Goal: Task Accomplishment & Management: Complete application form

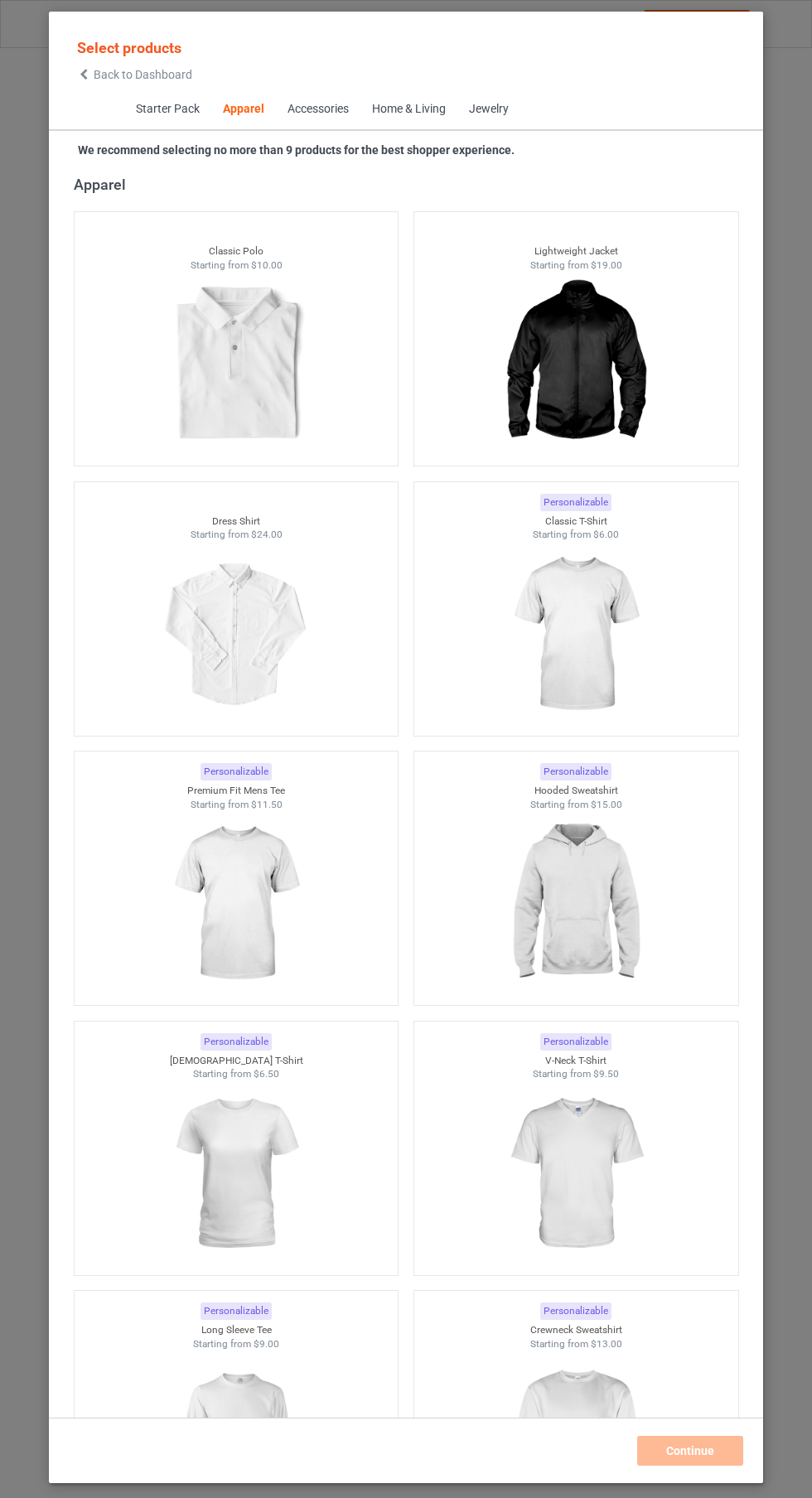
click at [597, 651] on img at bounding box center [575, 635] width 148 height 186
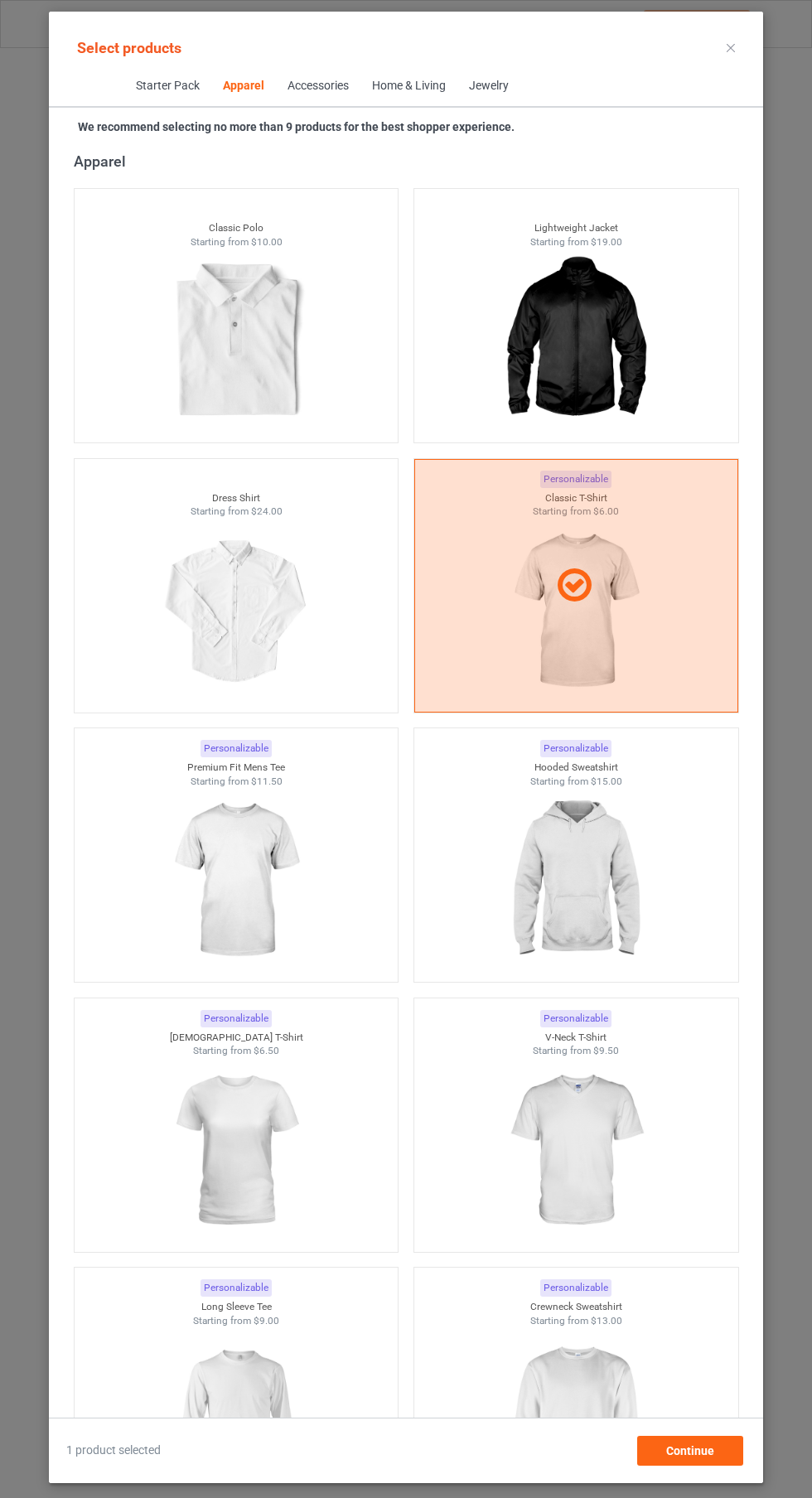
click at [567, 927] on img at bounding box center [575, 881] width 148 height 186
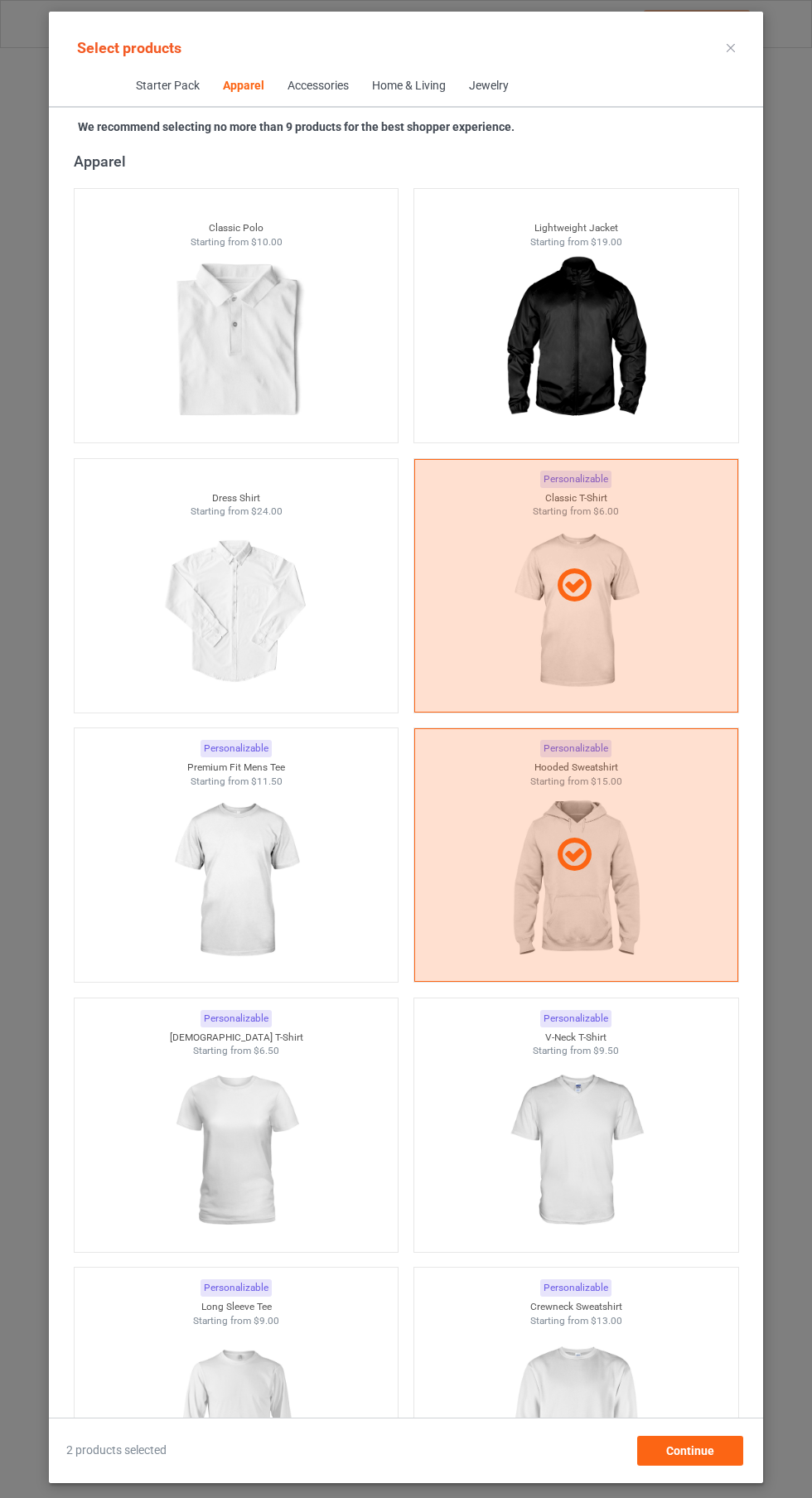
click at [299, 891] on img at bounding box center [235, 881] width 148 height 186
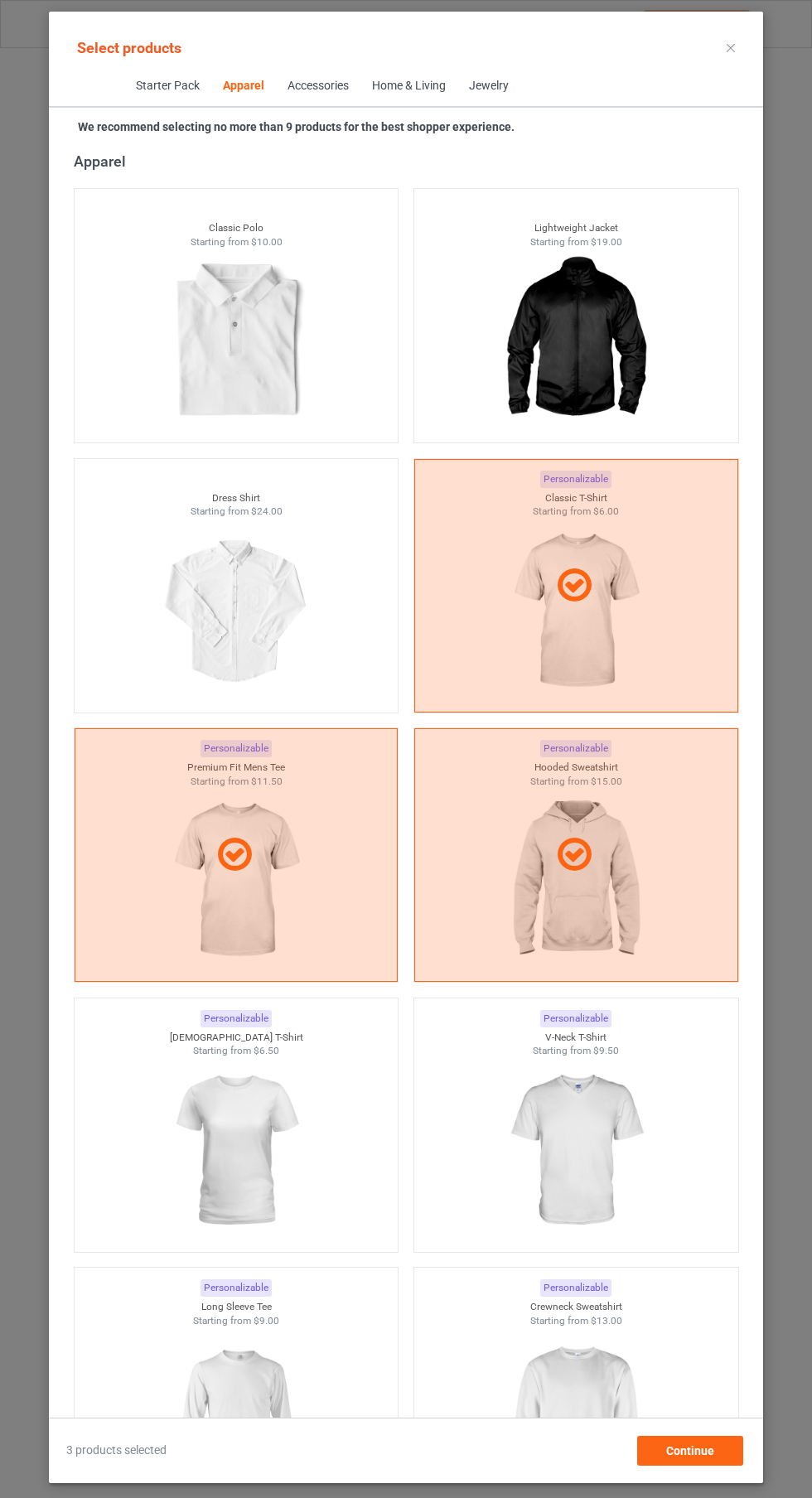
click at [570, 1129] on img at bounding box center [575, 1151] width 148 height 186
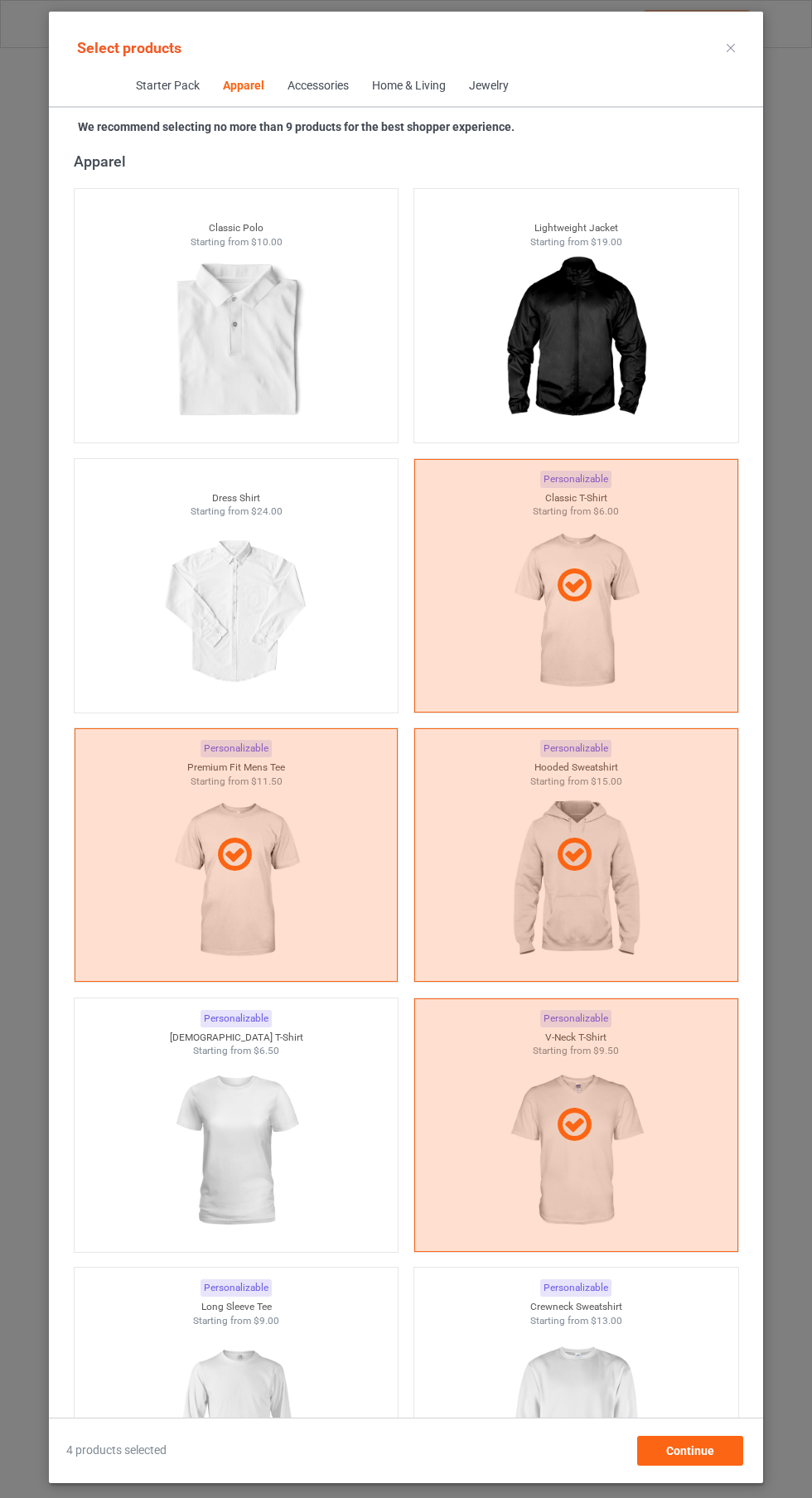
click at [281, 1167] on img at bounding box center [235, 1151] width 148 height 186
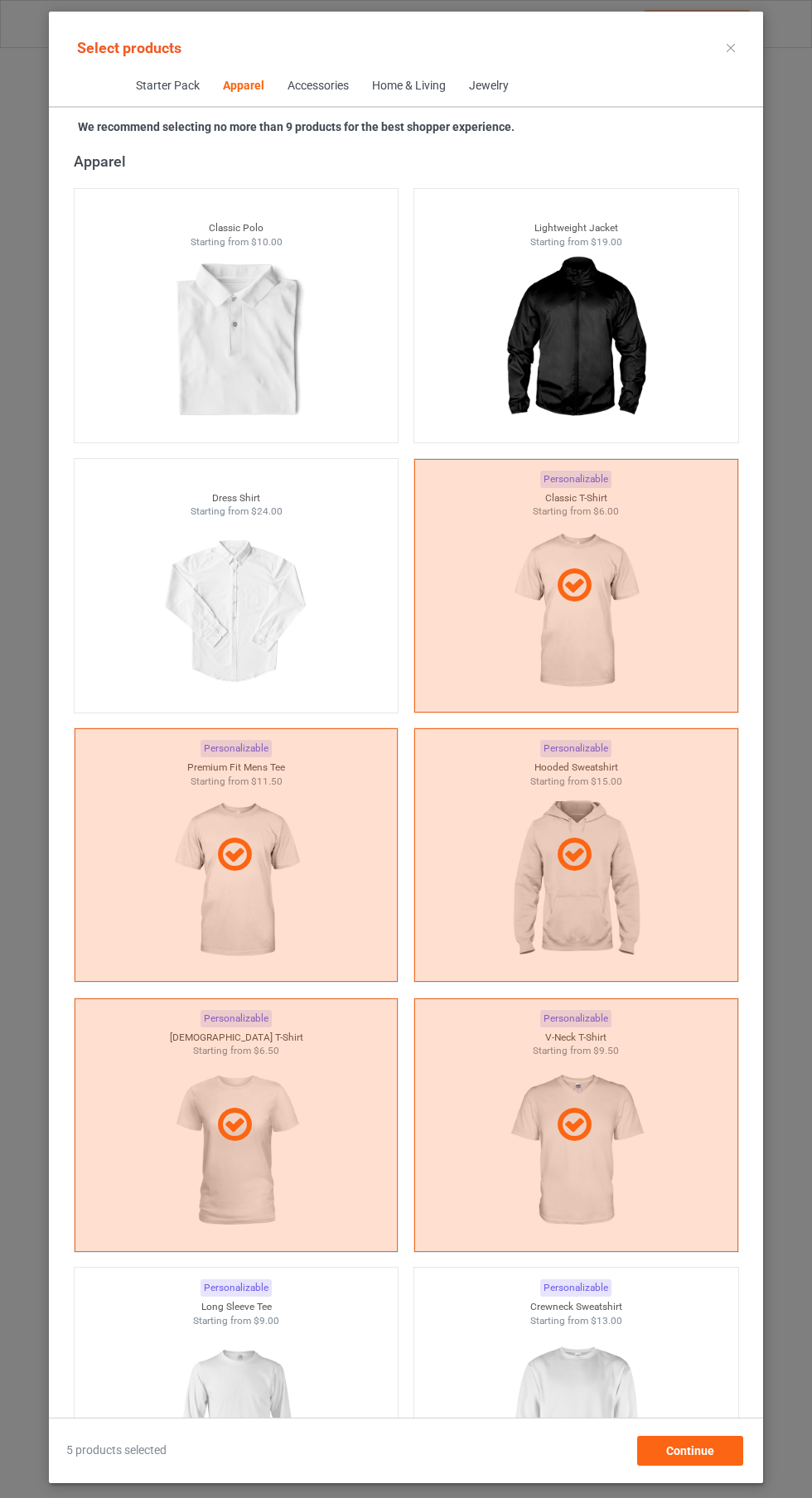
click at [289, 1415] on img at bounding box center [235, 1420] width 148 height 186
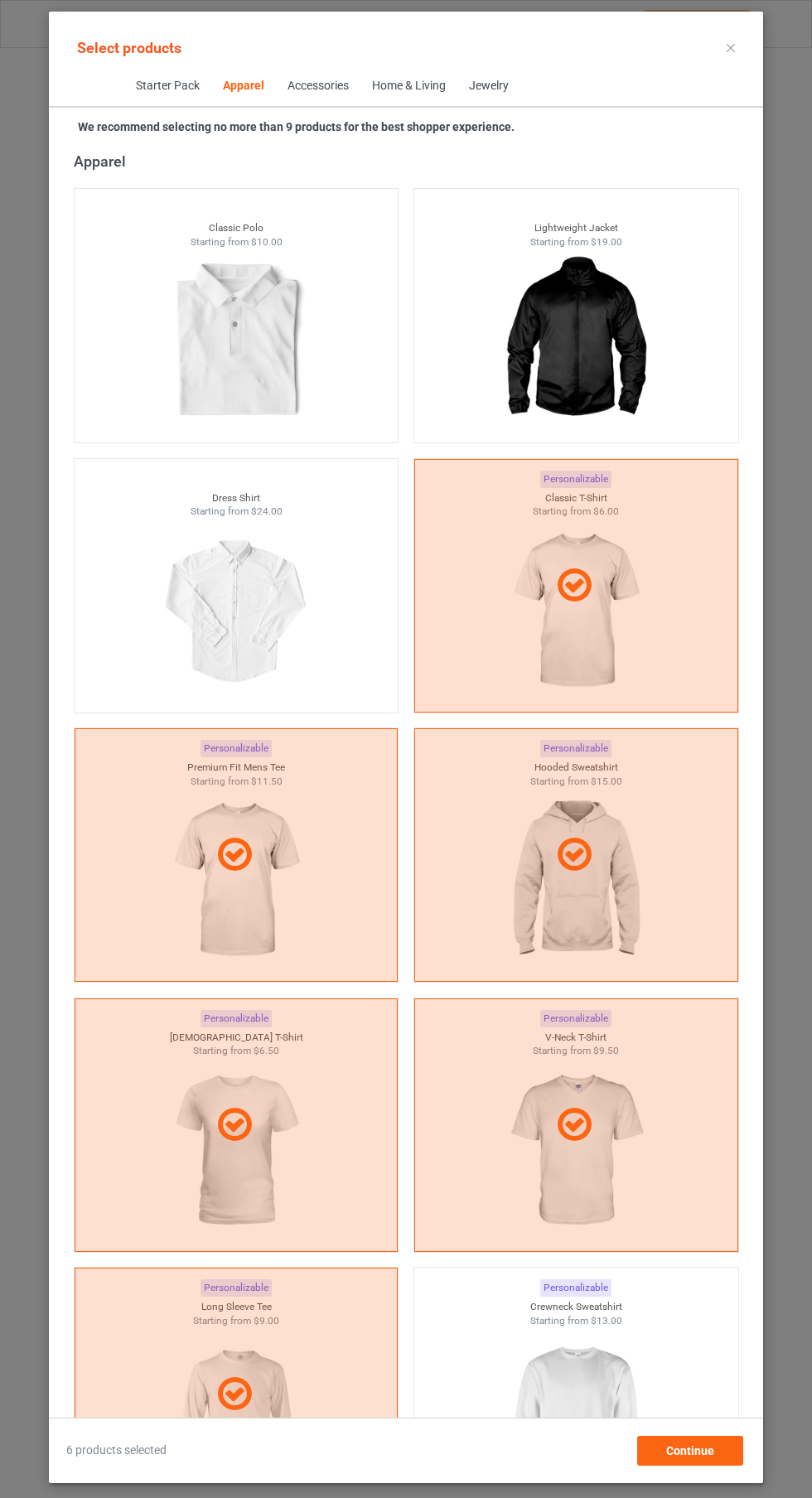
click at [542, 1415] on img at bounding box center [575, 1420] width 148 height 186
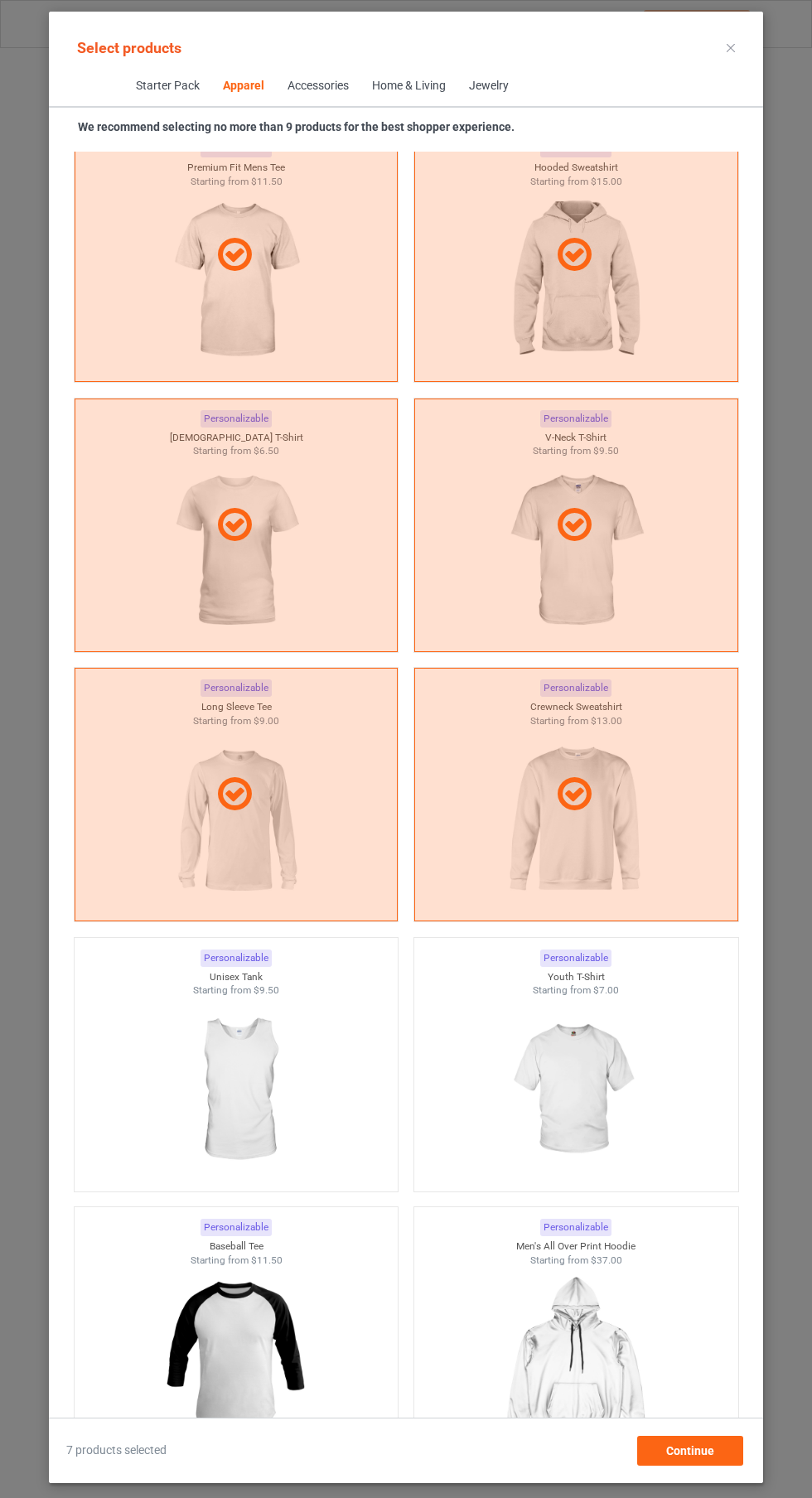
scroll to position [1505, 0]
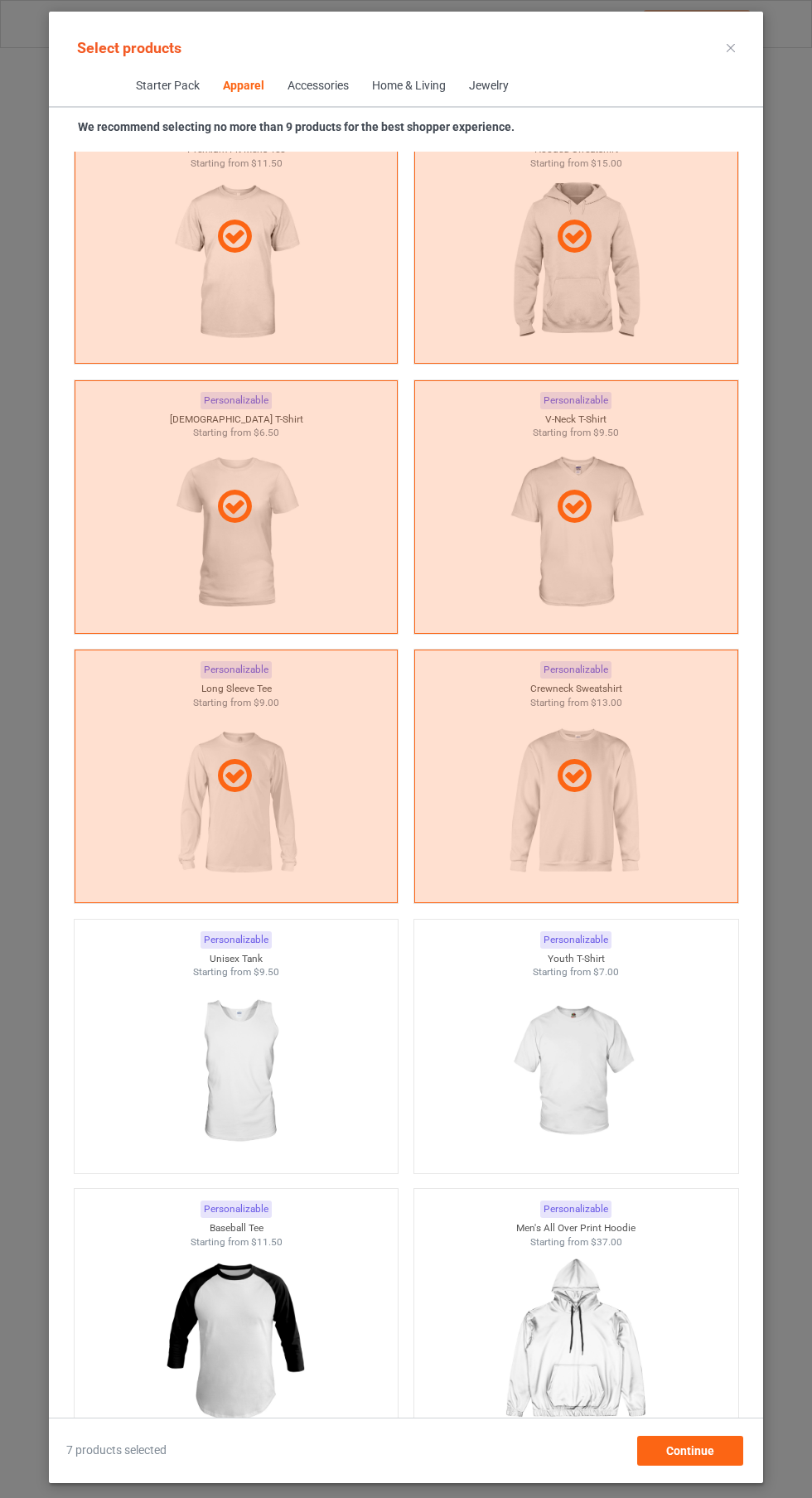
click at [283, 1088] on img at bounding box center [235, 1072] width 148 height 186
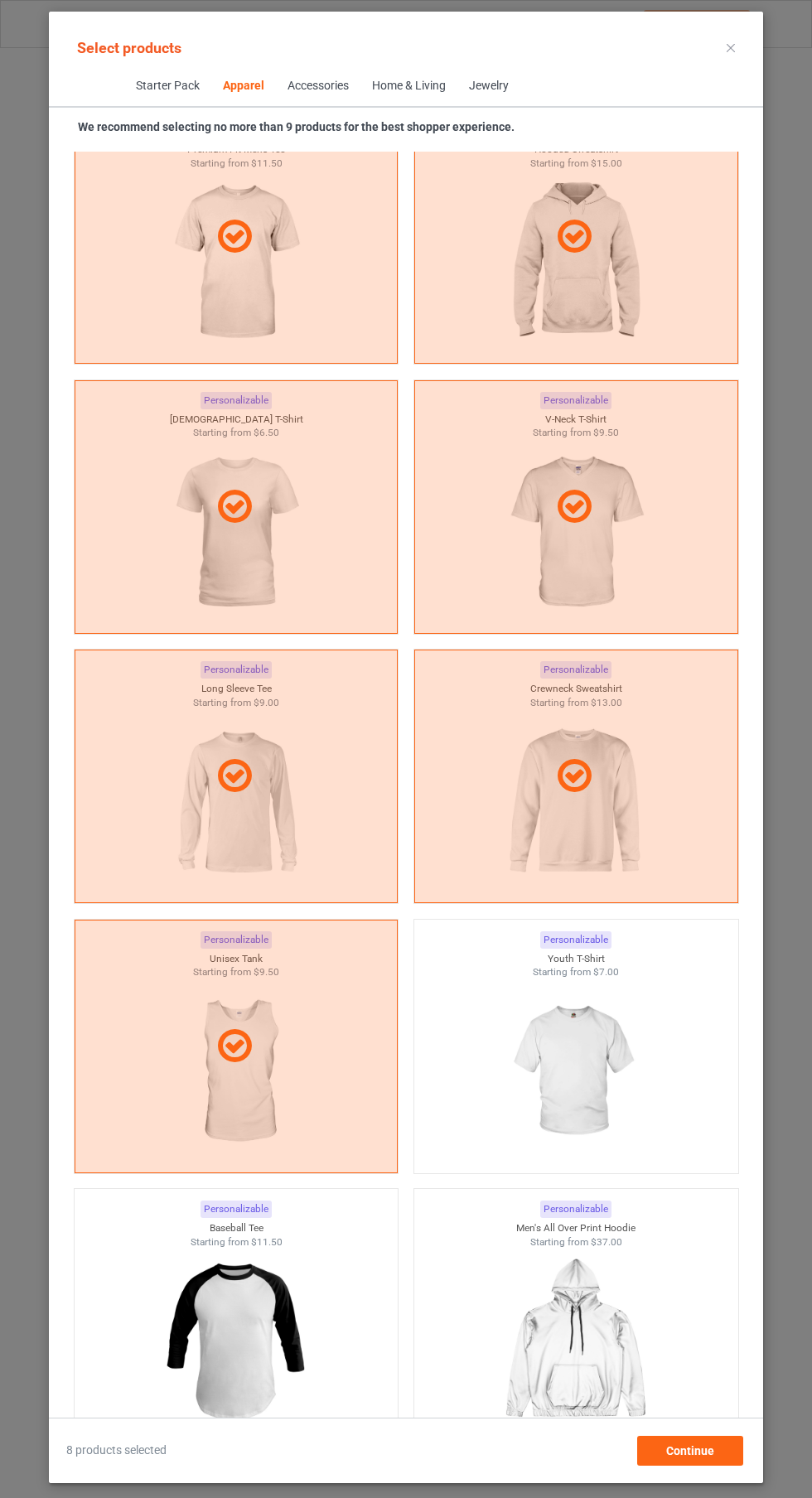
click at [730, 47] on icon at bounding box center [730, 48] width 8 height 8
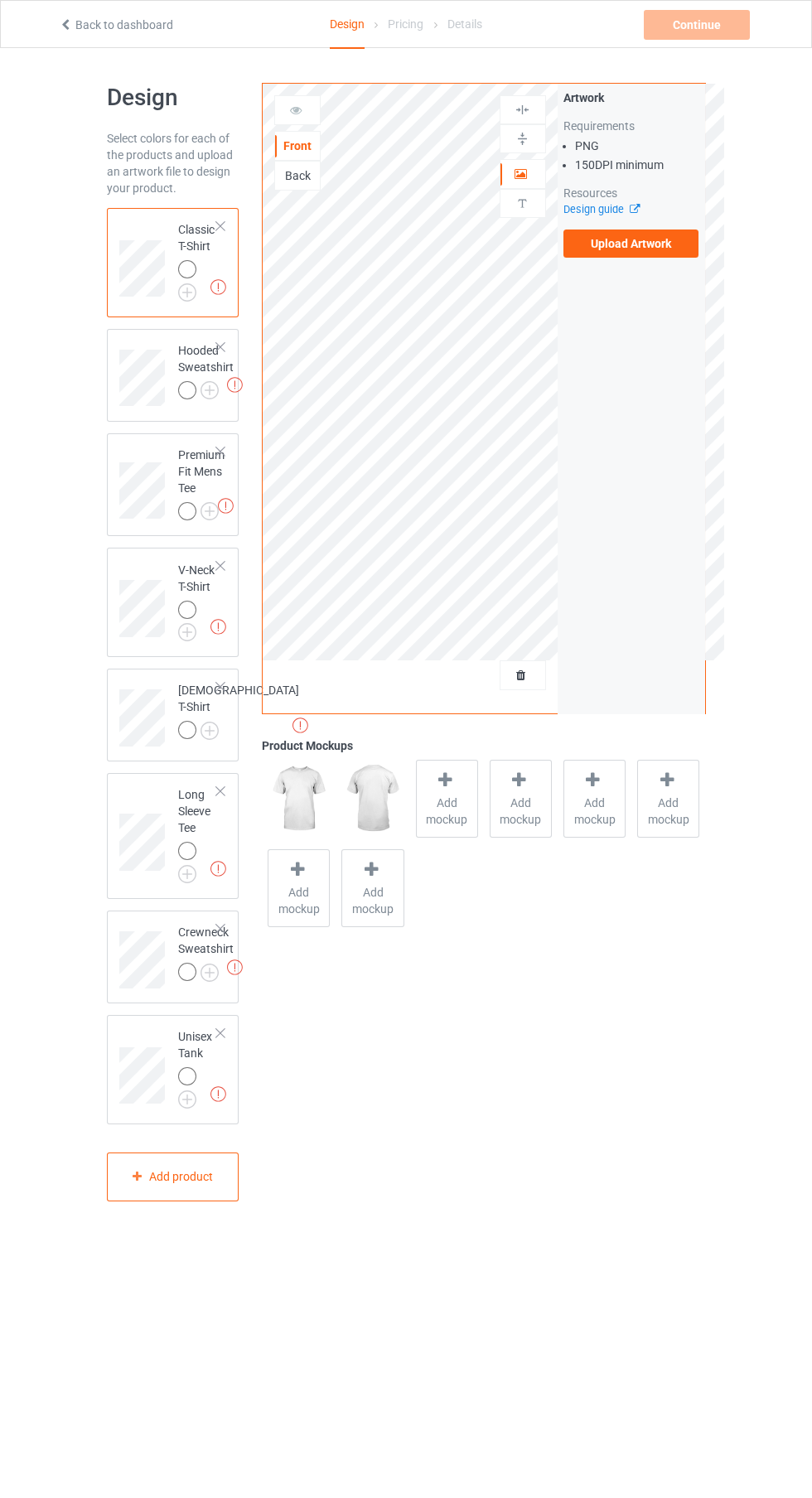
click at [675, 257] on label "Upload Artwork" at bounding box center [631, 244] width 136 height 28
click at [0, 0] on input "Upload Artwork" at bounding box center [0, 0] width 0 height 0
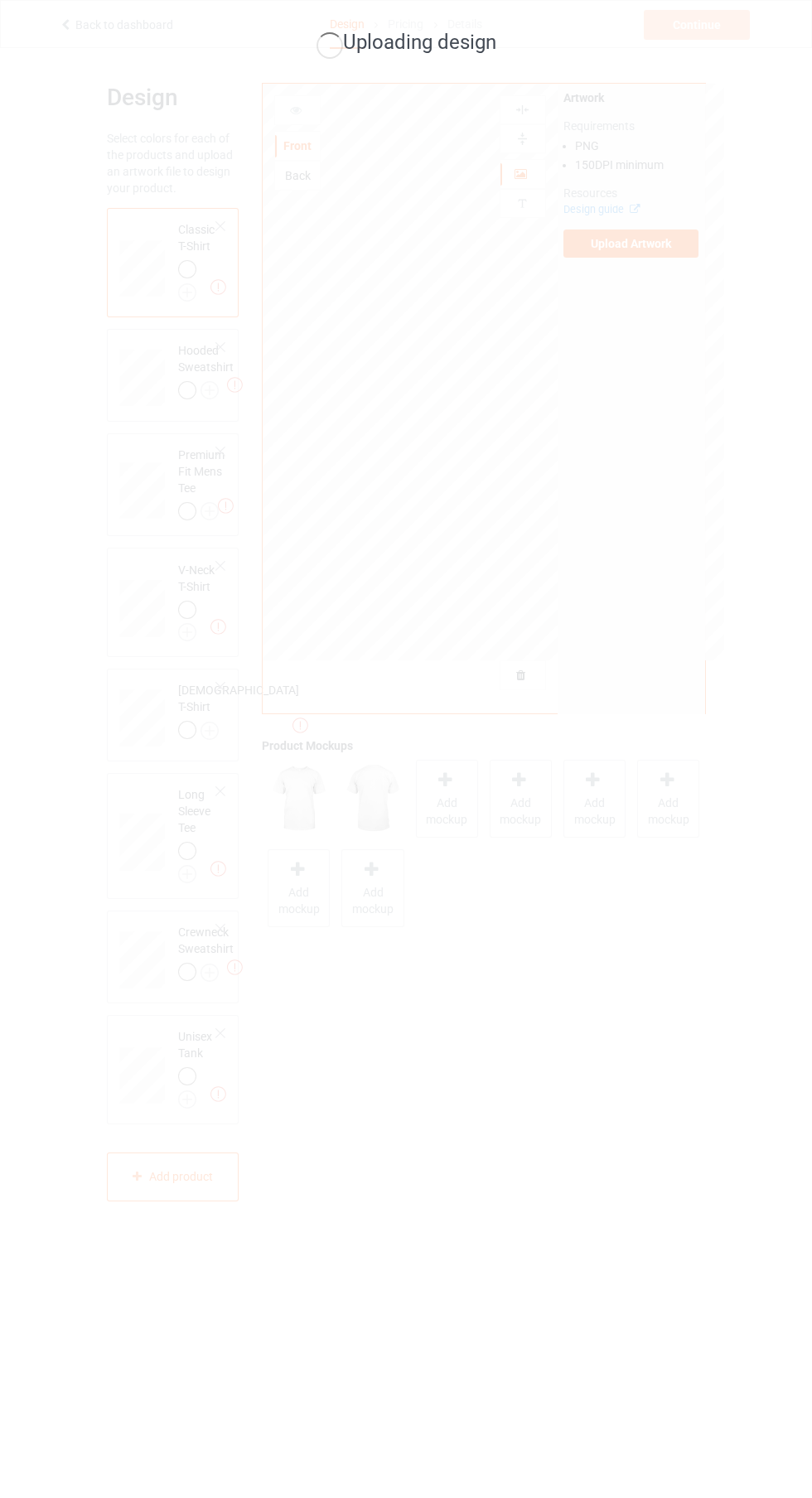
click at [202, 308] on div "Uploading design" at bounding box center [406, 749] width 812 height 1498
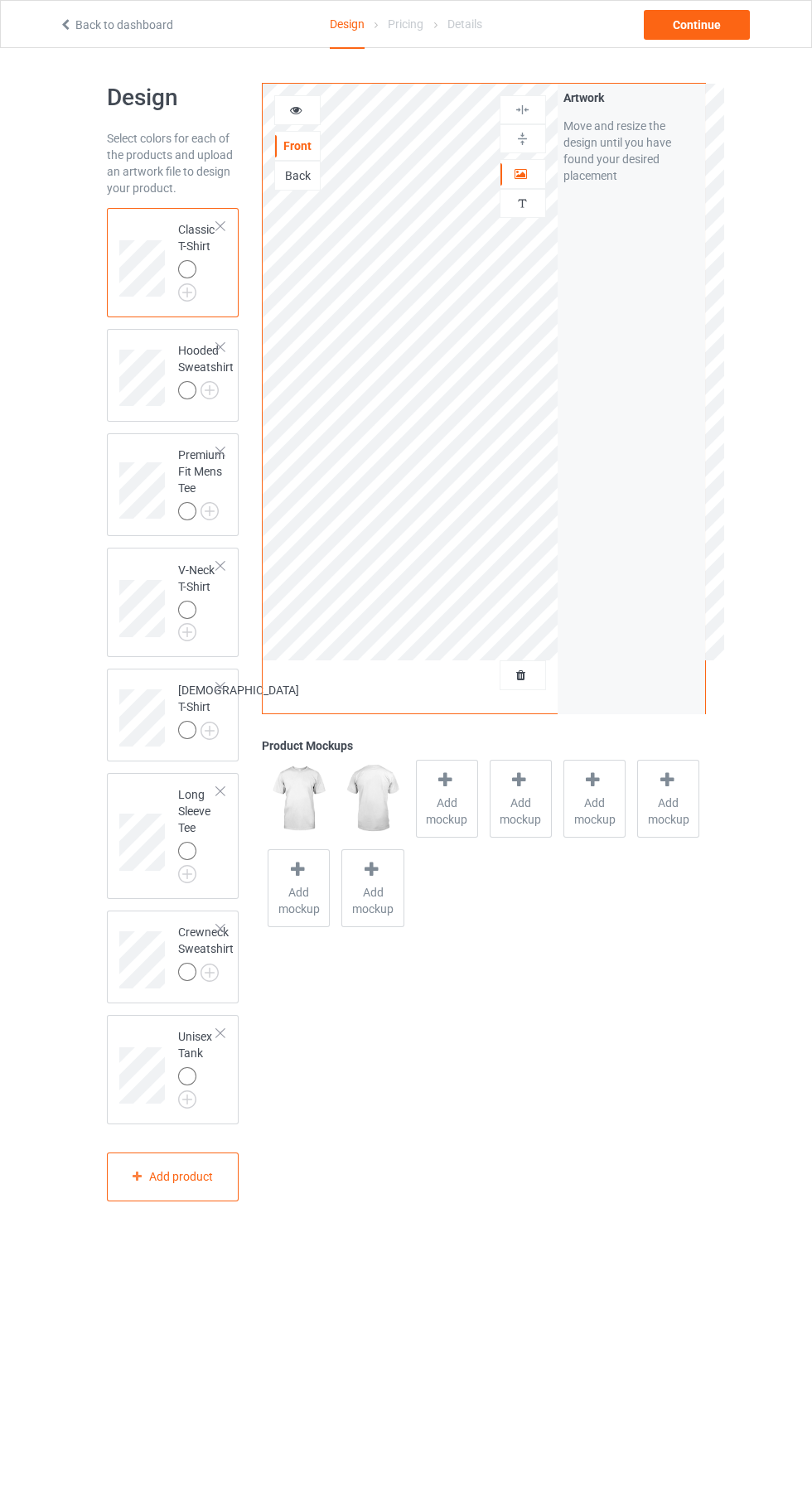
click at [0, 0] on img at bounding box center [0, 0] width 0 height 0
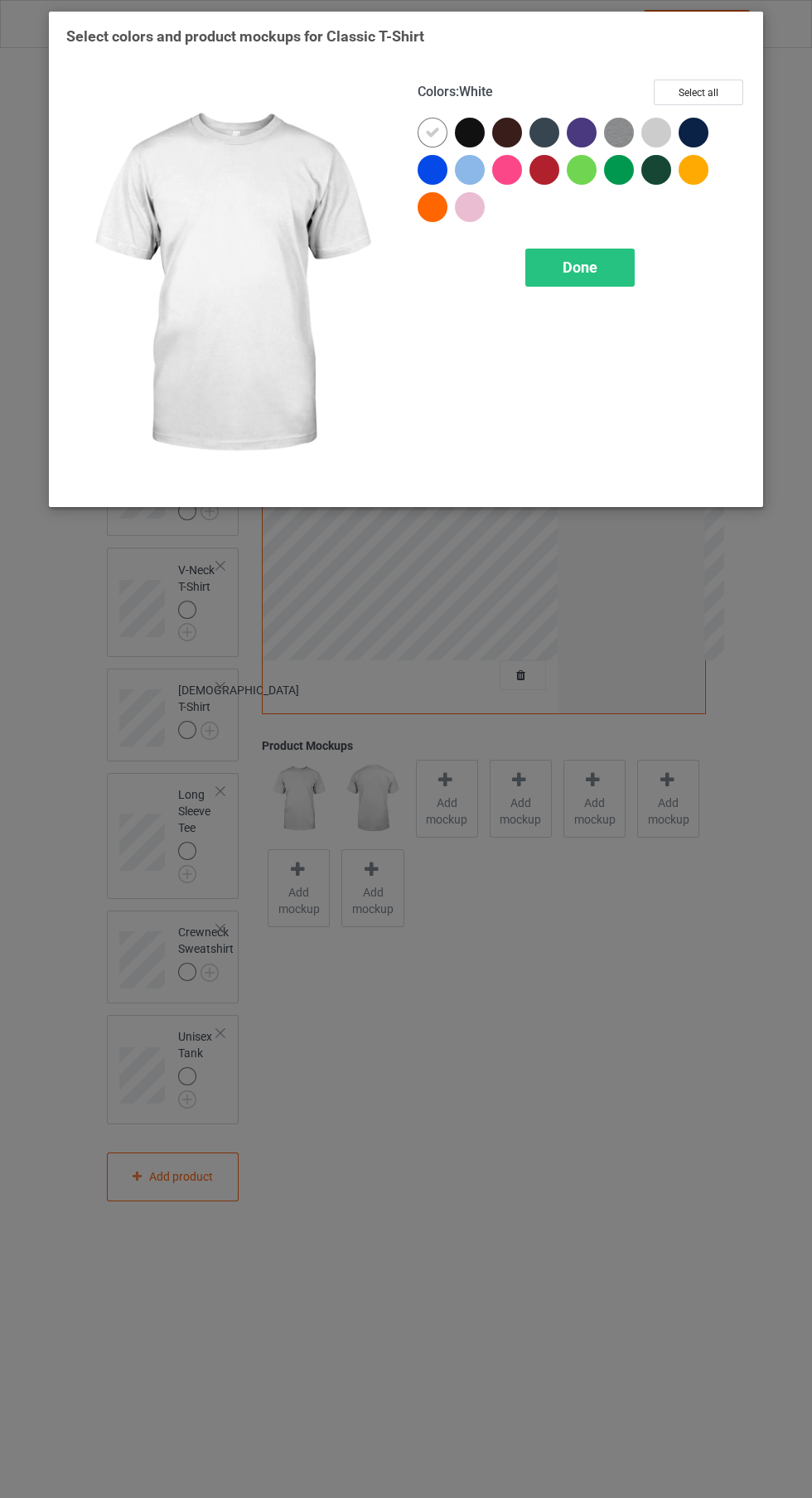
click at [475, 125] on div at bounding box center [470, 132] width 30 height 30
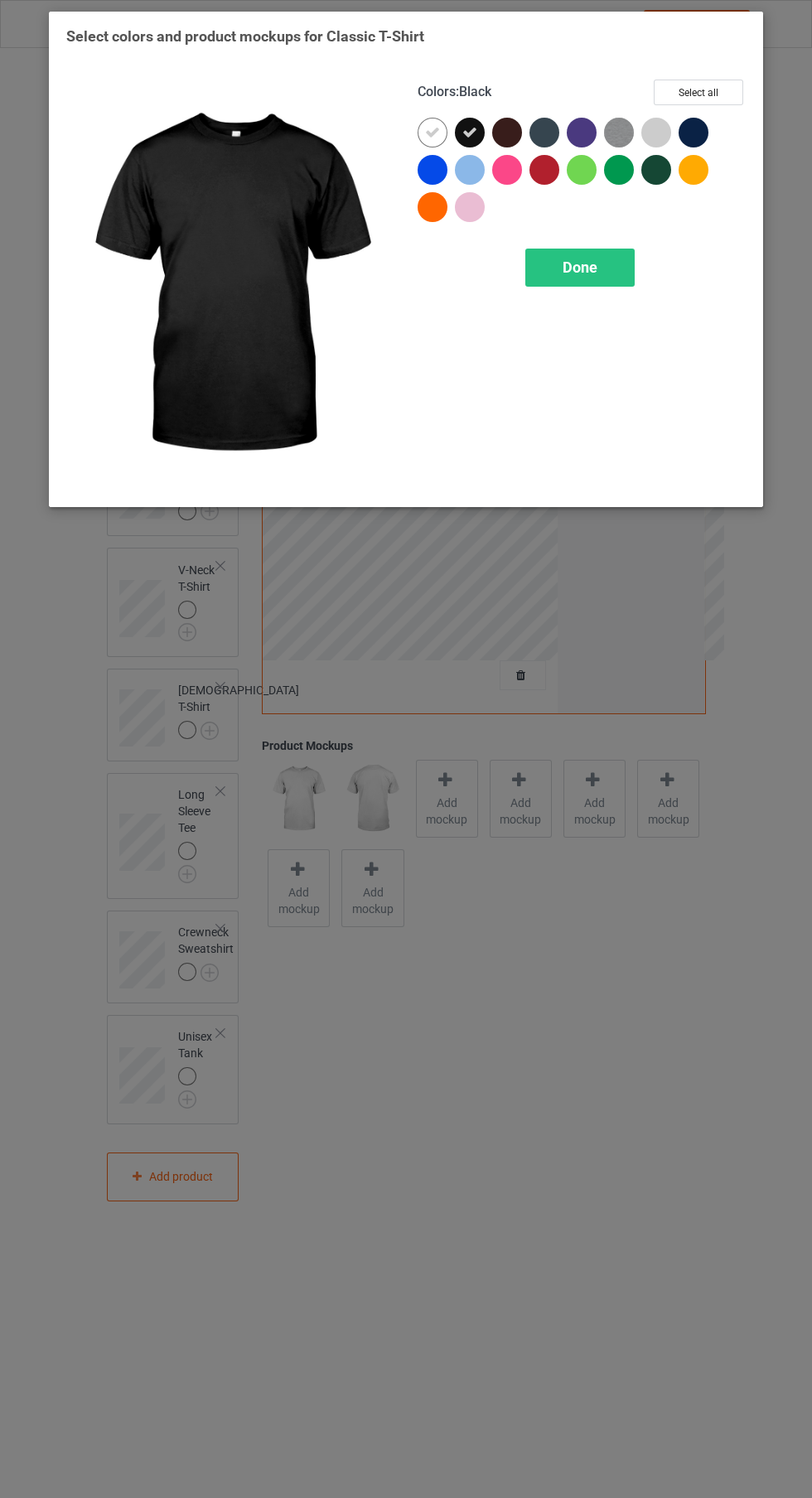
click at [432, 131] on icon at bounding box center [432, 132] width 15 height 15
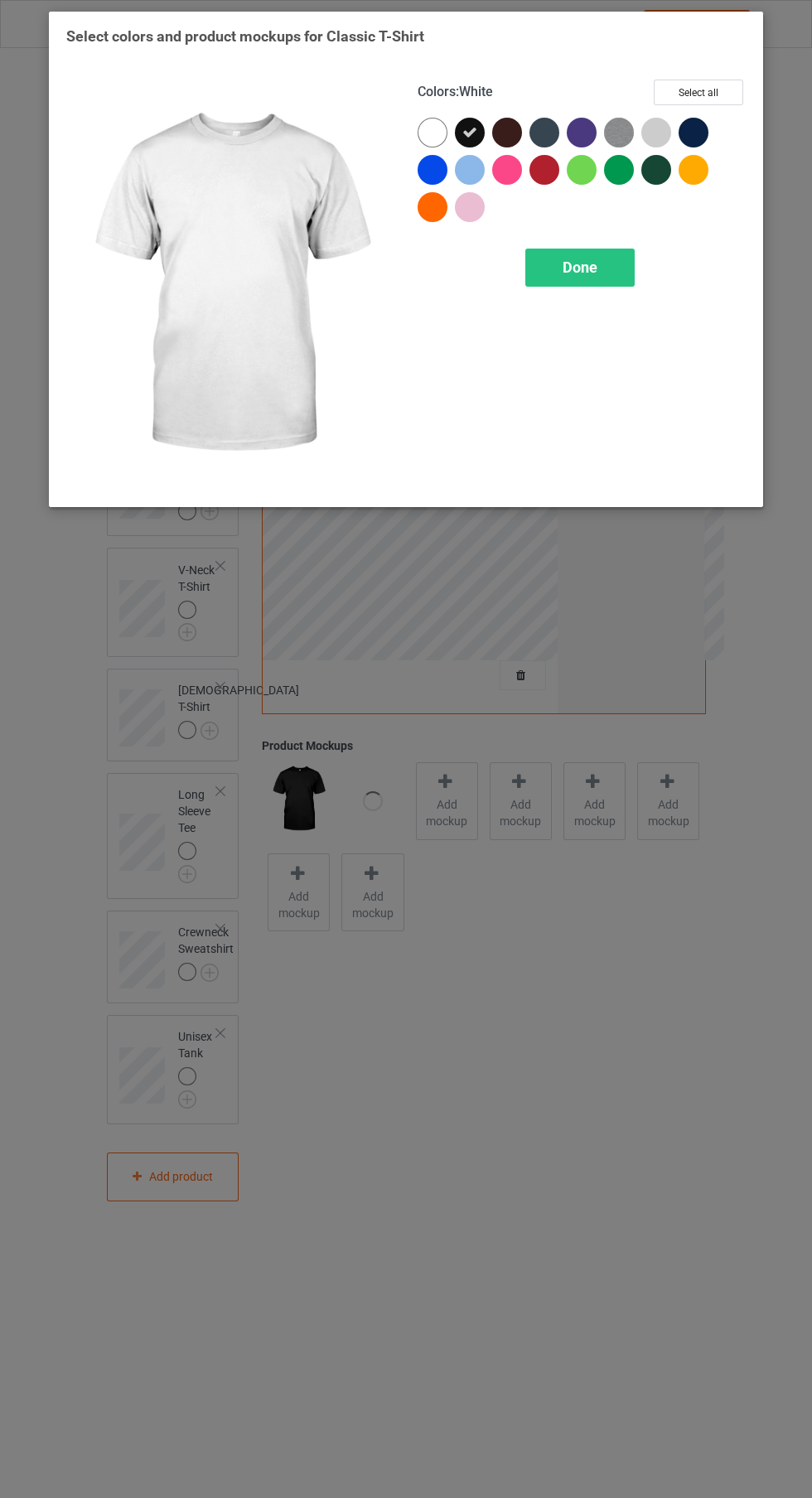
click at [571, 271] on span "Done" at bounding box center [579, 267] width 35 height 18
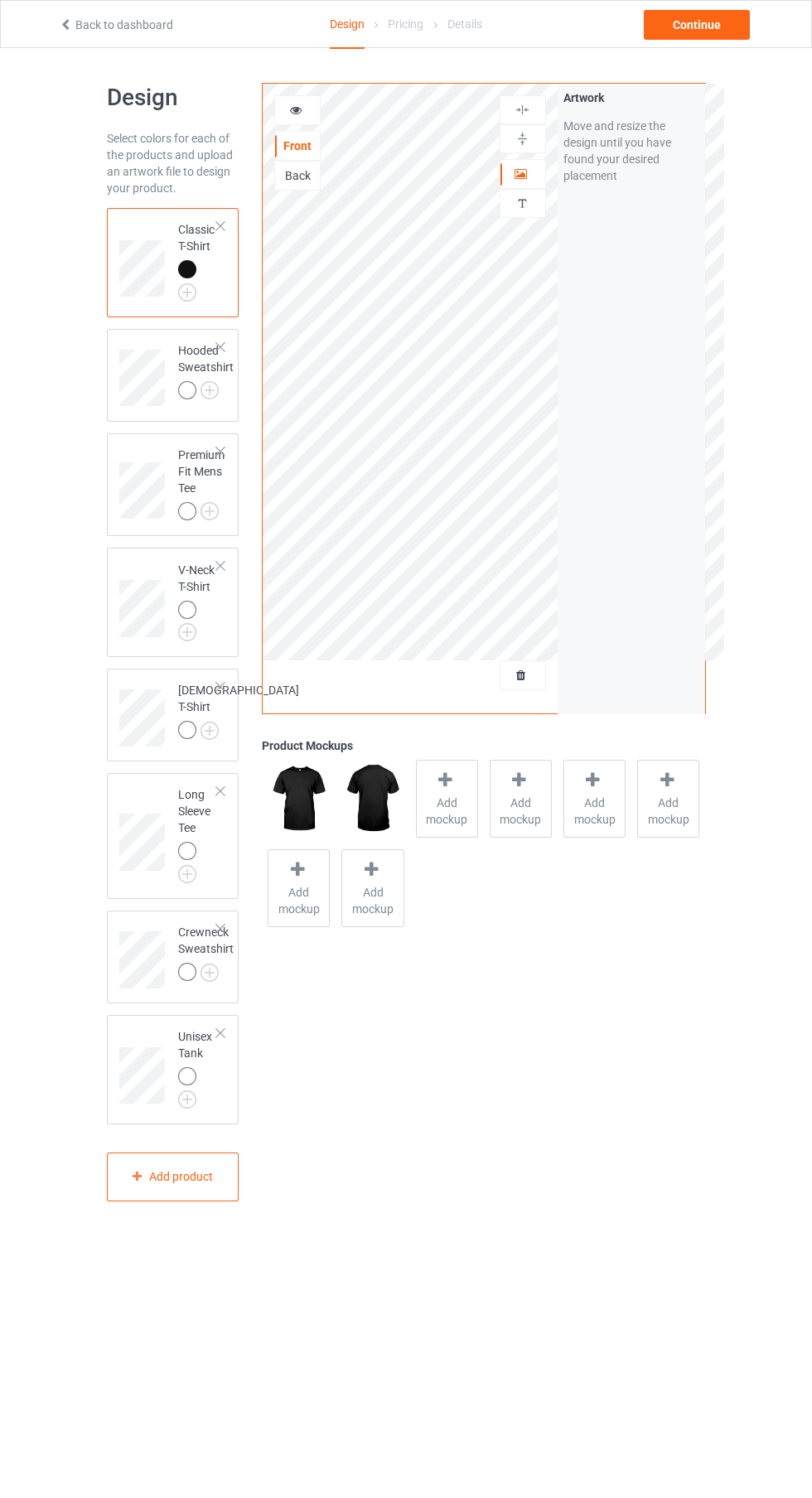
click at [0, 0] on img at bounding box center [0, 0] width 0 height 0
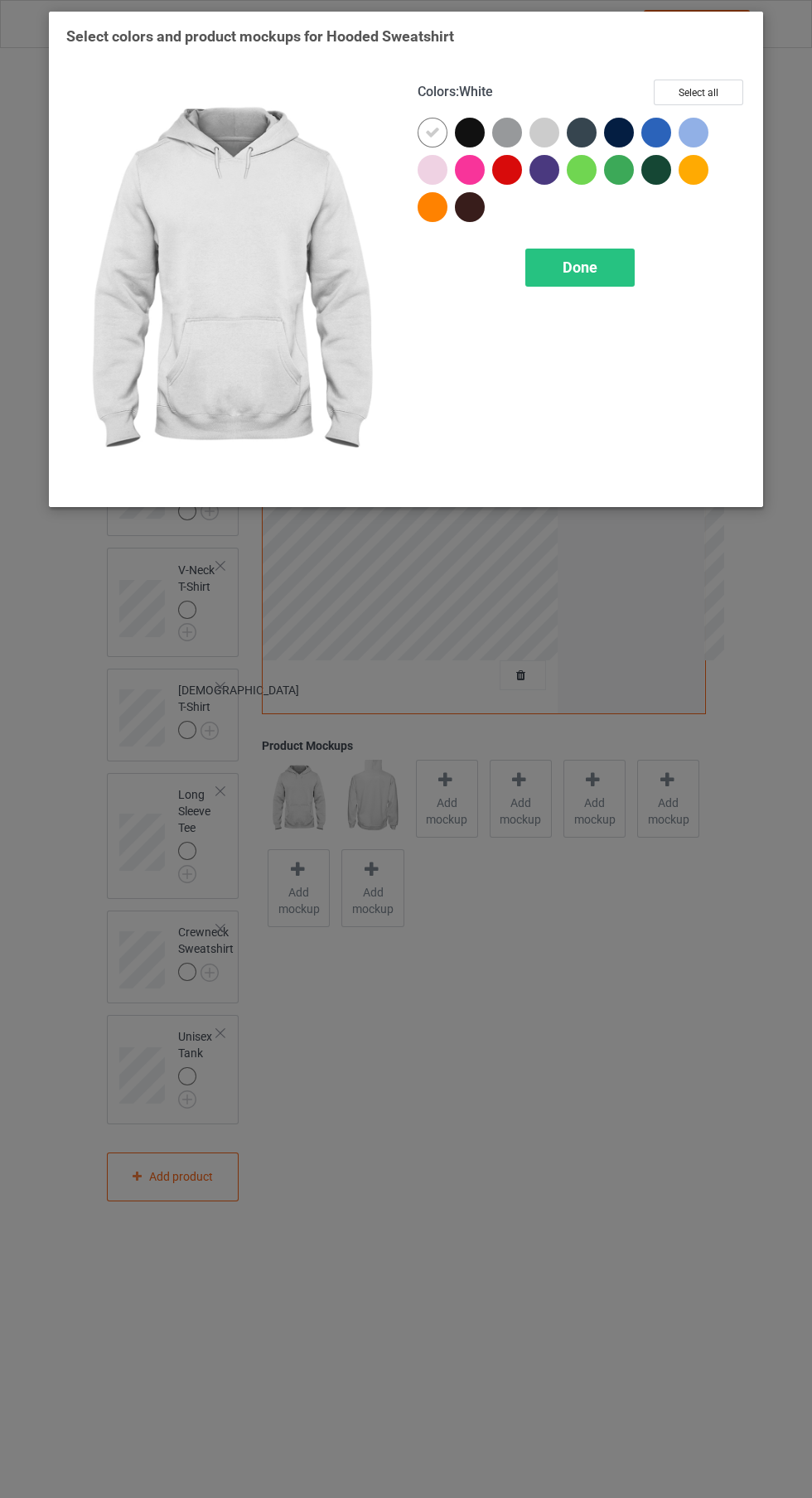
click at [463, 129] on div at bounding box center [470, 132] width 30 height 30
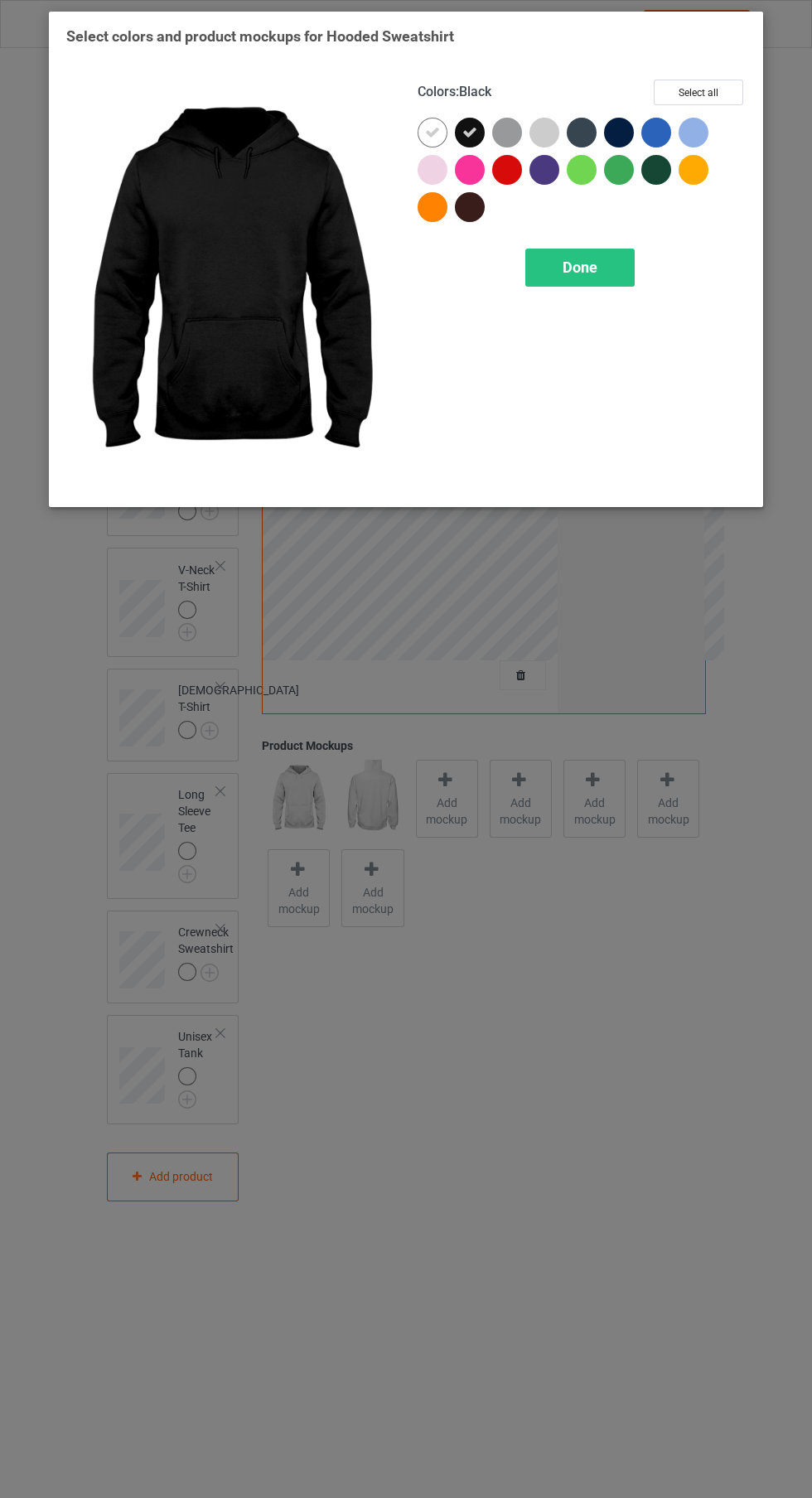
click at [432, 133] on icon at bounding box center [432, 132] width 15 height 15
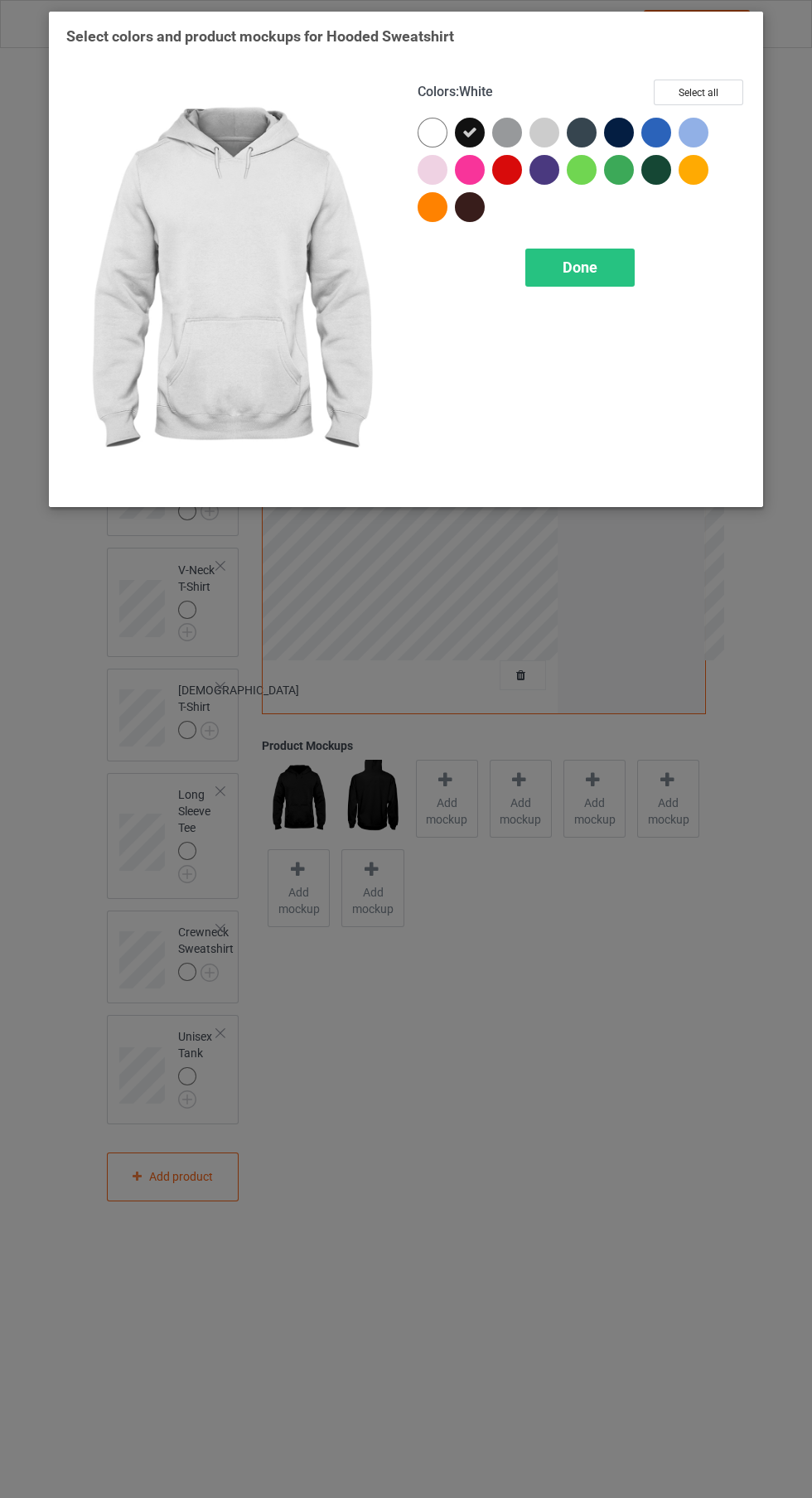
click at [594, 276] on div "Done" at bounding box center [579, 267] width 110 height 38
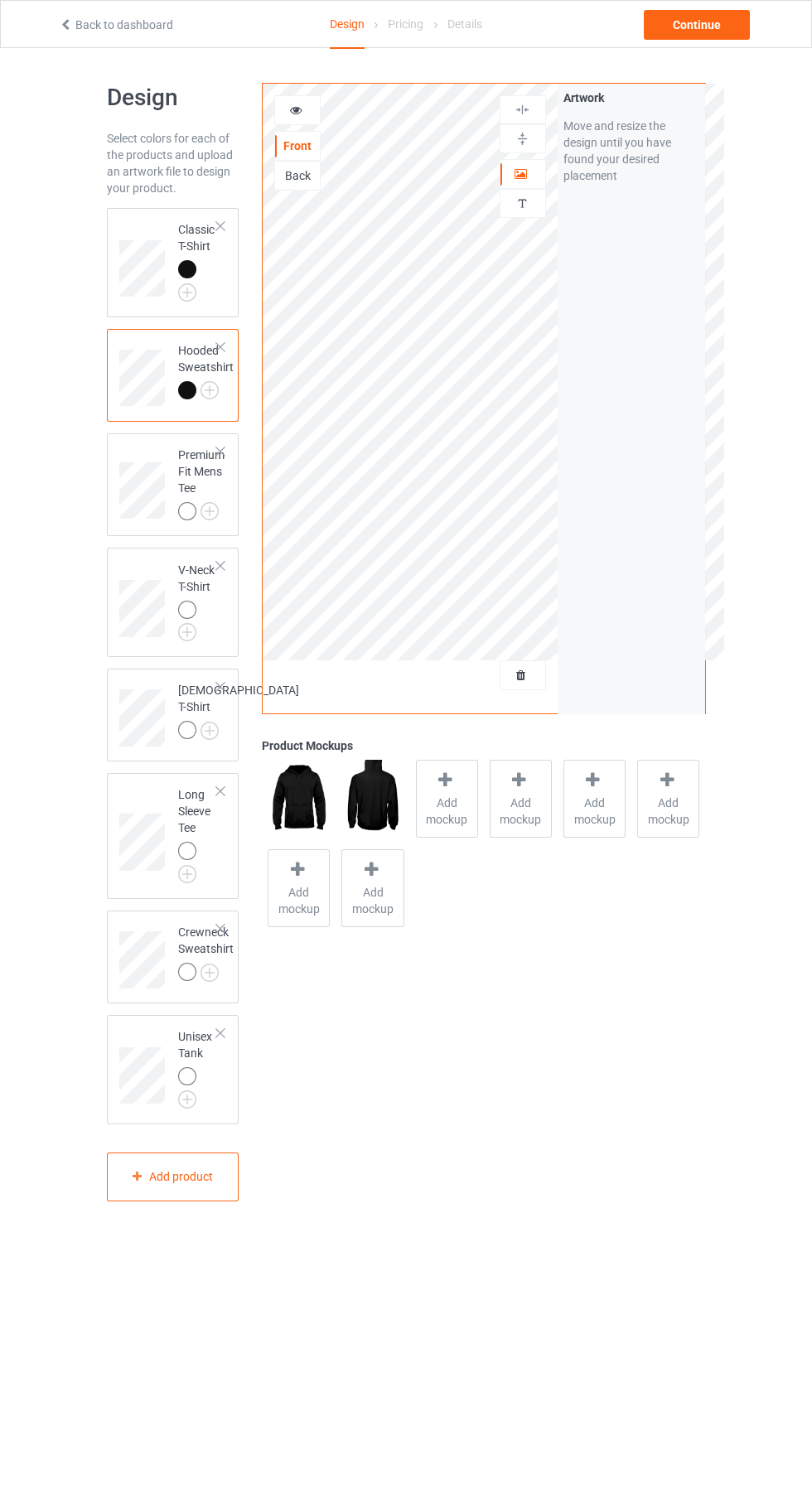
click at [0, 0] on img at bounding box center [0, 0] width 0 height 0
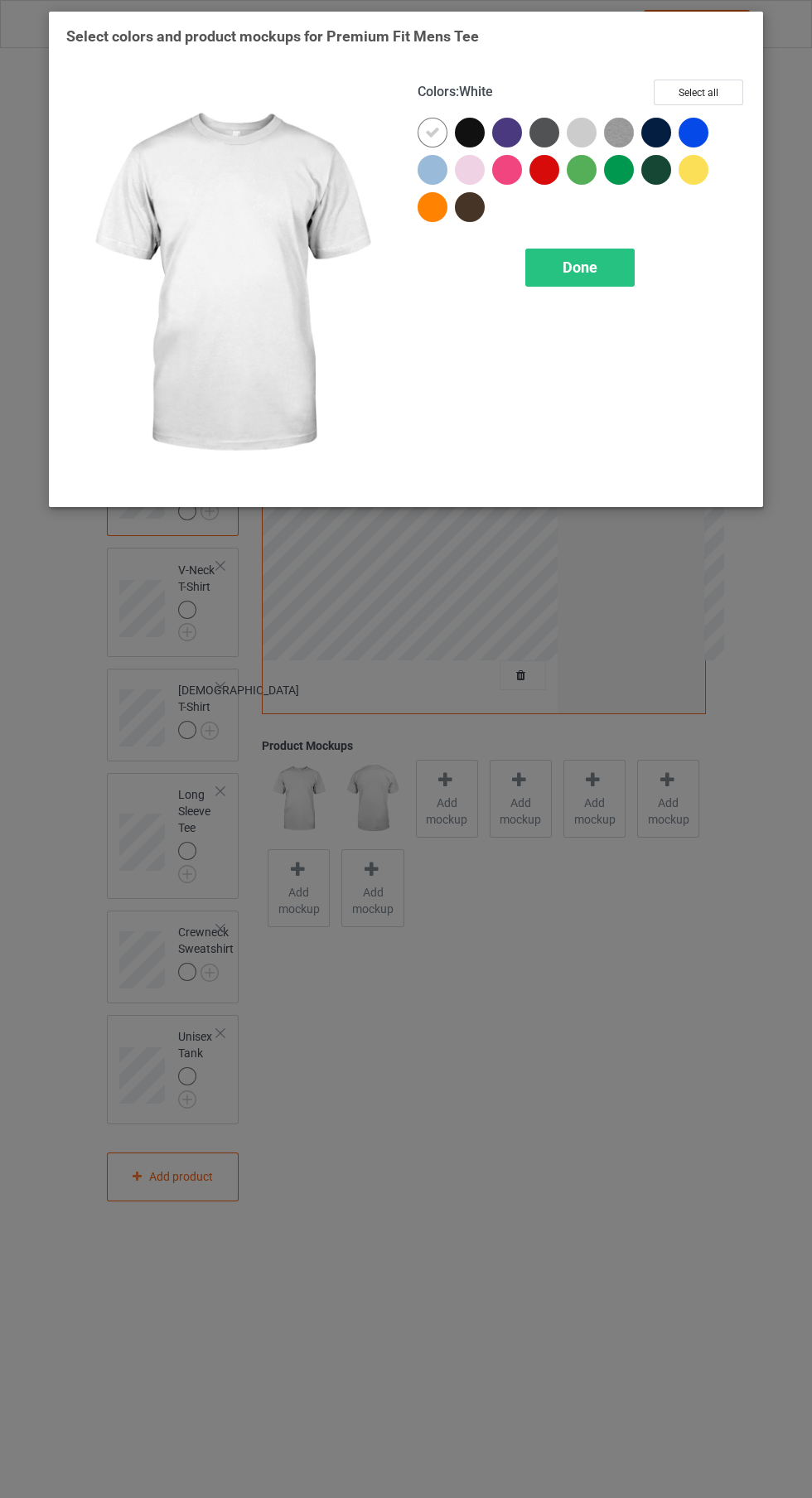
click at [475, 119] on div at bounding box center [470, 132] width 30 height 30
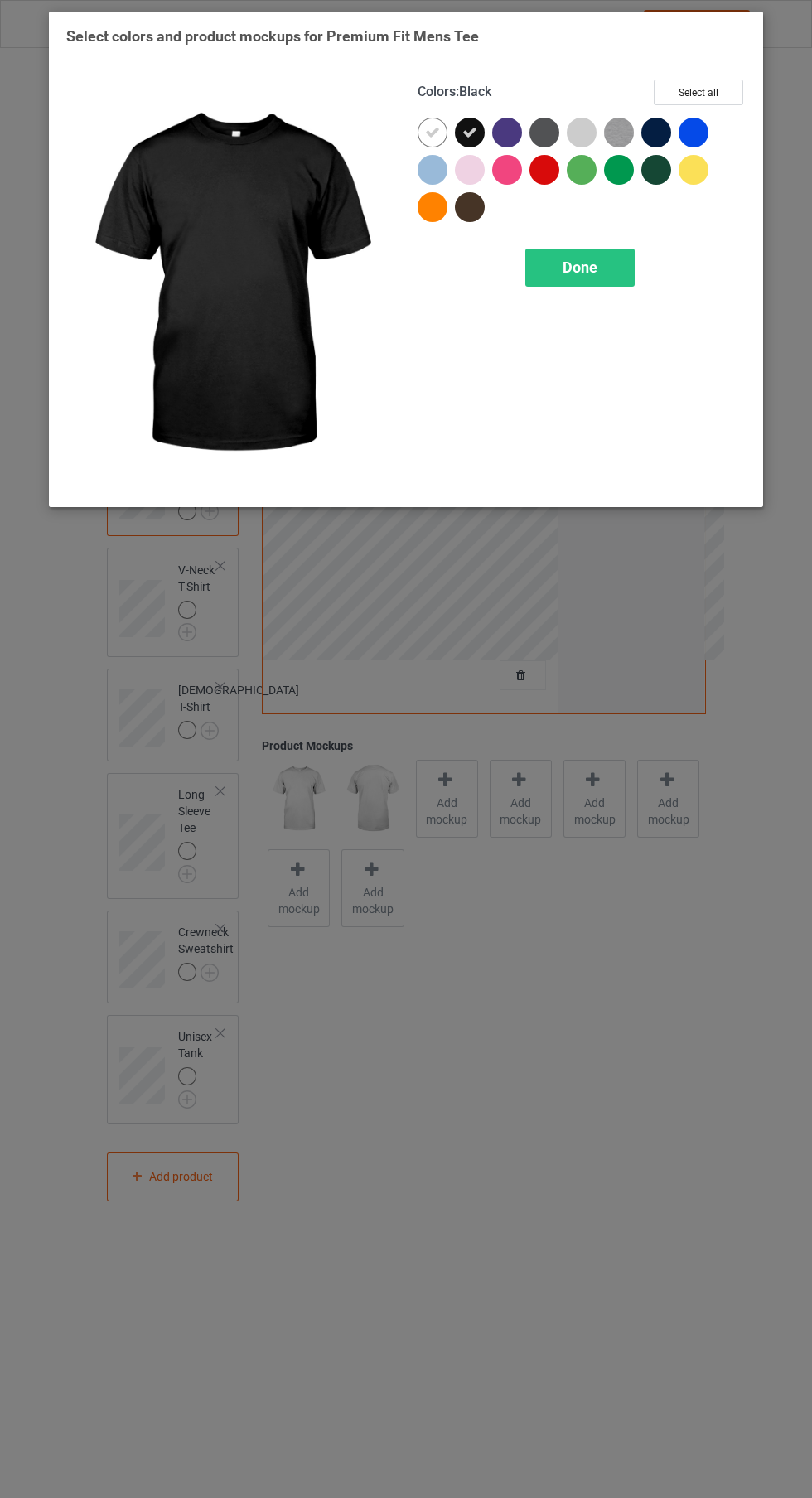
click at [432, 164] on div at bounding box center [432, 170] width 30 height 30
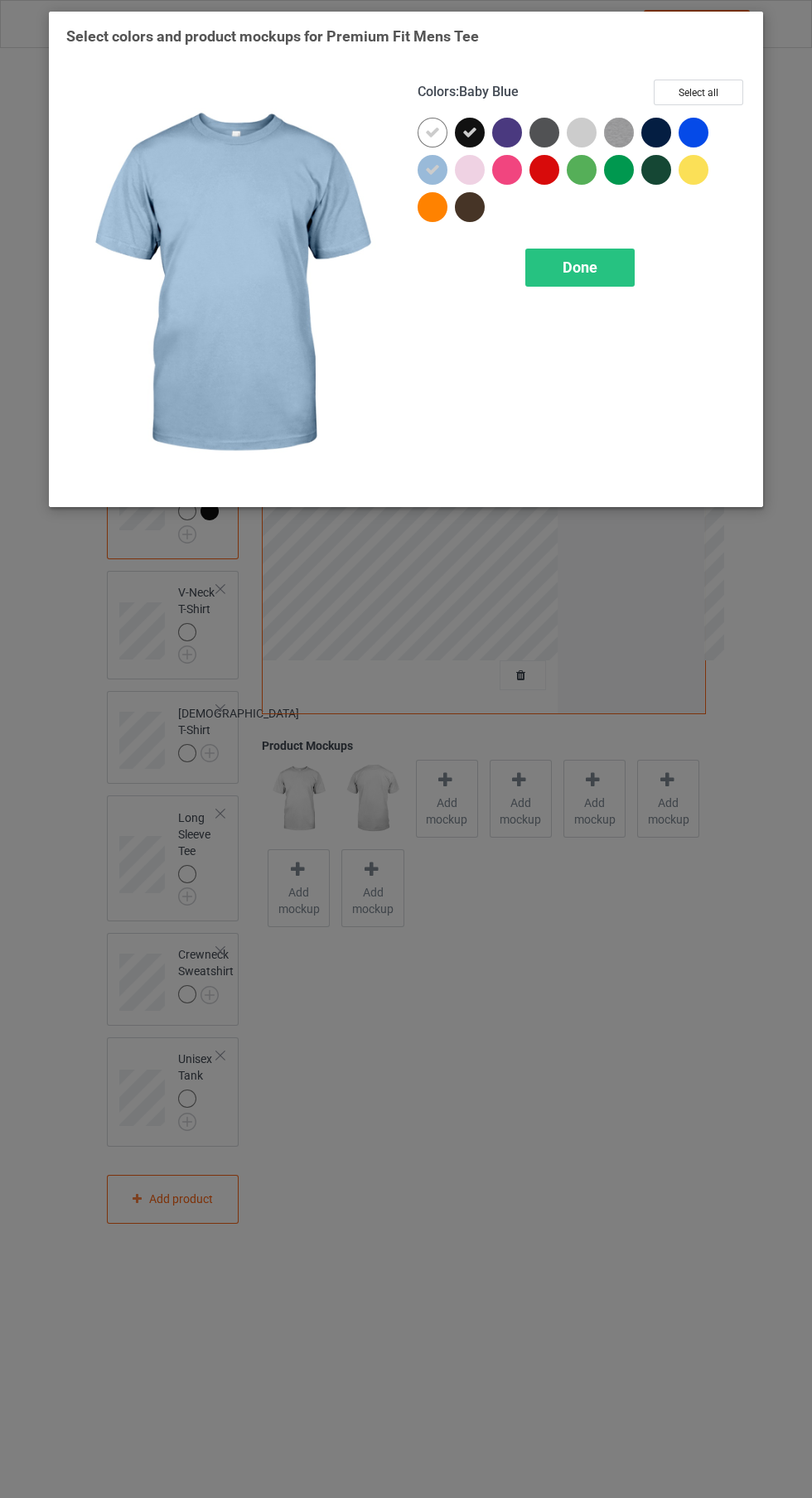
click at [581, 266] on span "Done" at bounding box center [579, 267] width 35 height 18
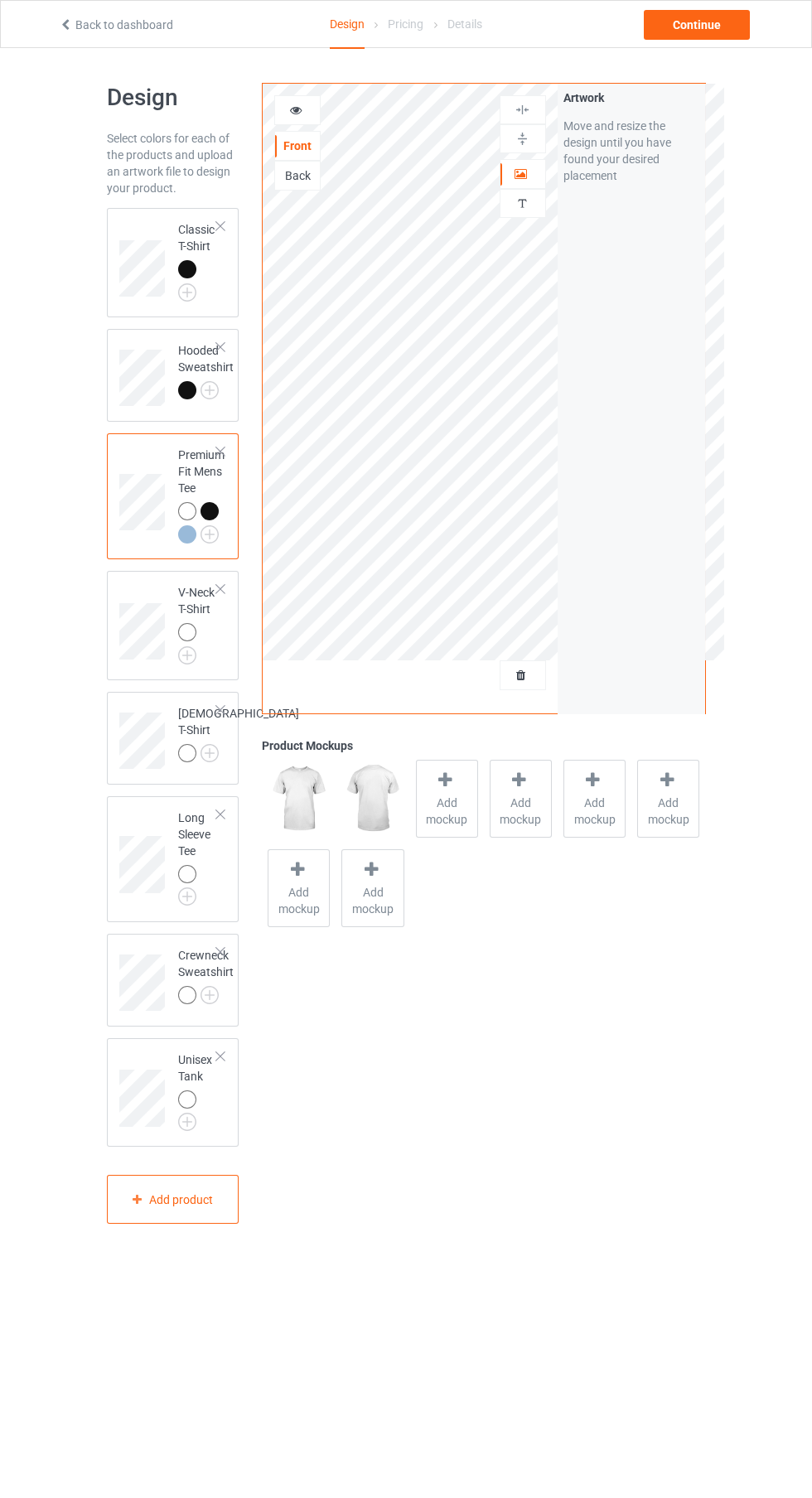
click at [0, 0] on img at bounding box center [0, 0] width 0 height 0
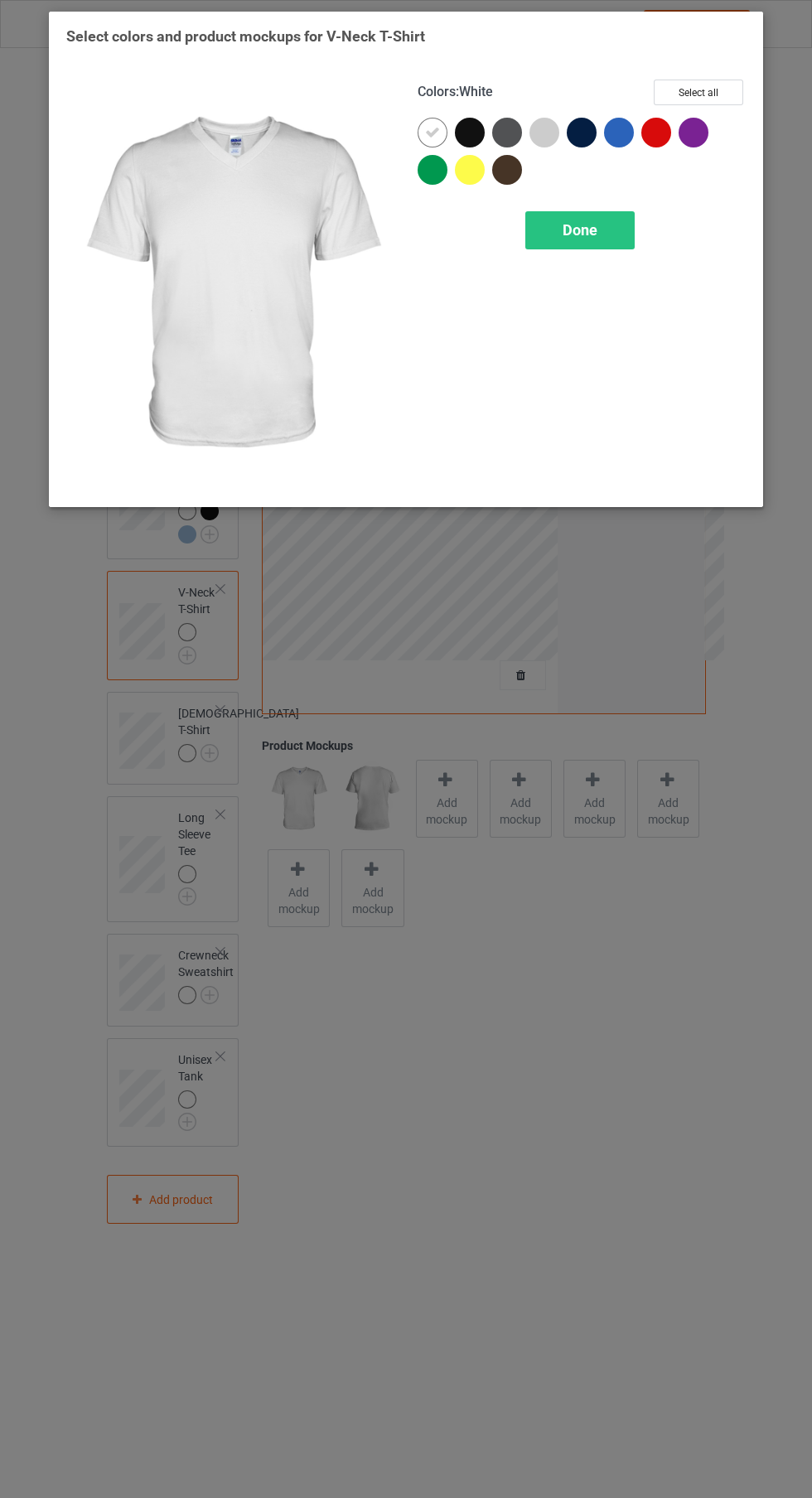
click at [475, 146] on div at bounding box center [474, 136] width 38 height 38
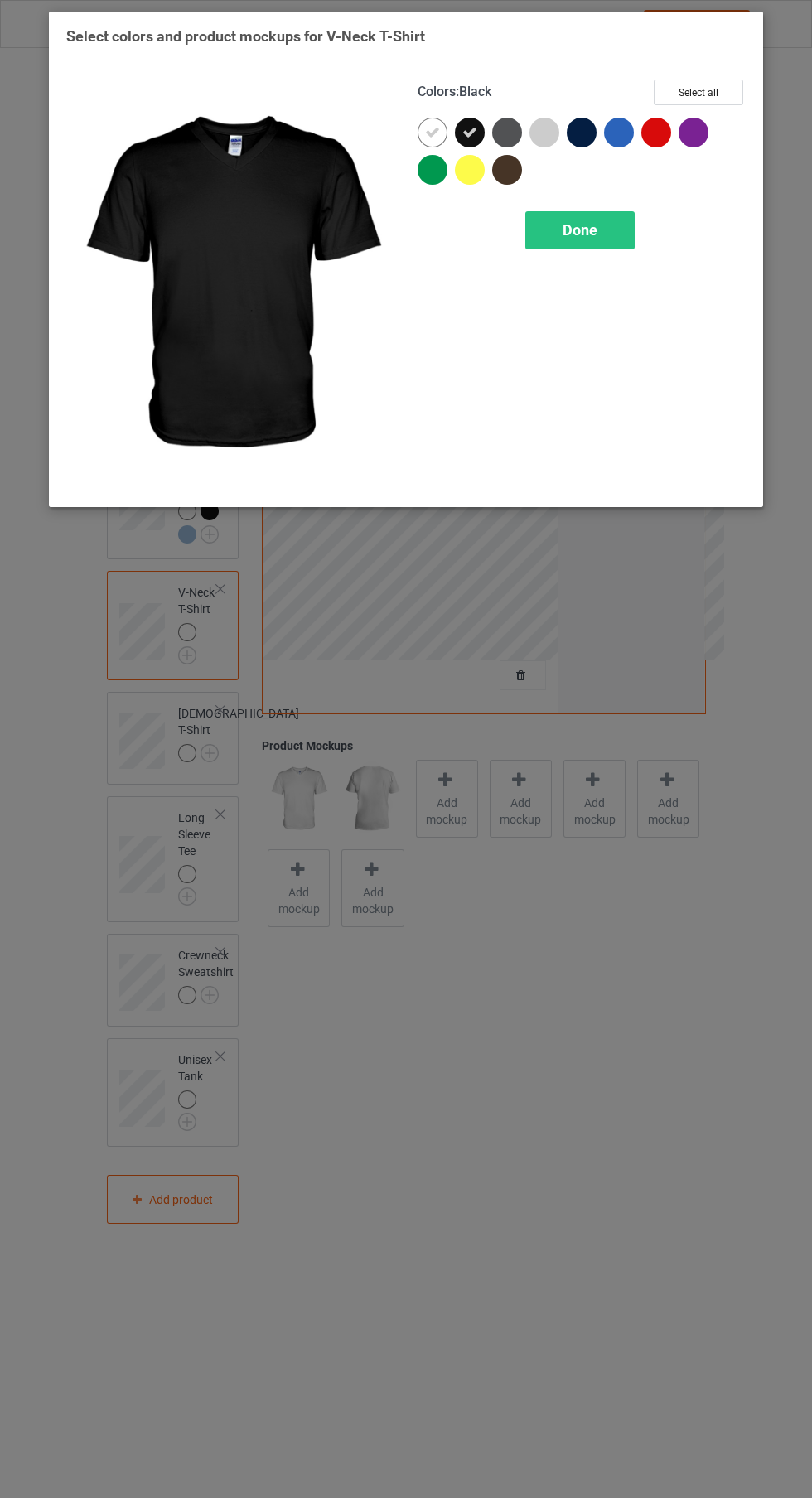
click at [432, 131] on icon at bounding box center [432, 132] width 15 height 15
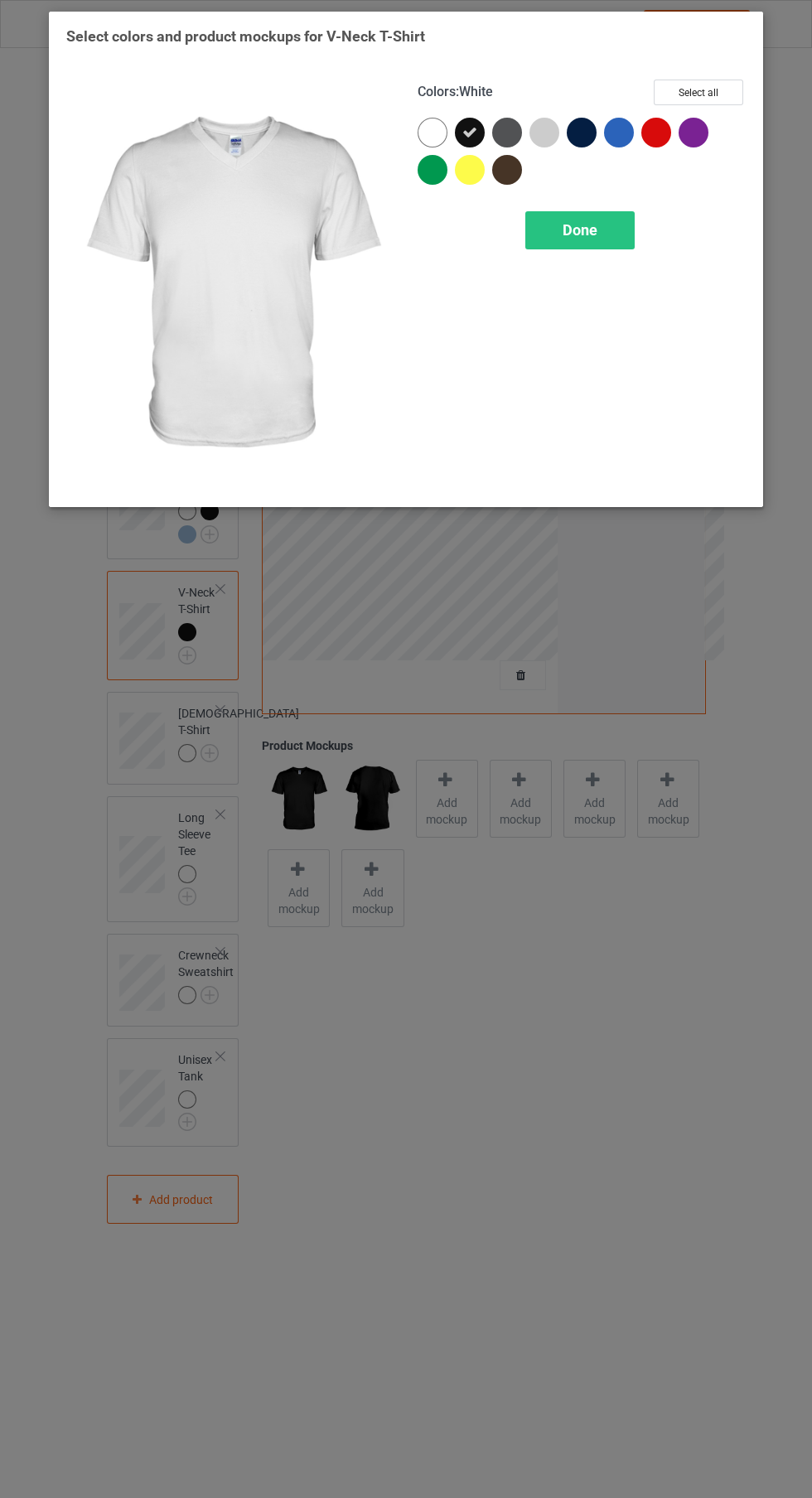
click at [573, 222] on span "Done" at bounding box center [579, 230] width 35 height 18
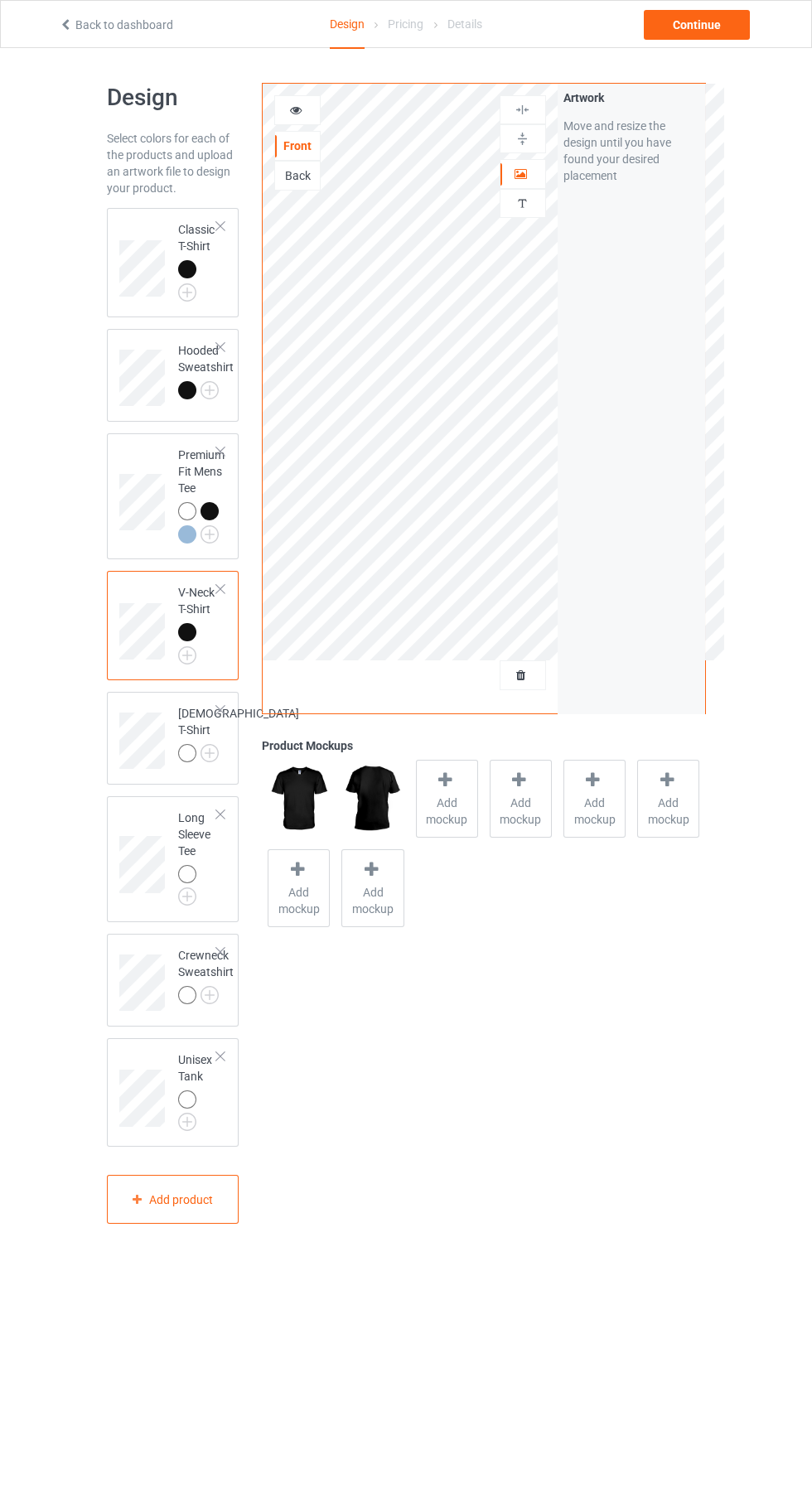
click at [193, 758] on div at bounding box center [187, 752] width 18 height 18
click at [0, 0] on img at bounding box center [0, 0] width 0 height 0
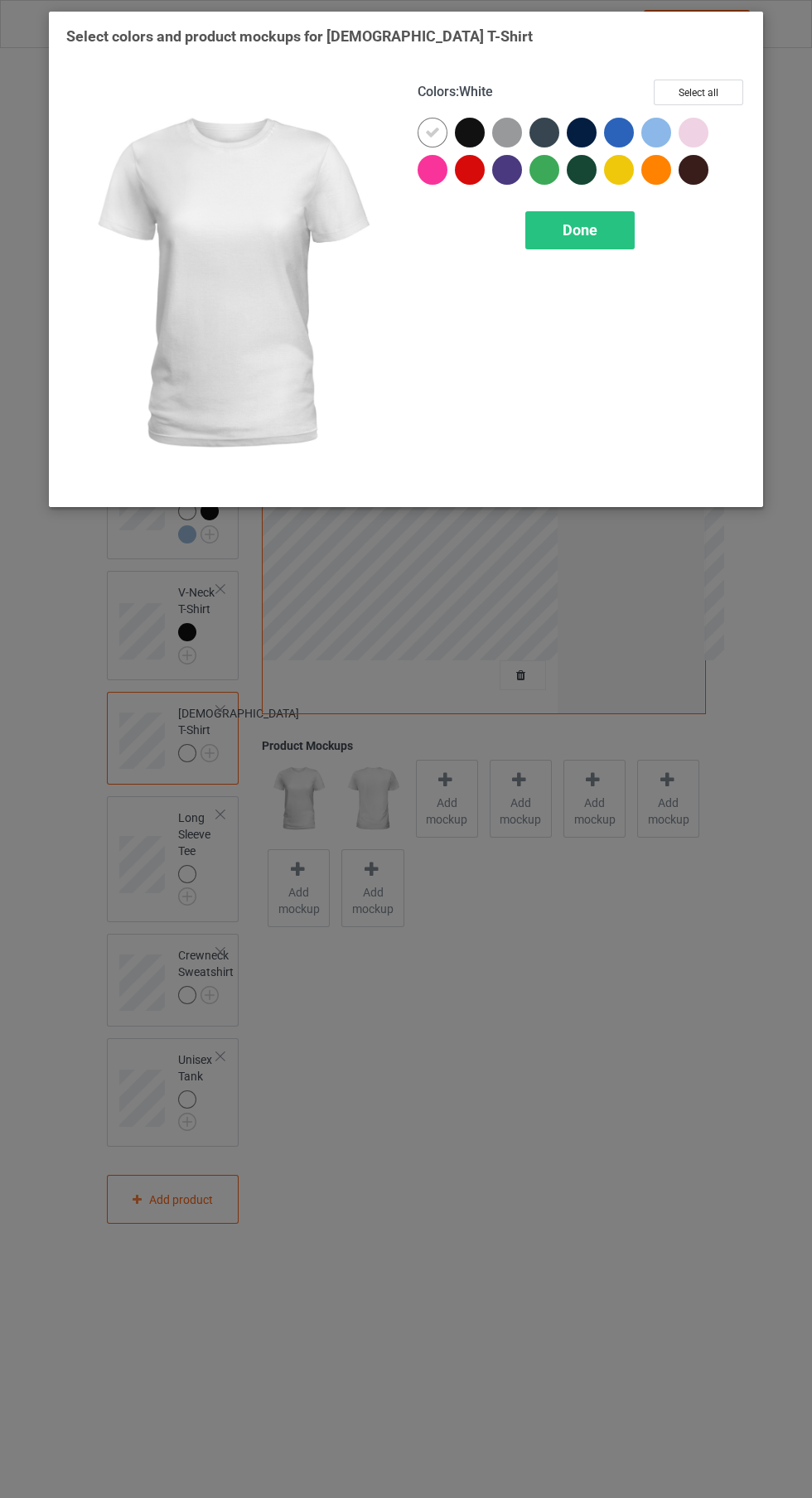
click at [471, 132] on div at bounding box center [470, 132] width 30 height 30
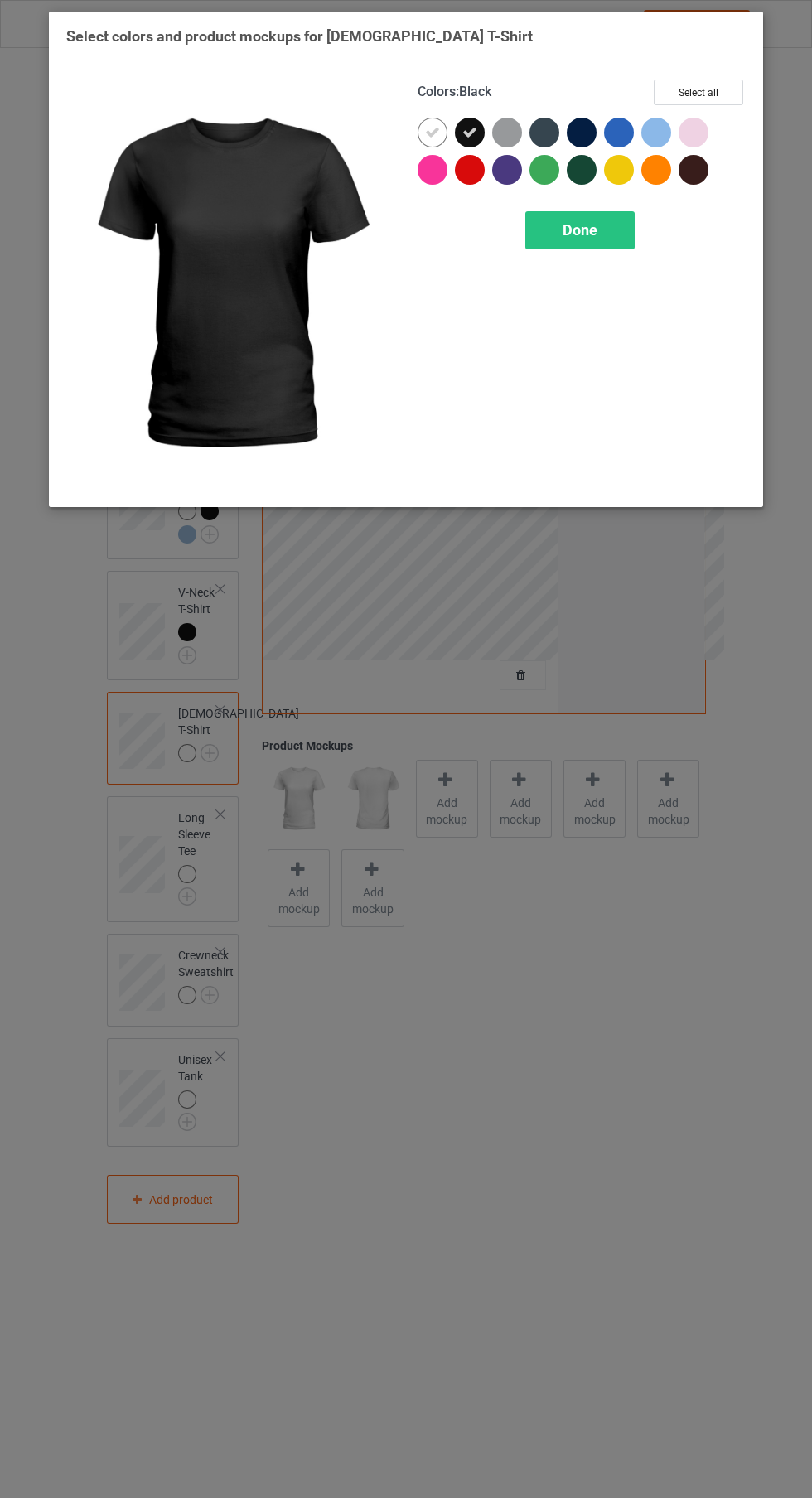
click at [432, 131] on icon at bounding box center [432, 132] width 15 height 15
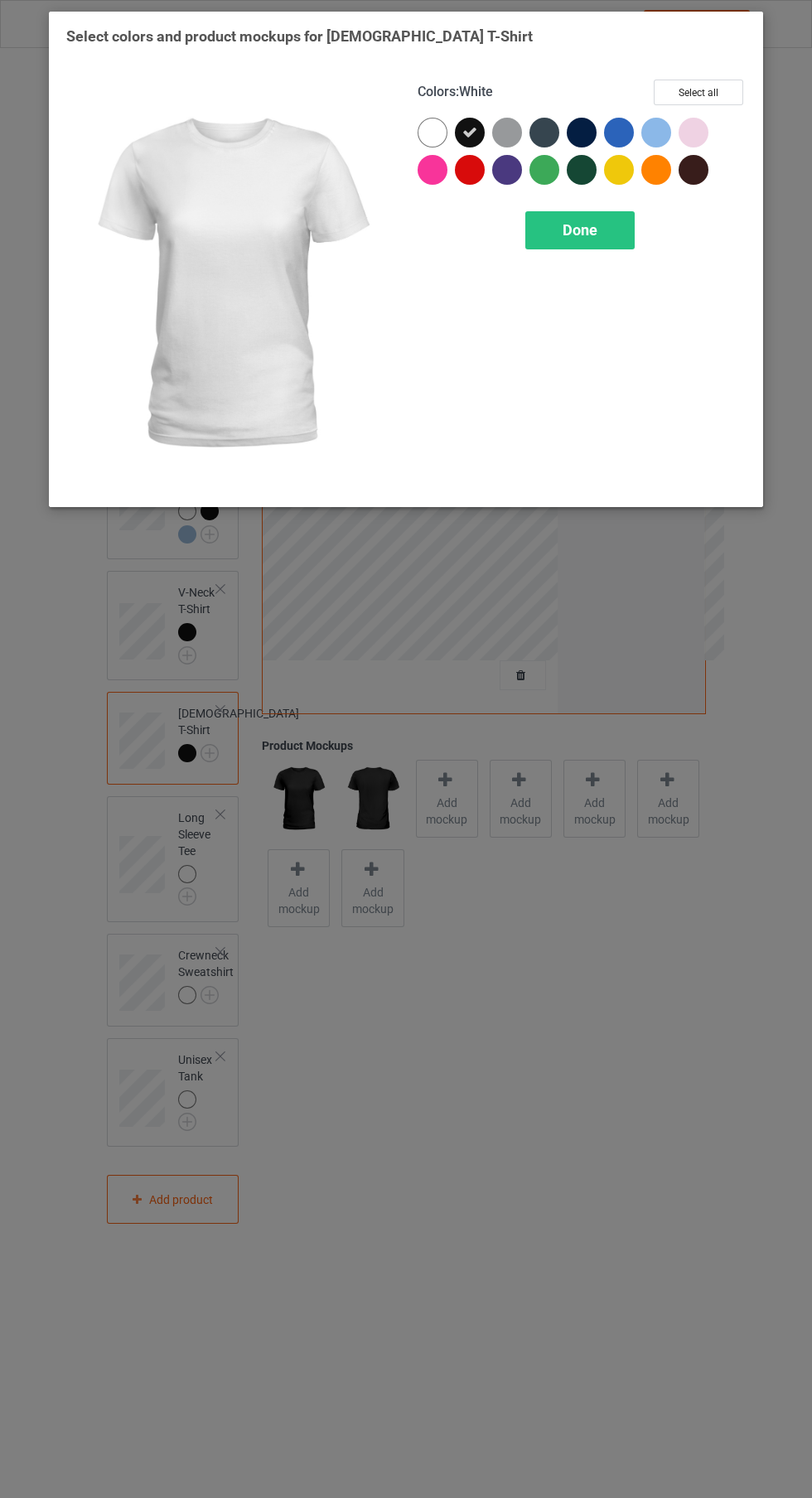
click at [597, 246] on div "Done" at bounding box center [579, 230] width 110 height 38
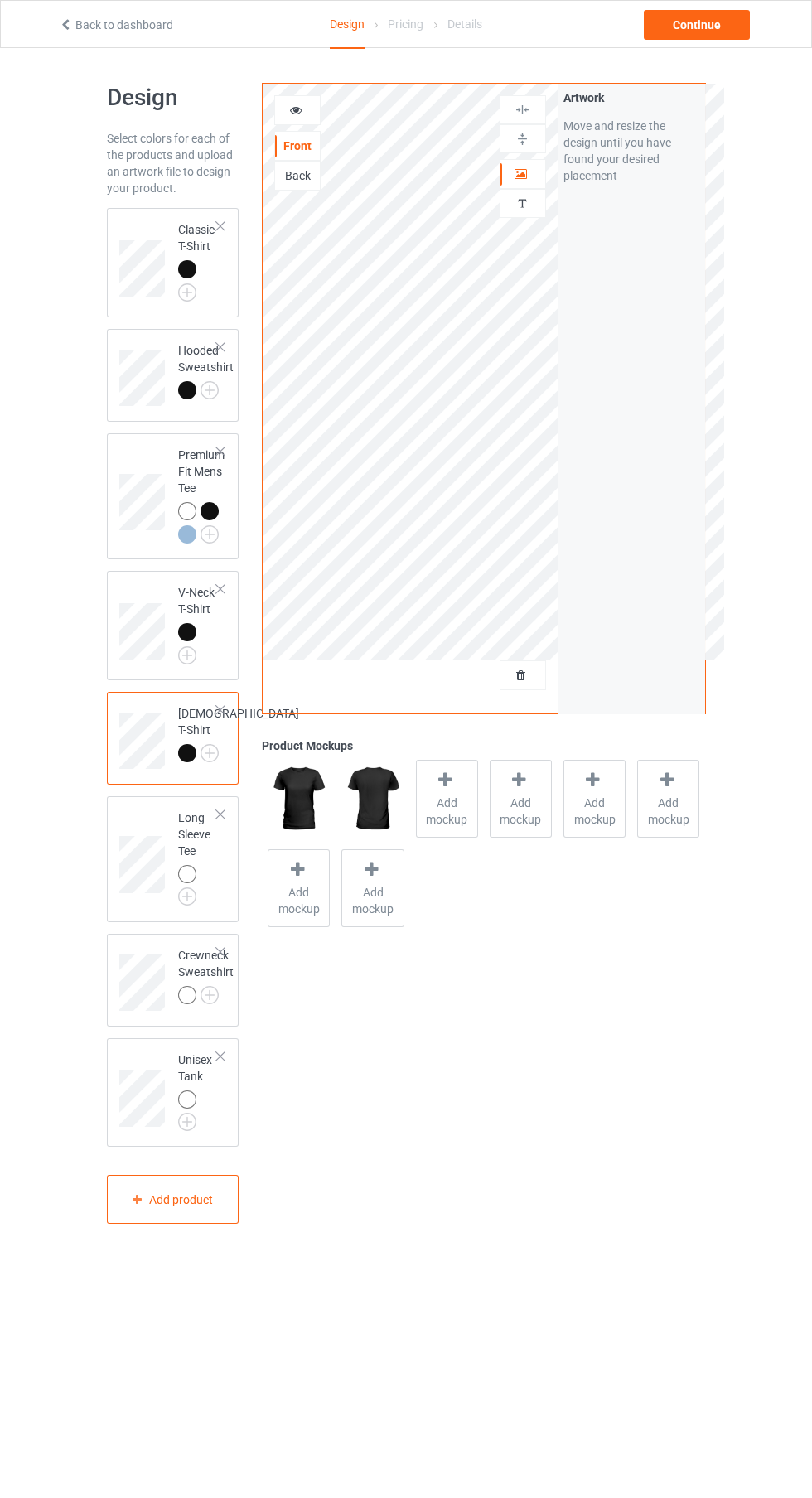
click at [0, 0] on img at bounding box center [0, 0] width 0 height 0
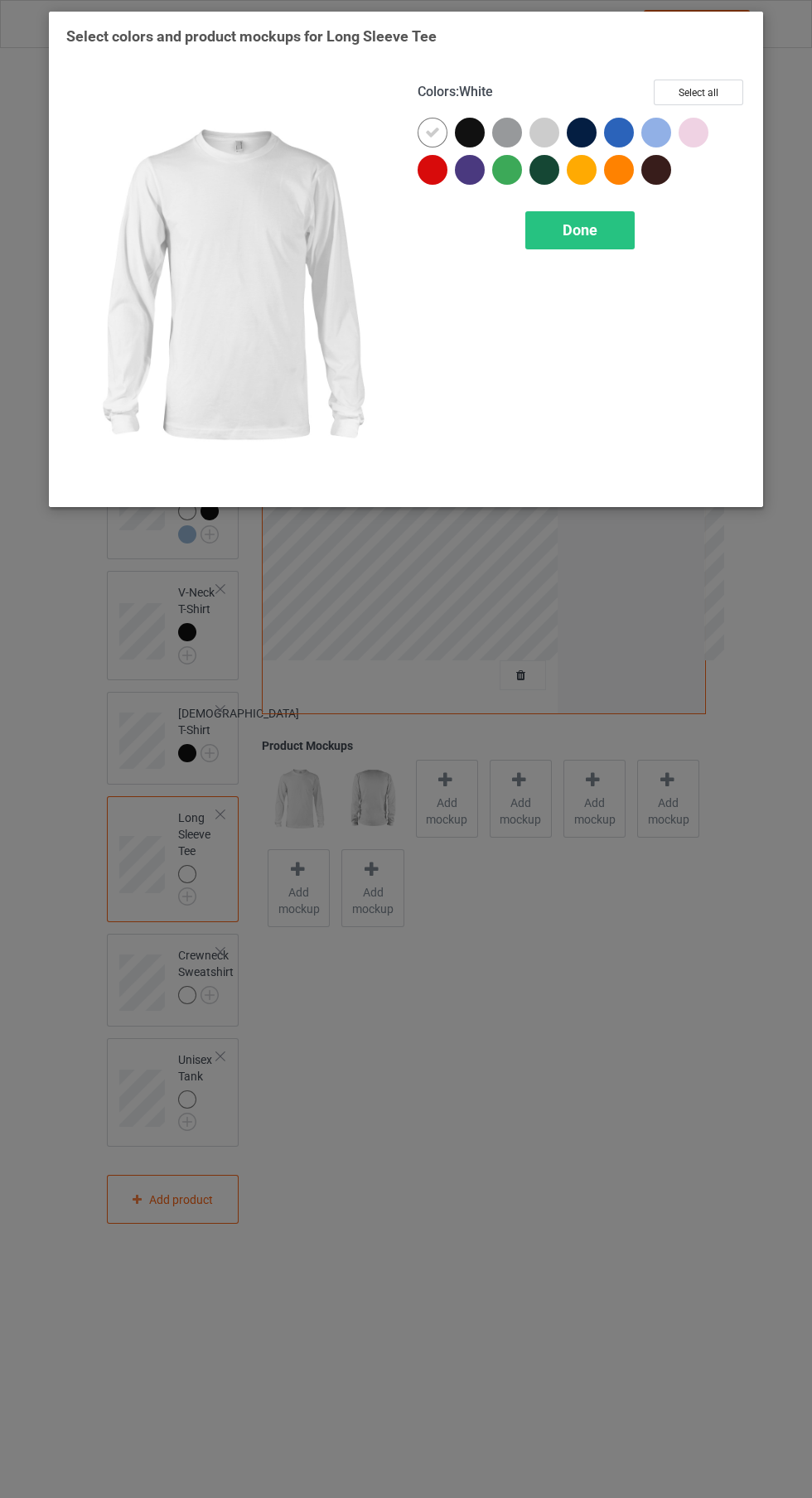
click at [471, 144] on div at bounding box center [470, 132] width 30 height 30
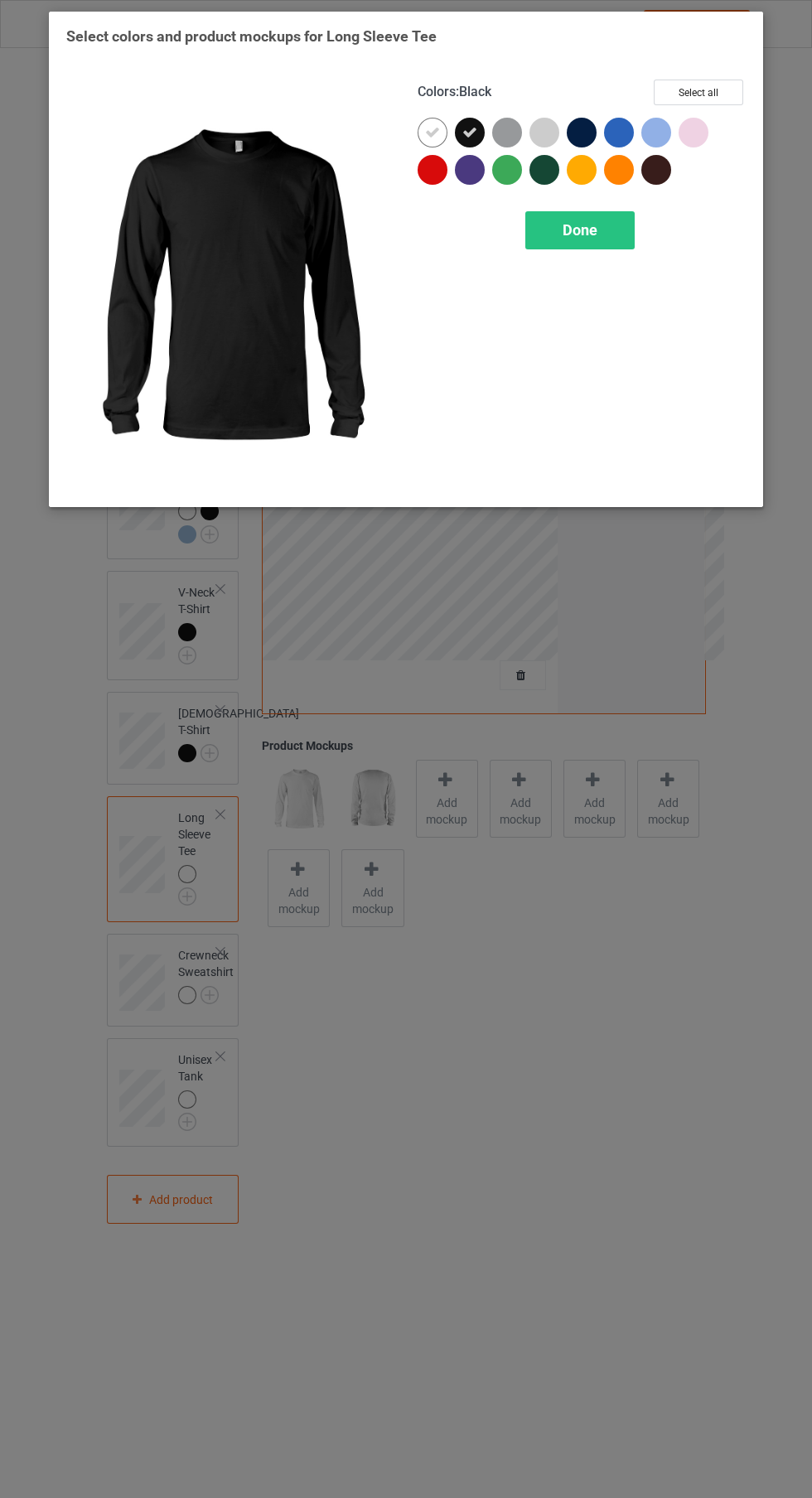
click at [432, 132] on icon at bounding box center [432, 132] width 15 height 15
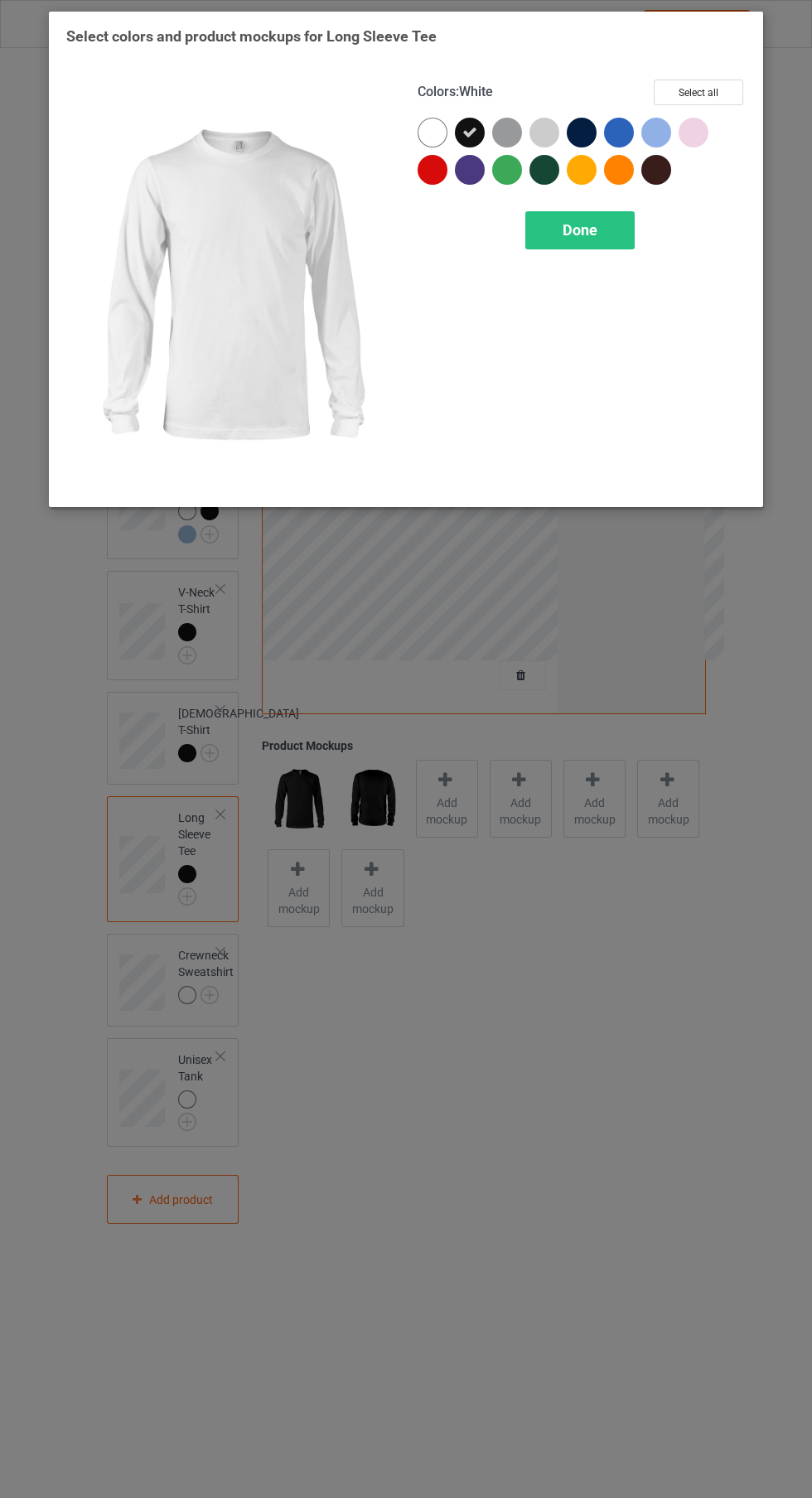
click at [594, 235] on span "Done" at bounding box center [579, 230] width 35 height 18
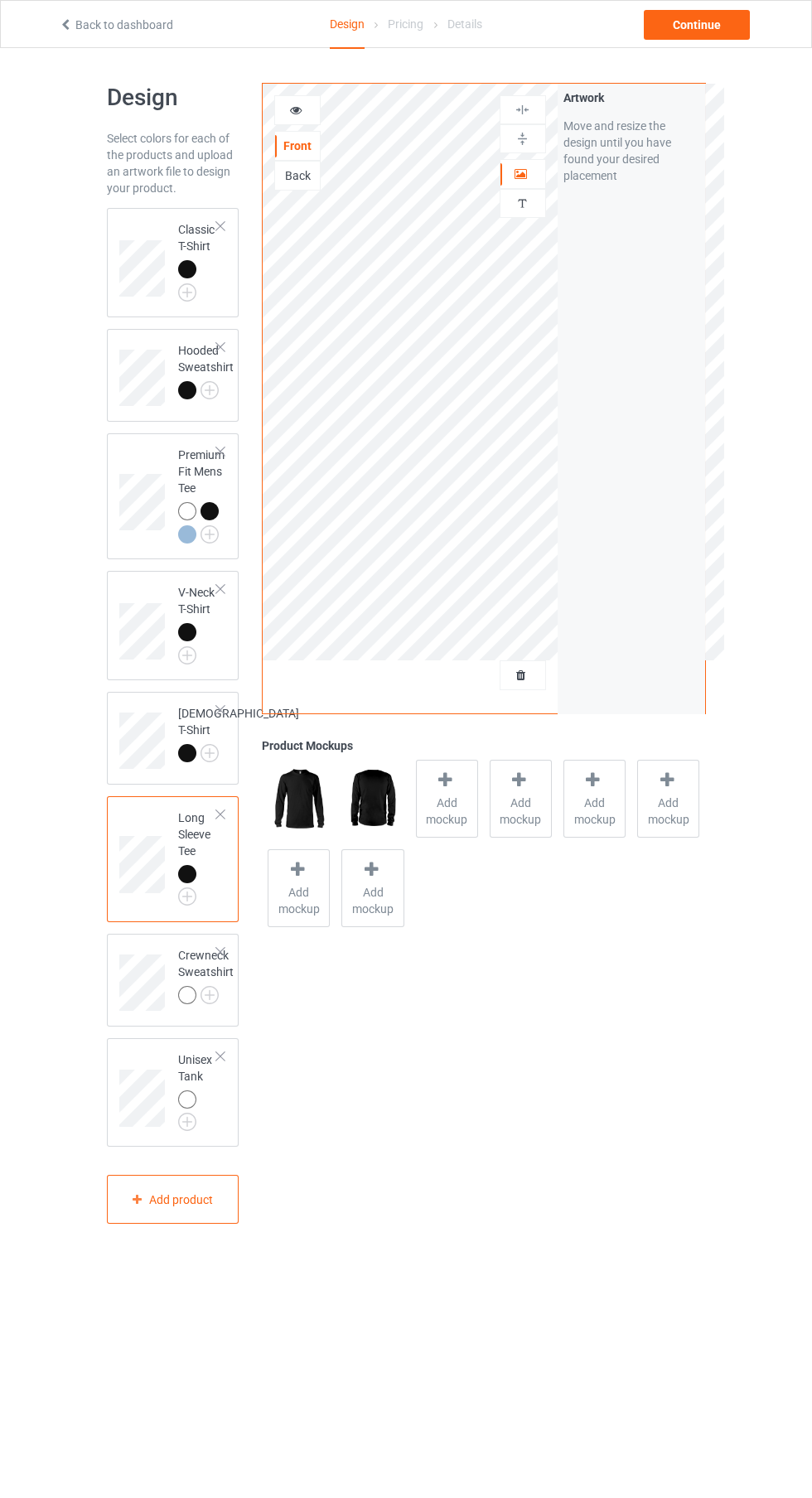
click at [0, 0] on img at bounding box center [0, 0] width 0 height 0
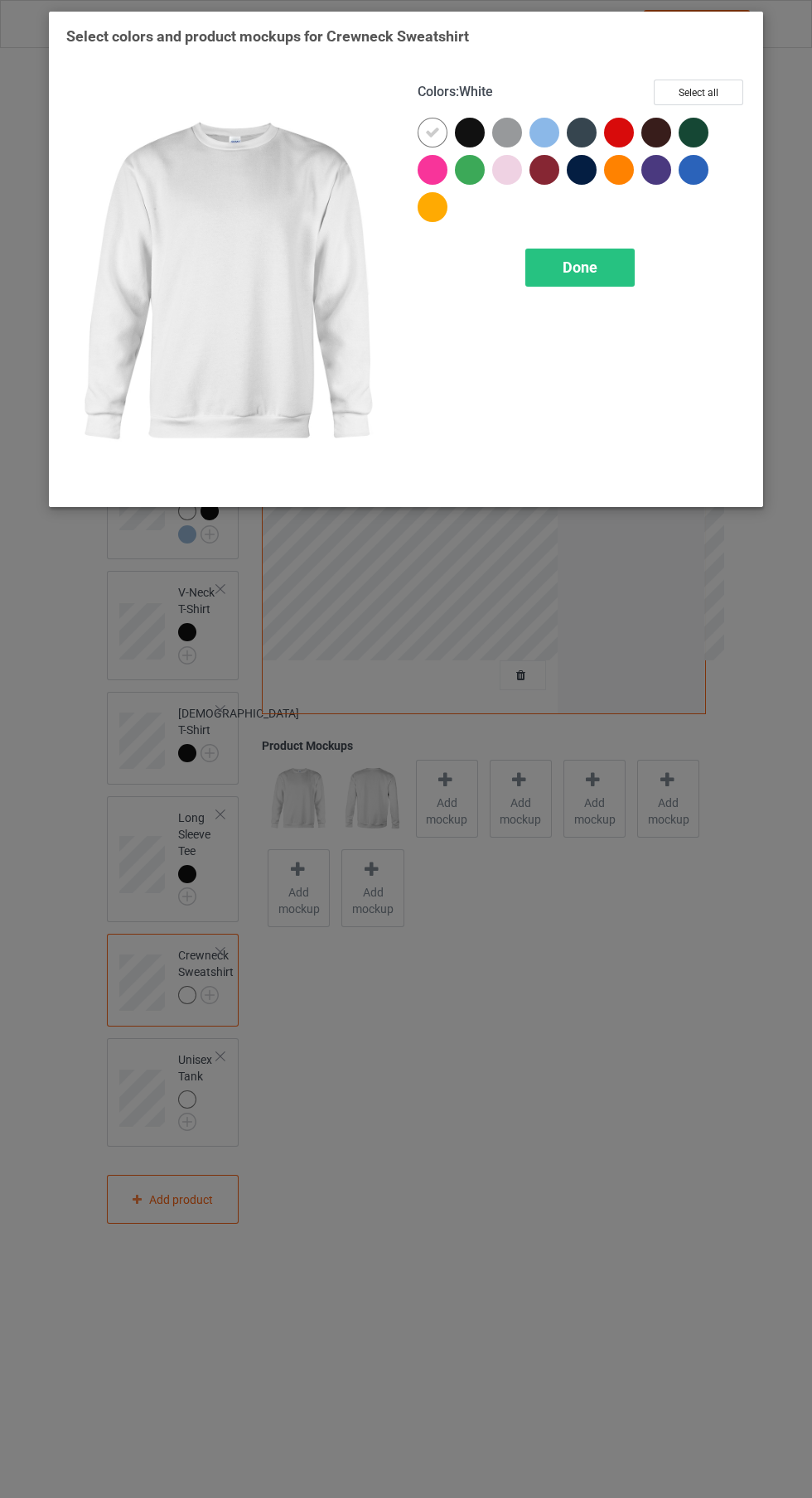
click at [478, 134] on div at bounding box center [470, 132] width 30 height 30
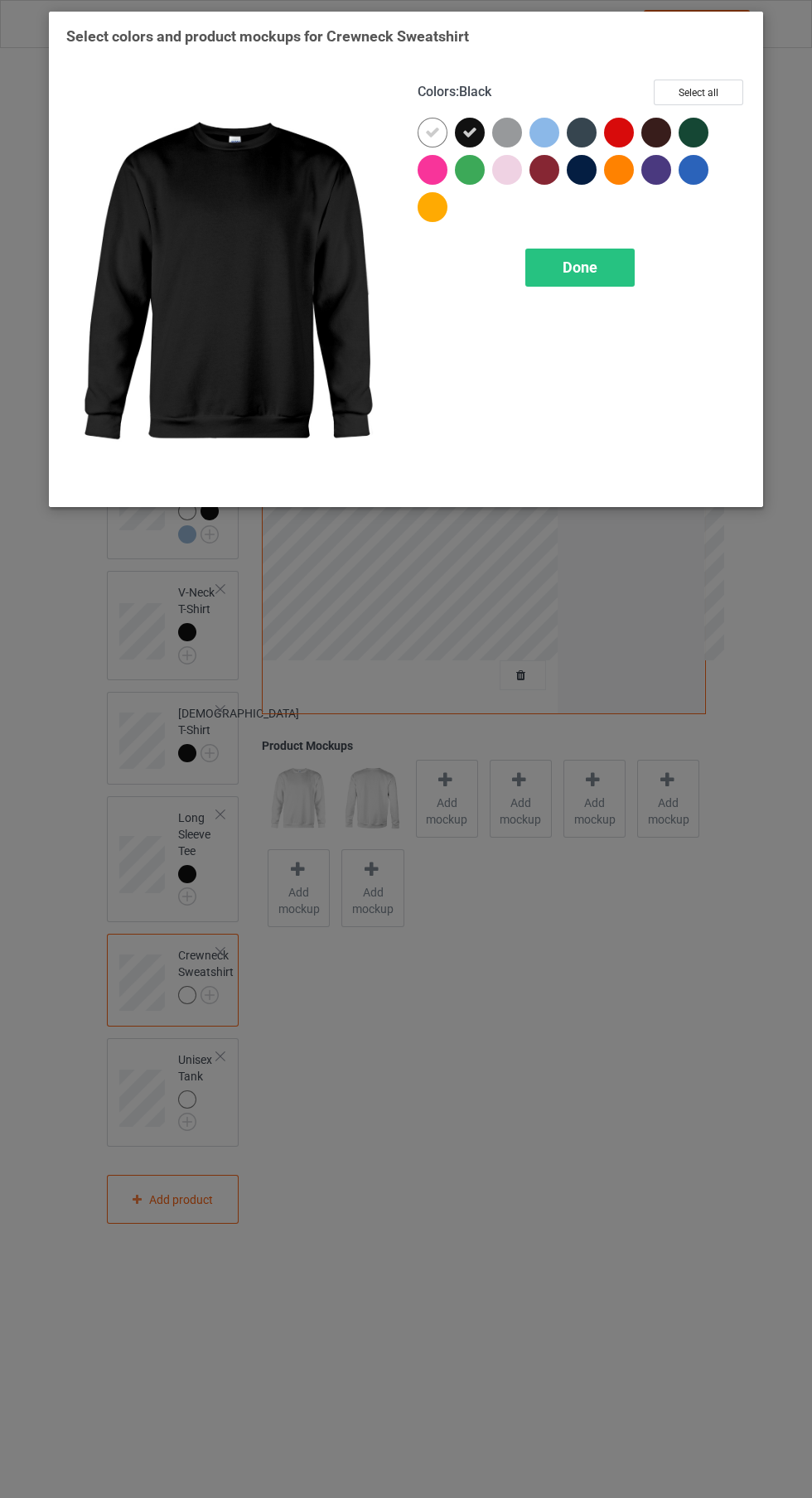
click at [432, 164] on div at bounding box center [432, 170] width 30 height 30
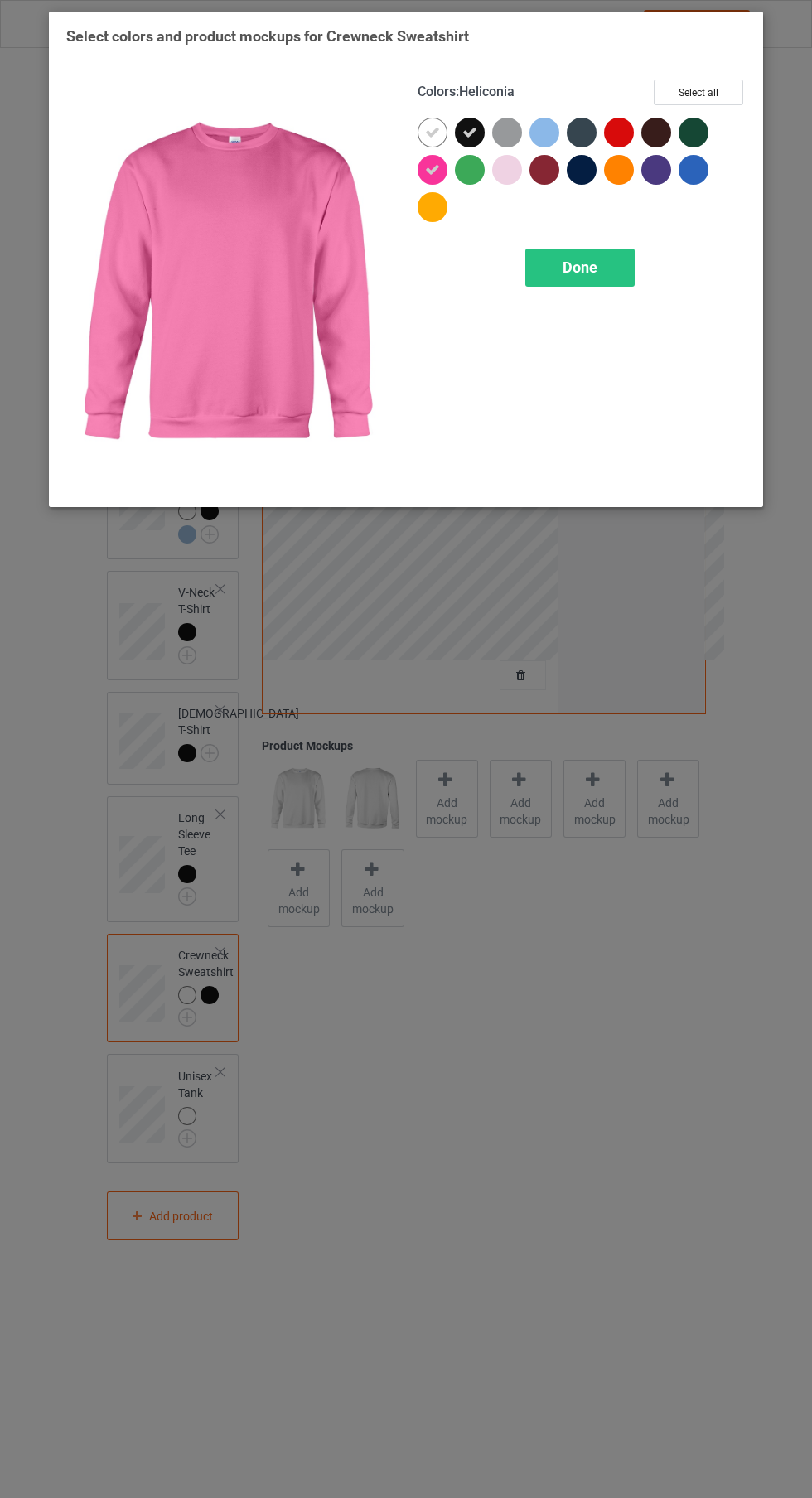
click at [579, 266] on span "Done" at bounding box center [579, 267] width 35 height 18
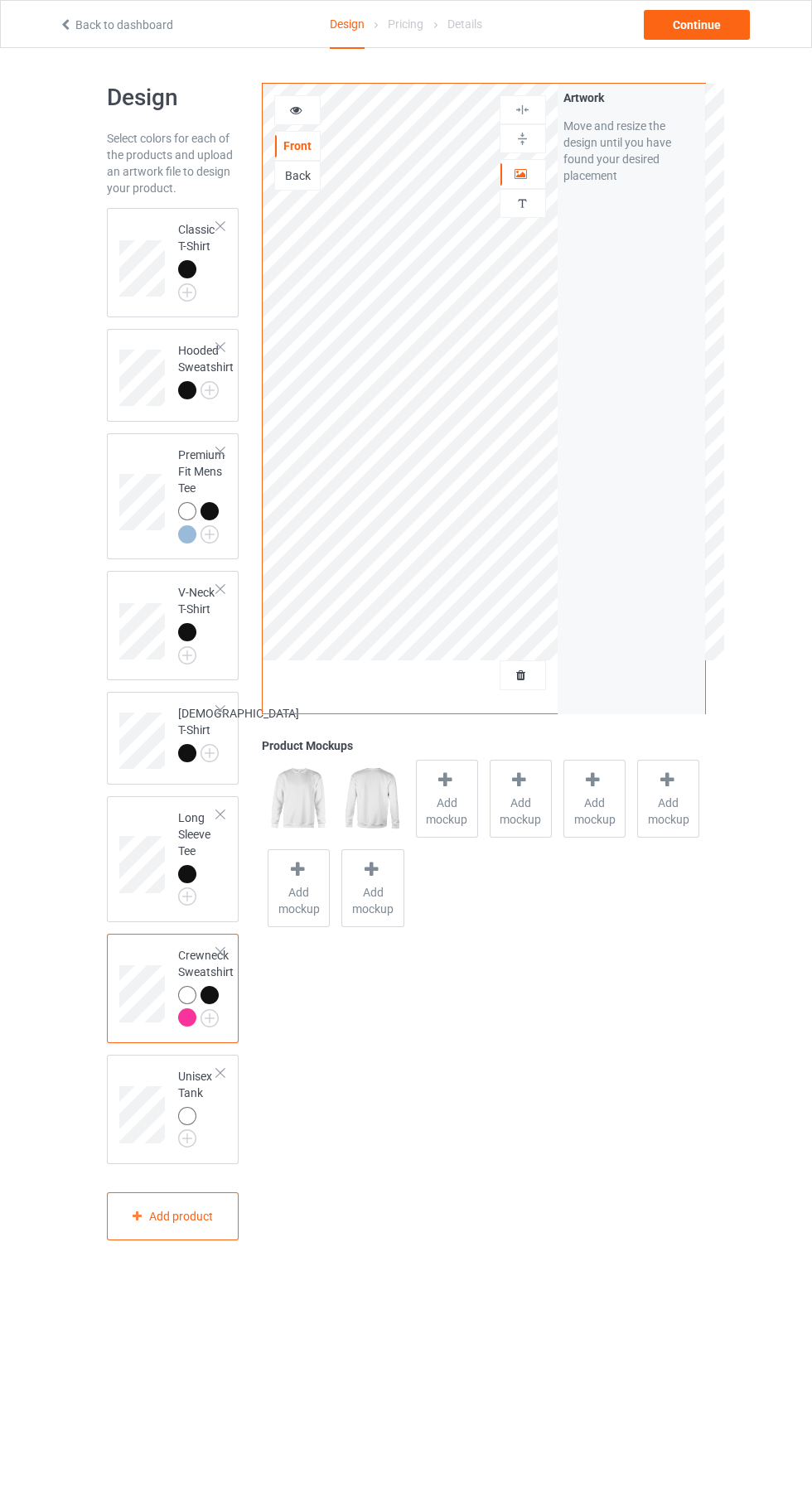
click at [0, 0] on img at bounding box center [0, 0] width 0 height 0
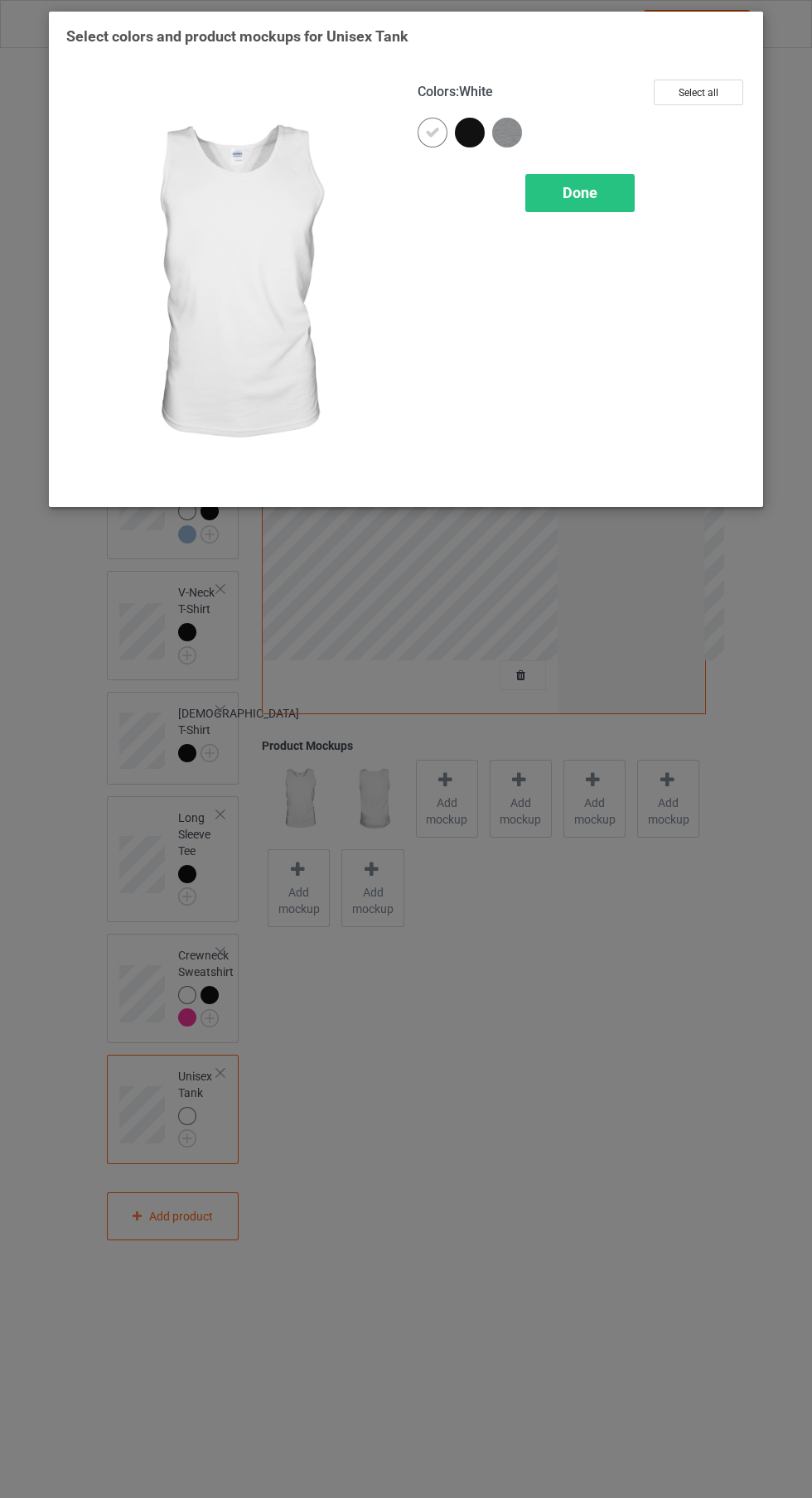
click at [472, 143] on div at bounding box center [470, 132] width 30 height 30
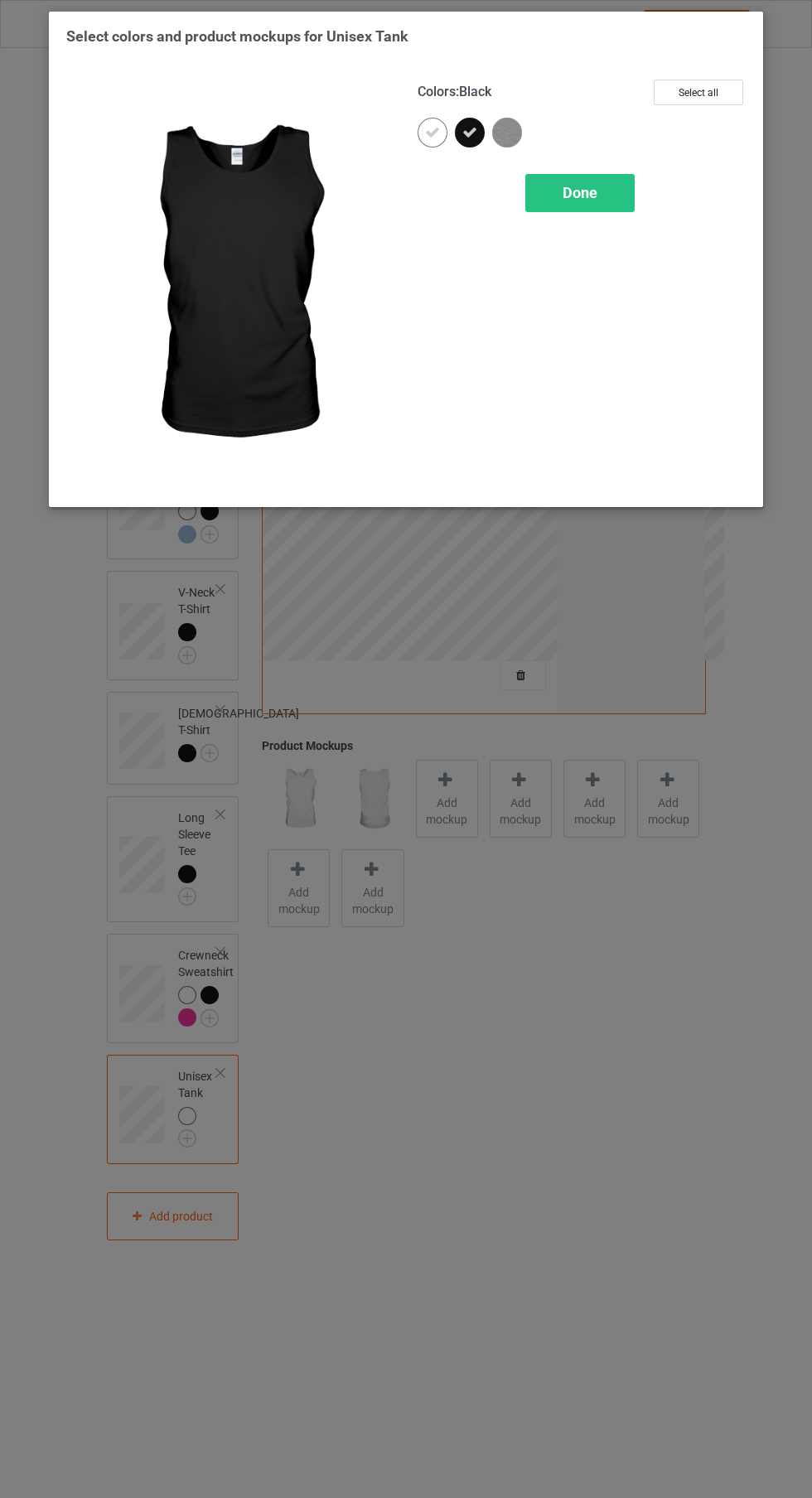
click at [430, 153] on div at bounding box center [436, 136] width 38 height 38
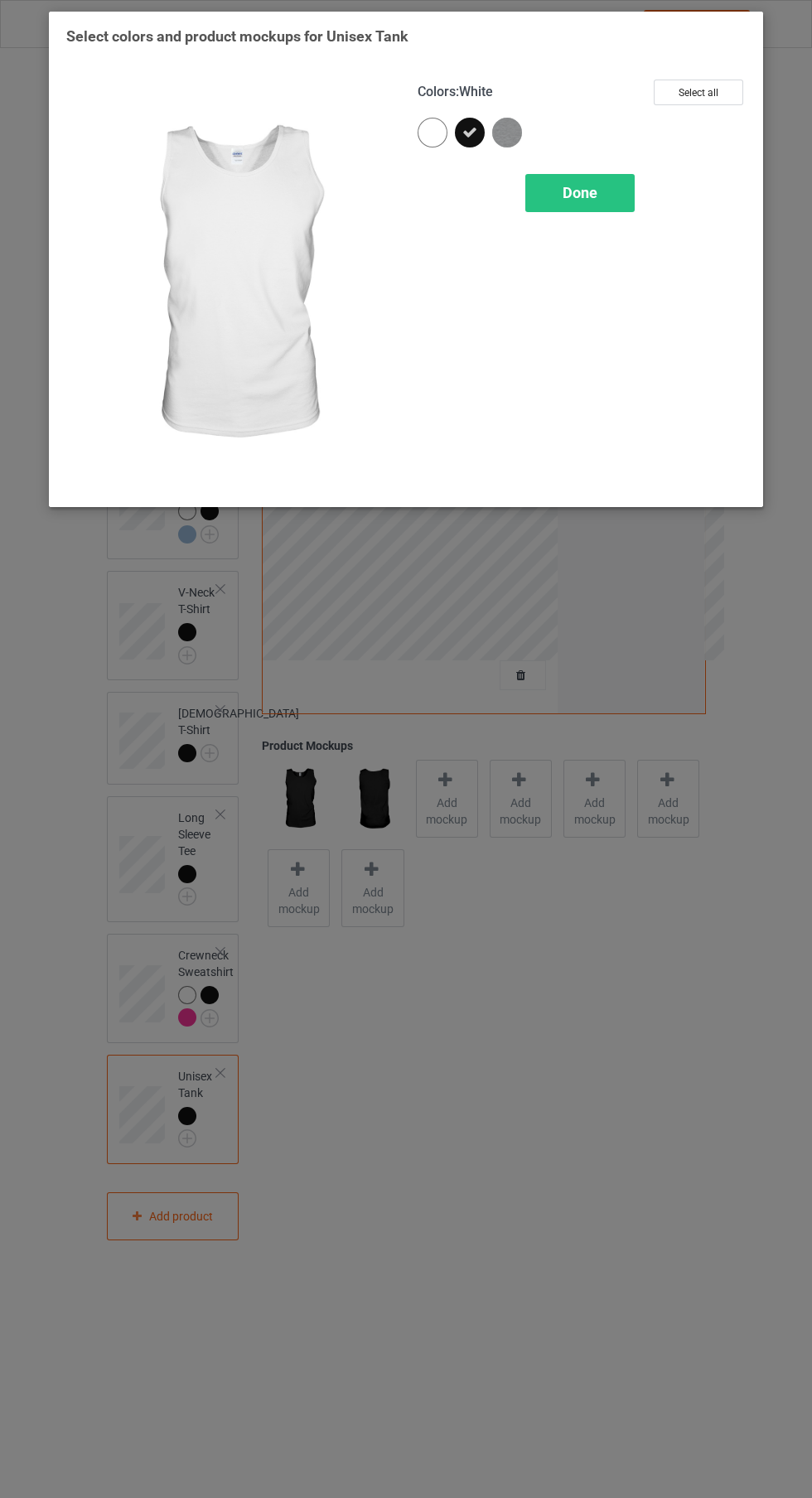
click at [588, 202] on div "Done" at bounding box center [579, 192] width 110 height 38
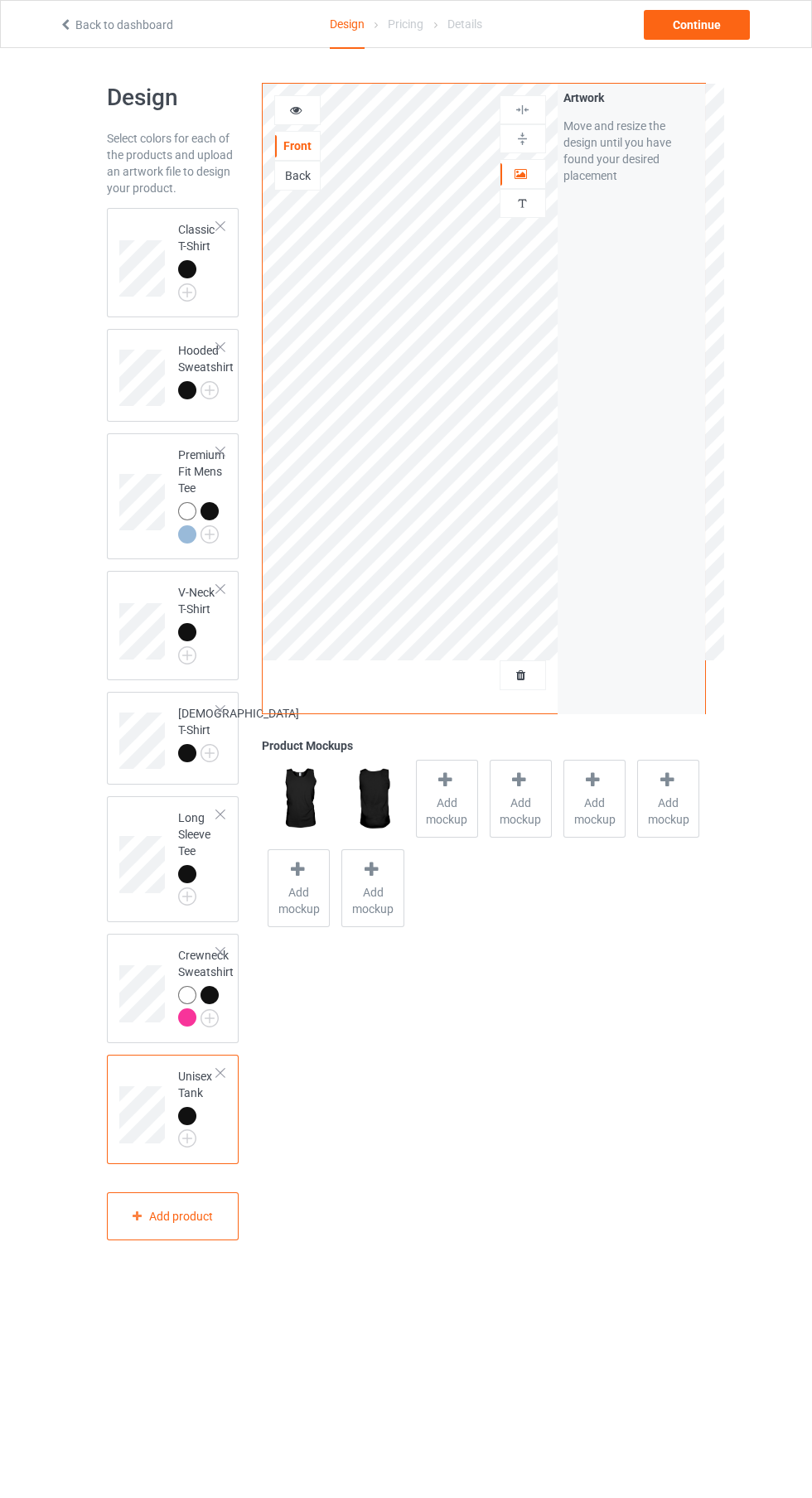
click at [0, 0] on img at bounding box center [0, 0] width 0 height 0
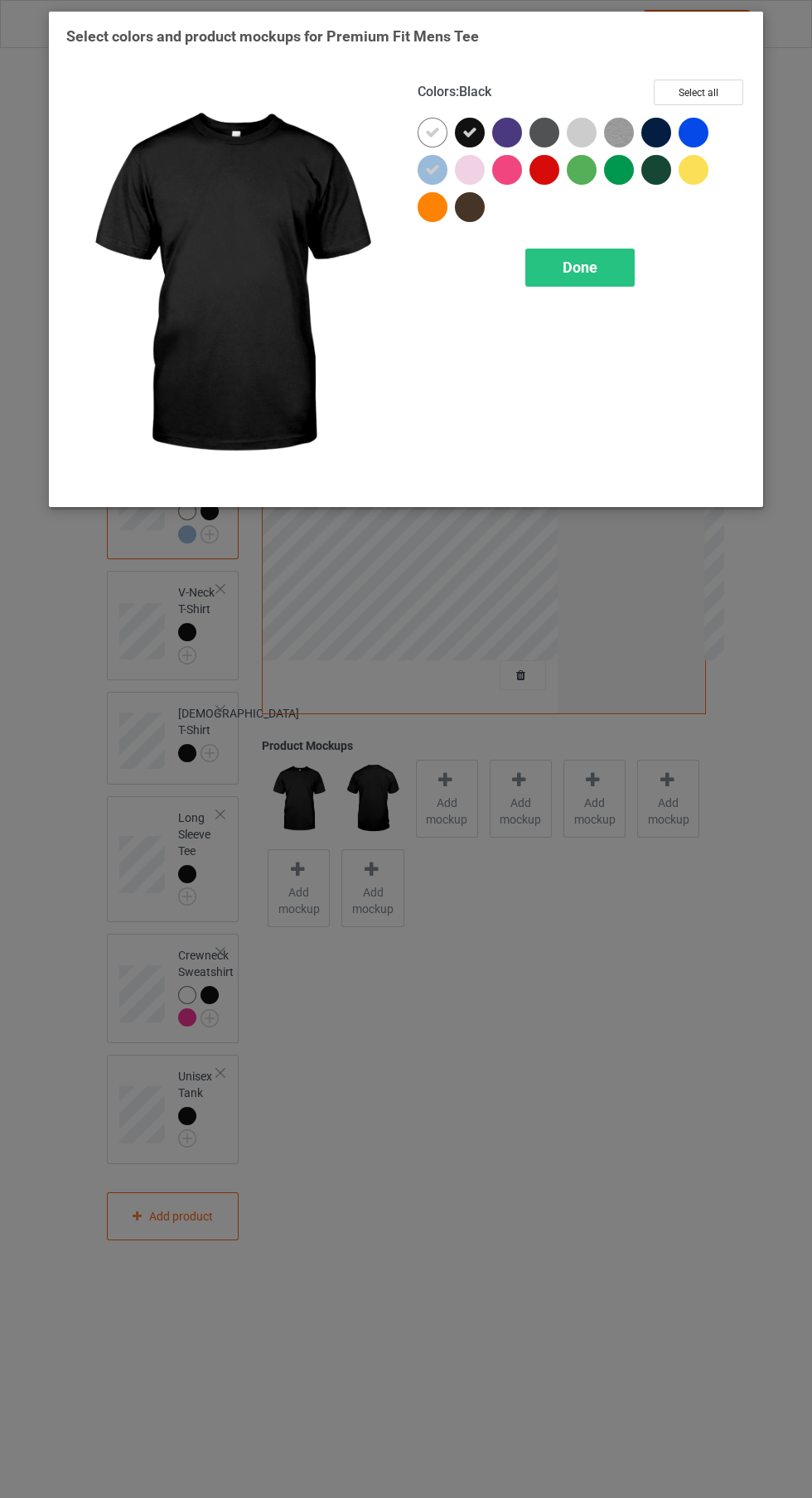
click at [473, 137] on icon at bounding box center [470, 132] width 15 height 15
click at [478, 131] on div at bounding box center [470, 132] width 30 height 30
click at [427, 138] on icon at bounding box center [432, 132] width 15 height 15
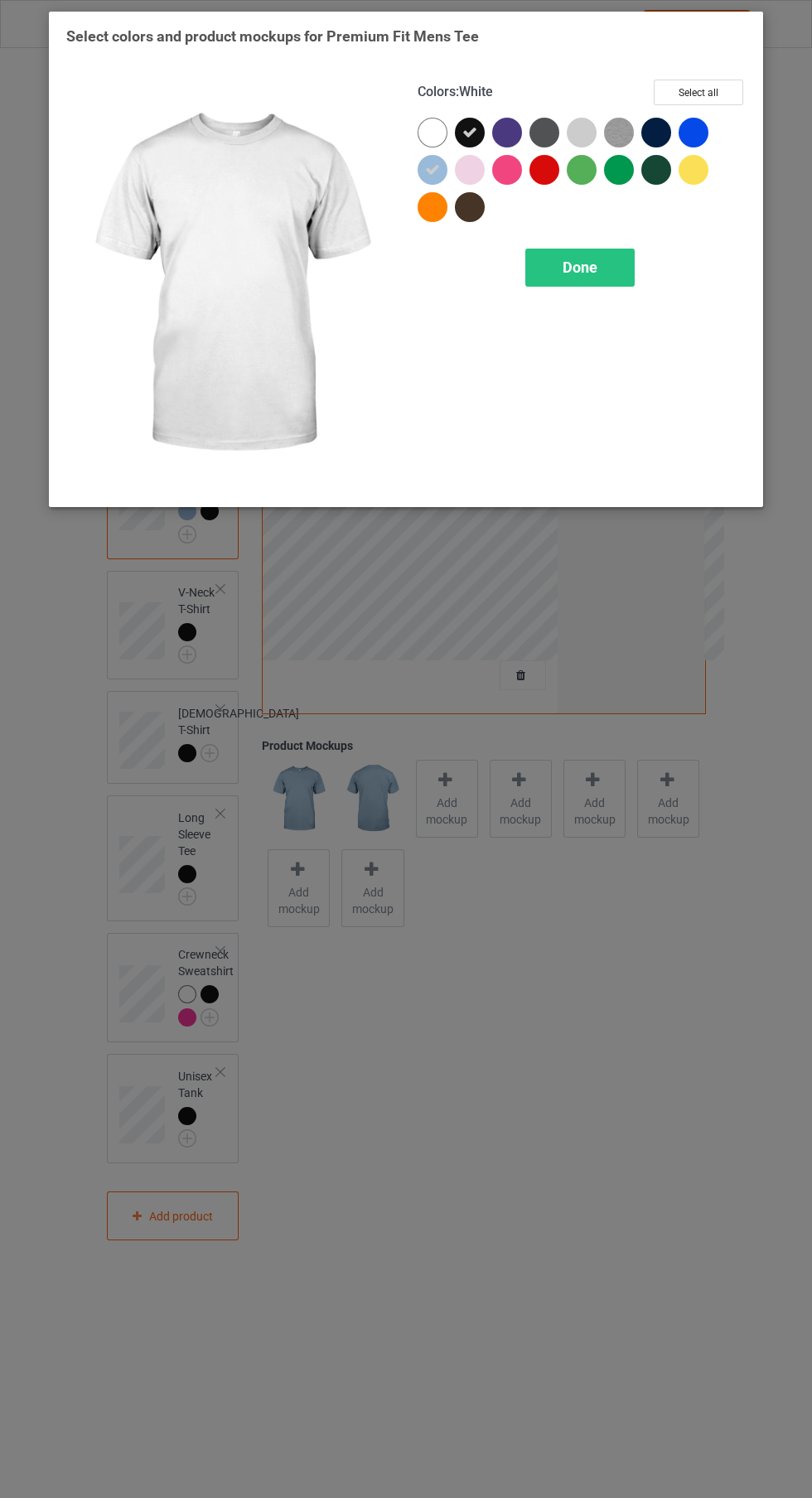
click at [432, 169] on icon at bounding box center [432, 170] width 15 height 15
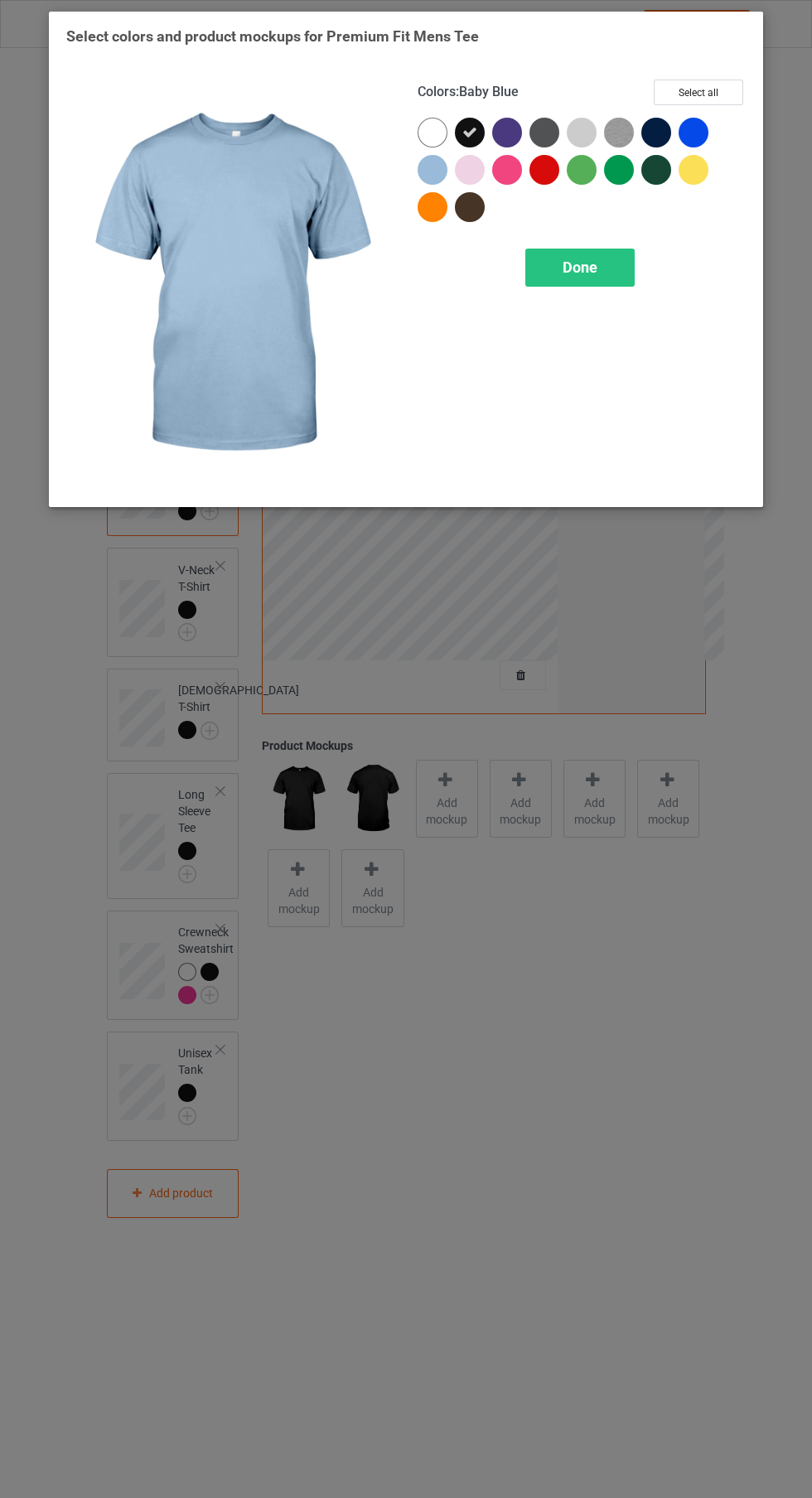
click at [592, 268] on span "Done" at bounding box center [579, 267] width 35 height 18
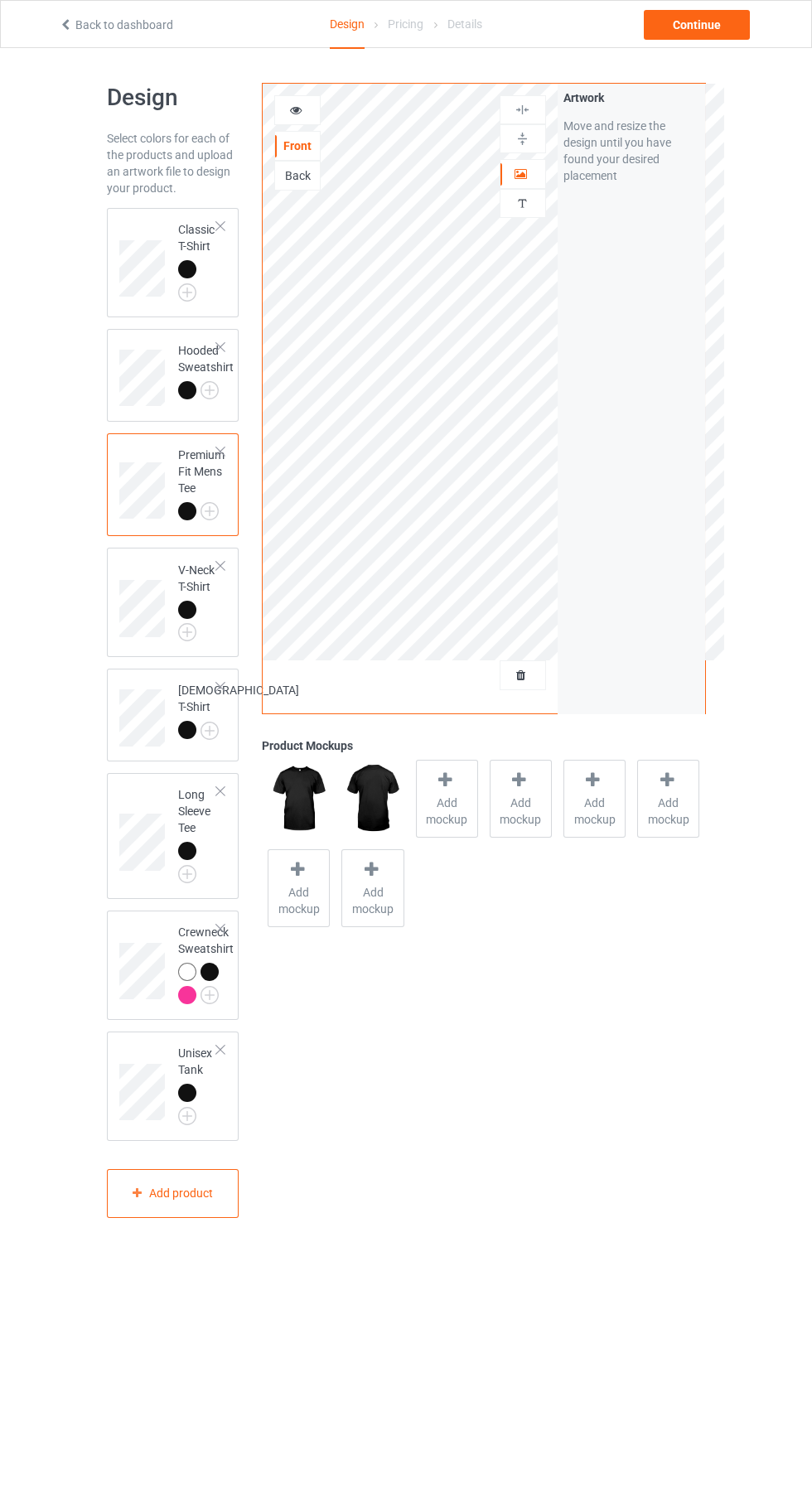
click at [0, 0] on img at bounding box center [0, 0] width 0 height 0
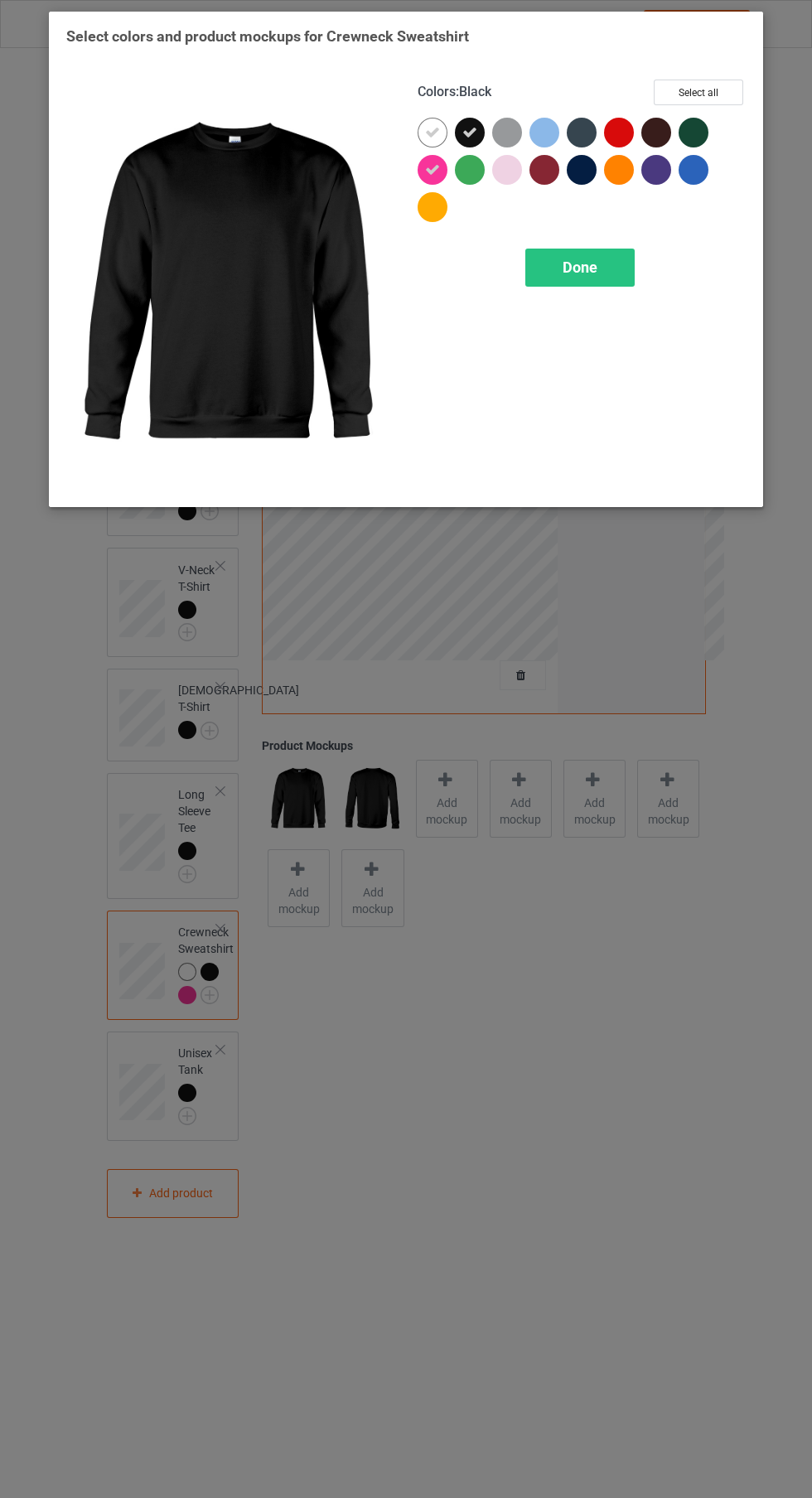
click at [429, 170] on icon at bounding box center [432, 170] width 15 height 15
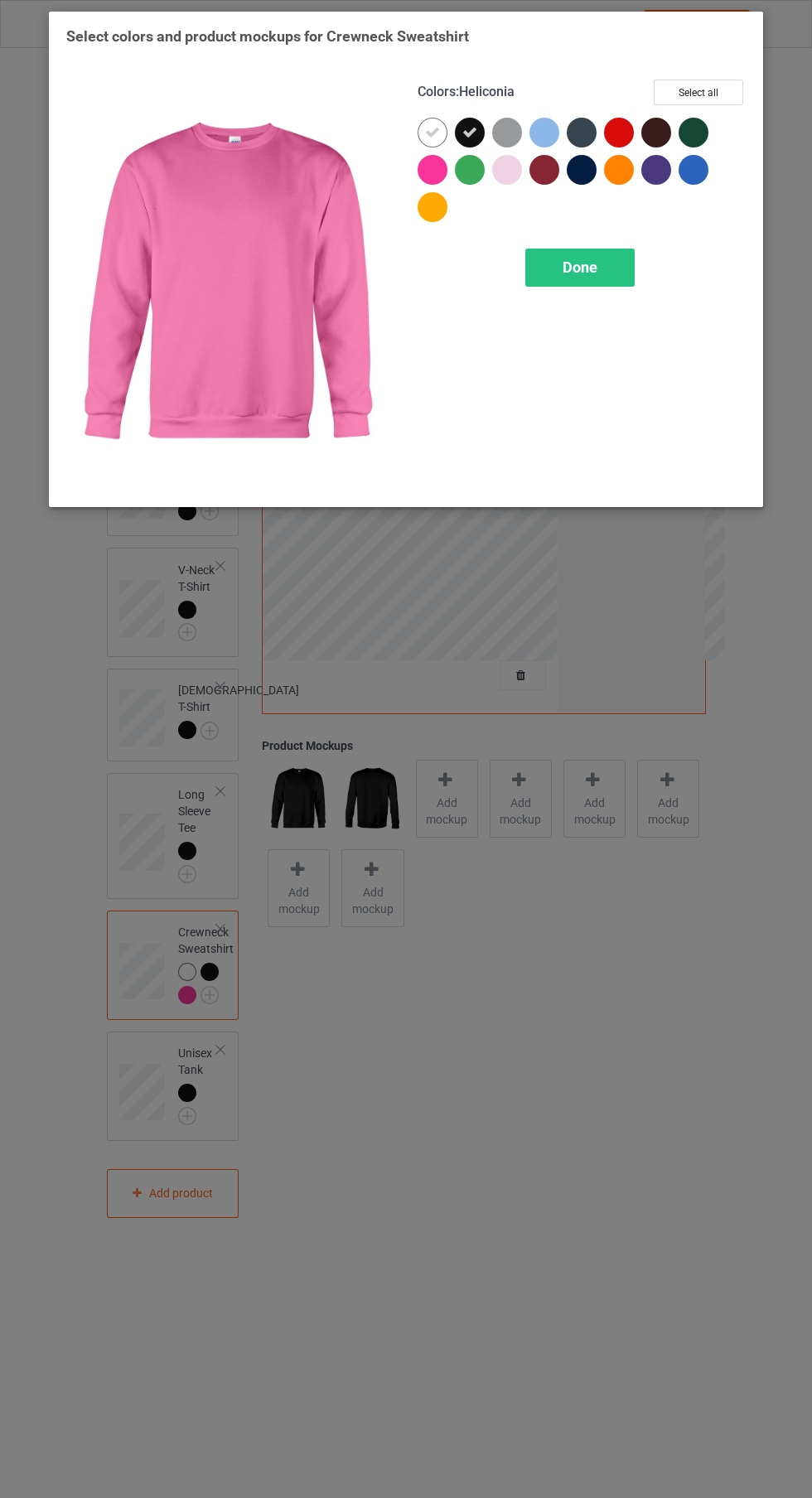
click at [429, 132] on icon at bounding box center [432, 132] width 15 height 15
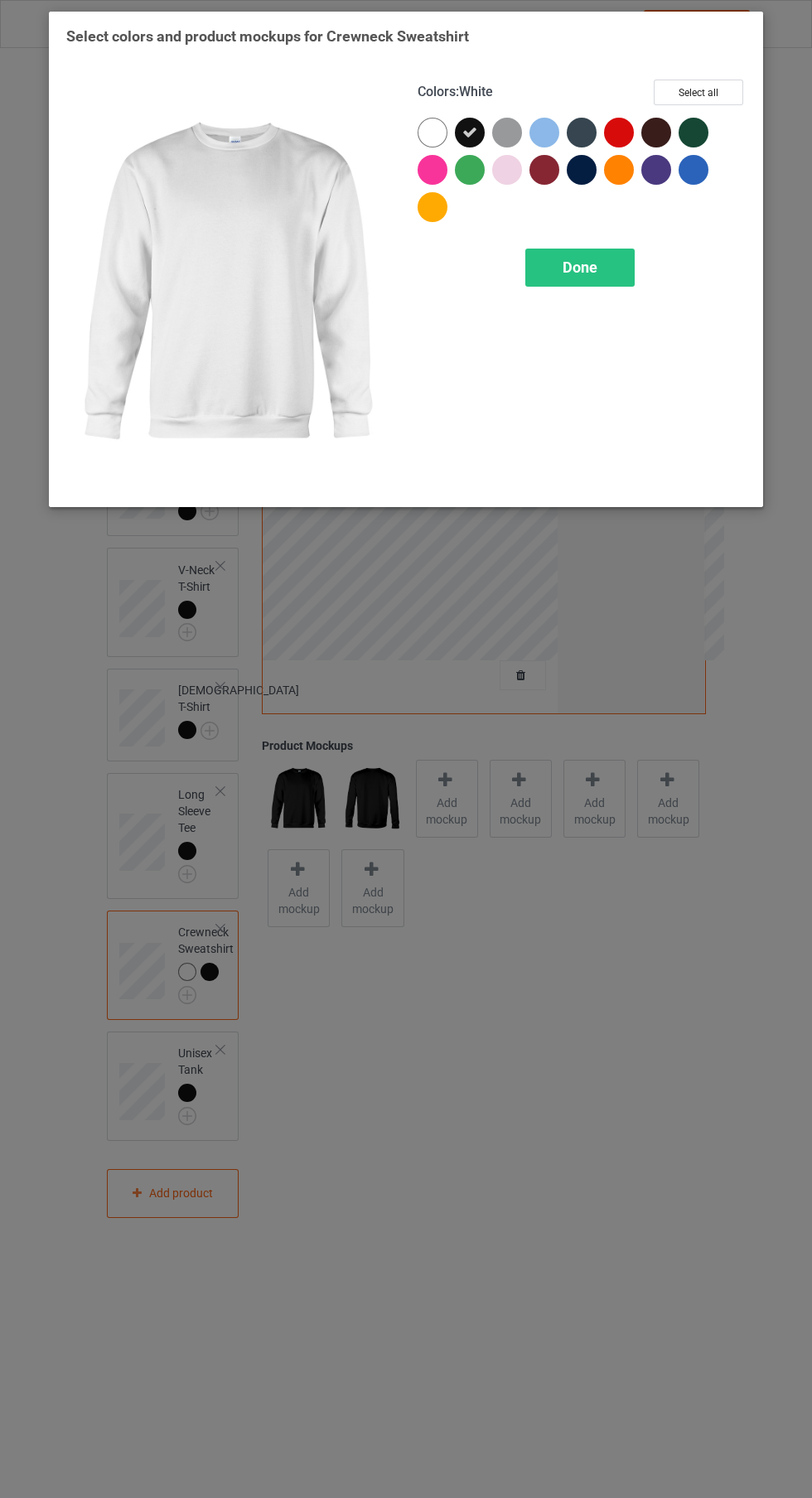
click at [606, 278] on div "Done" at bounding box center [579, 267] width 110 height 38
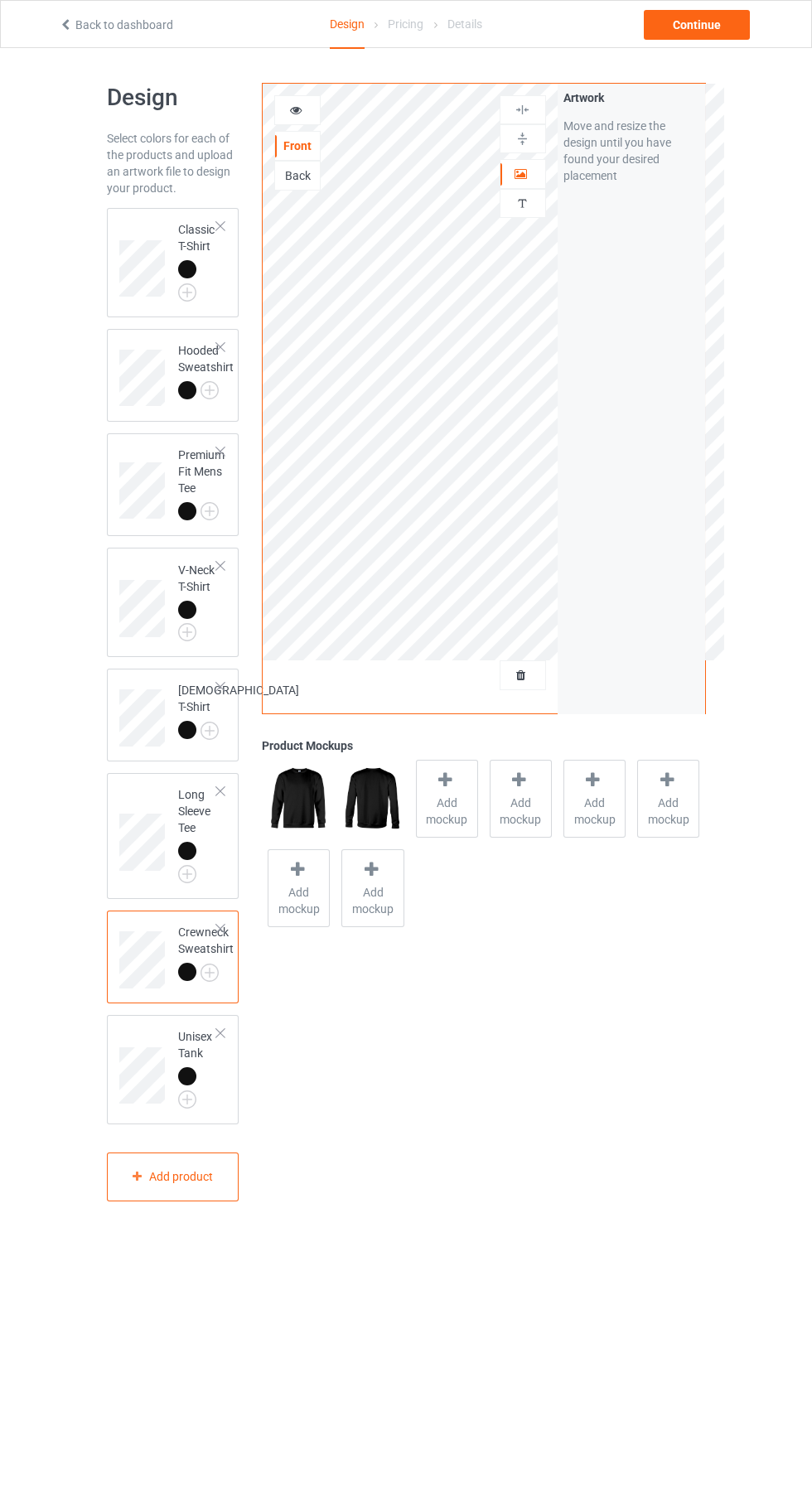
click at [0, 0] on img at bounding box center [0, 0] width 0 height 0
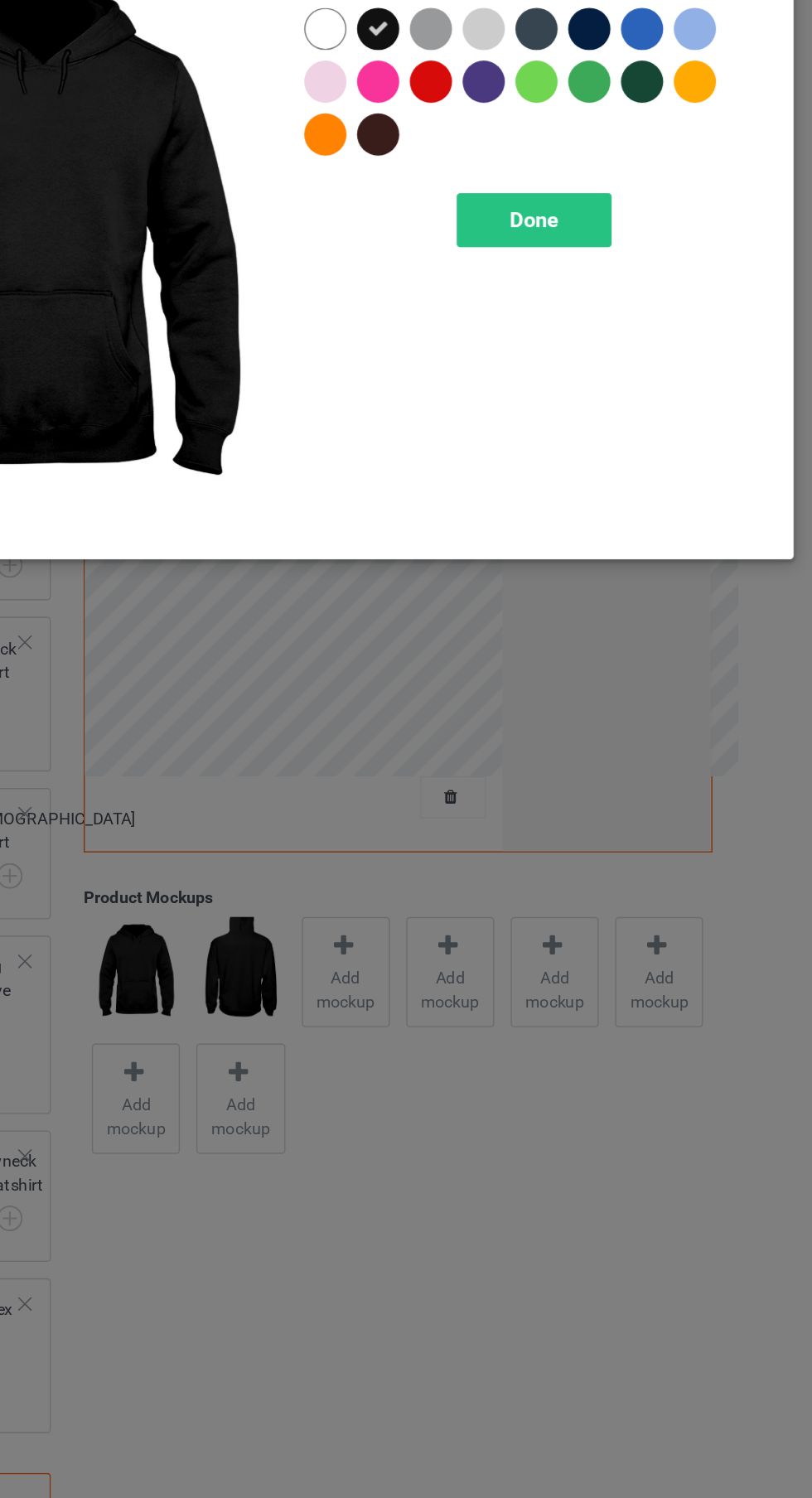
click at [614, 273] on div "Done" at bounding box center [579, 267] width 110 height 38
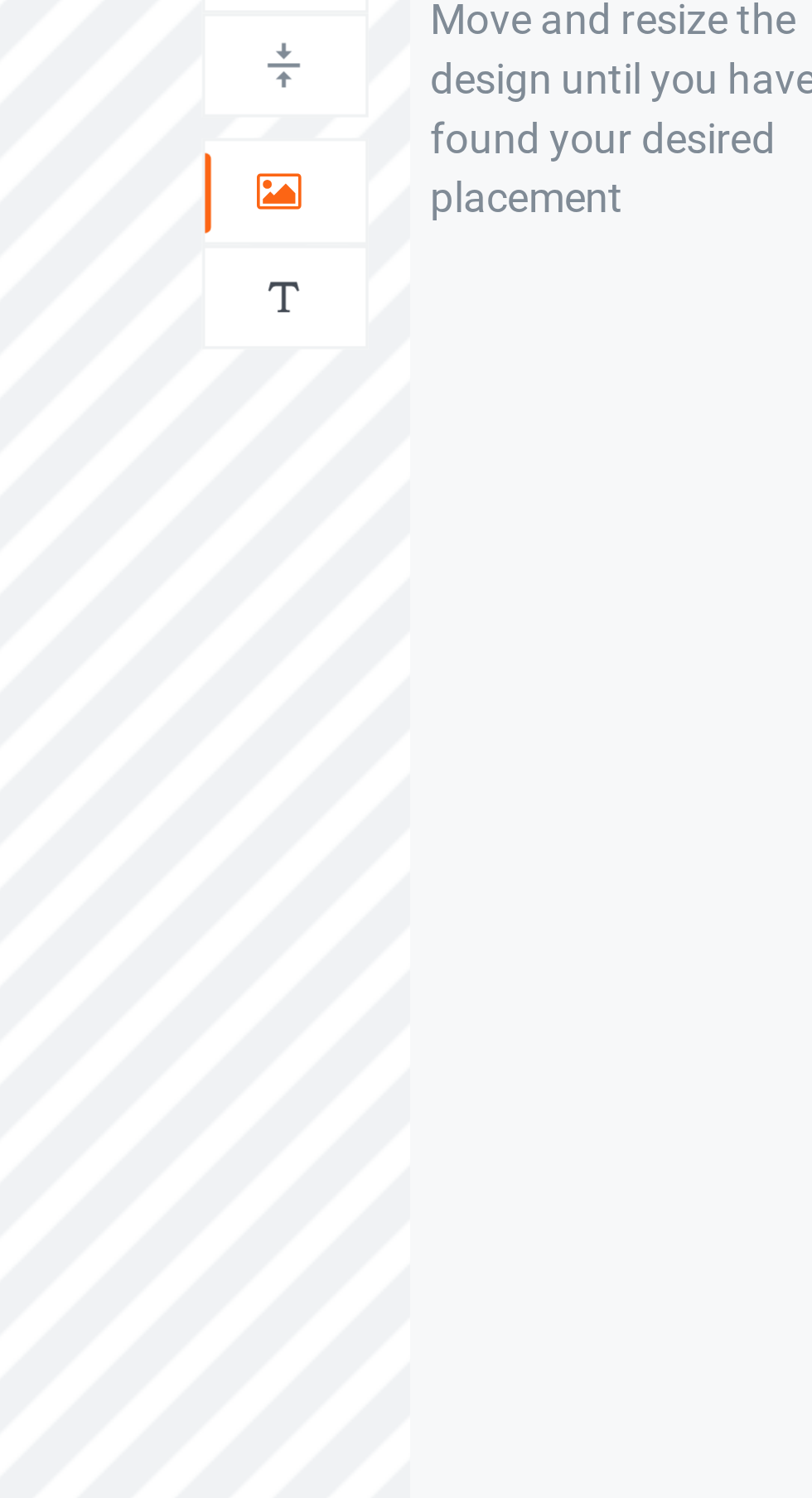
click at [528, 181] on div at bounding box center [522, 174] width 45 height 17
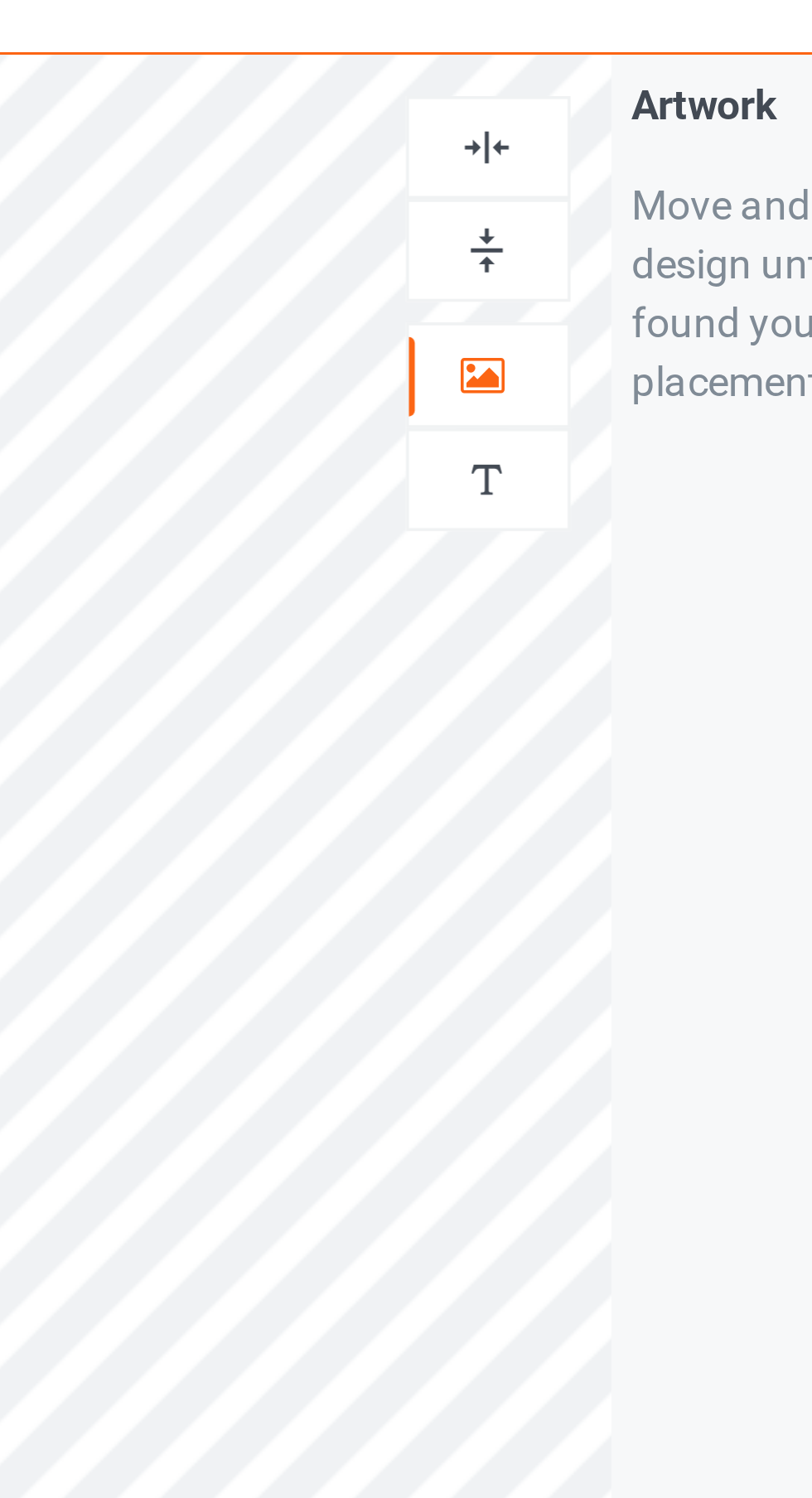
click at [528, 108] on img at bounding box center [521, 110] width 16 height 16
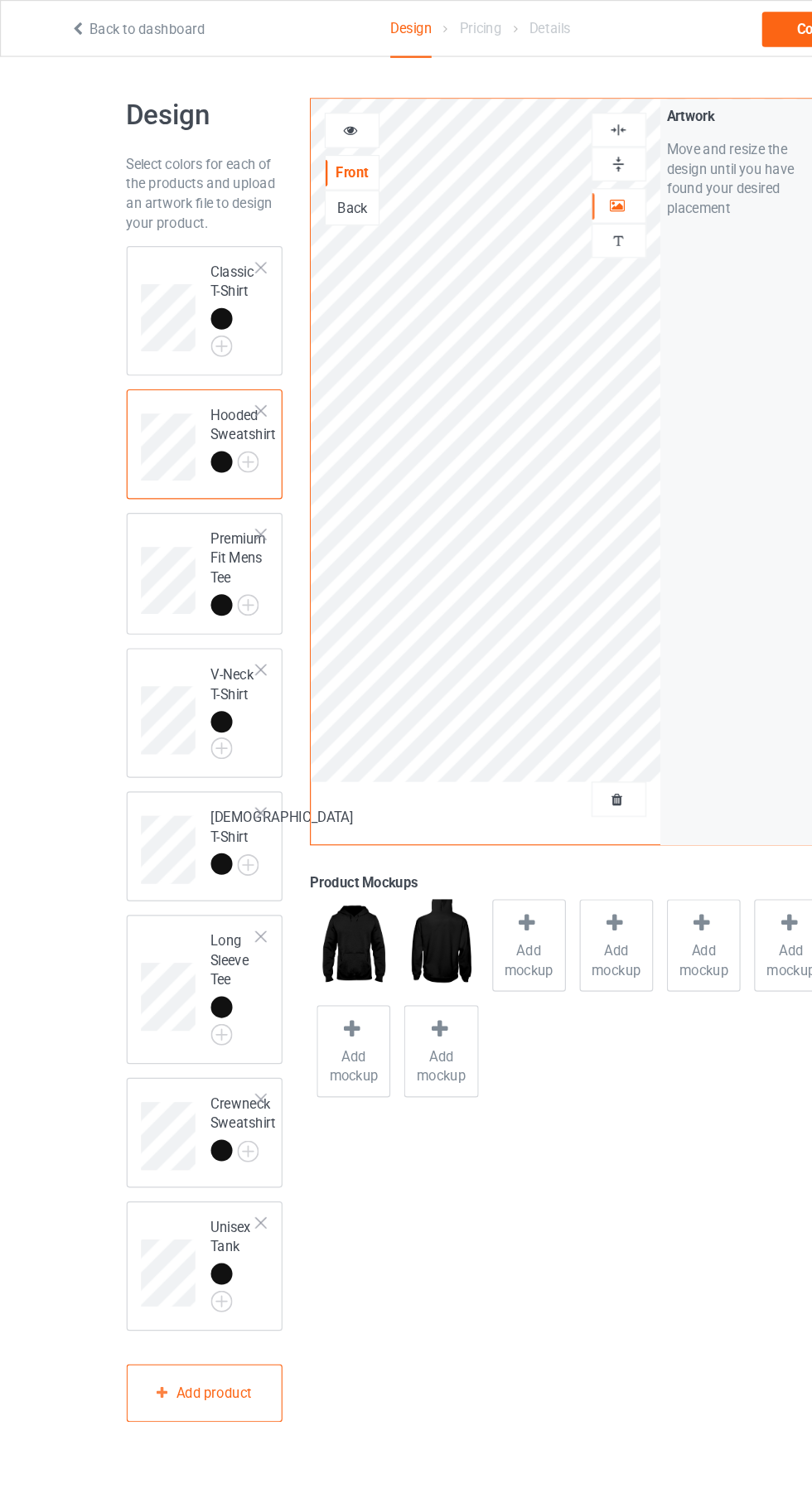
click at [442, 812] on span "Add mockup" at bounding box center [446, 810] width 60 height 33
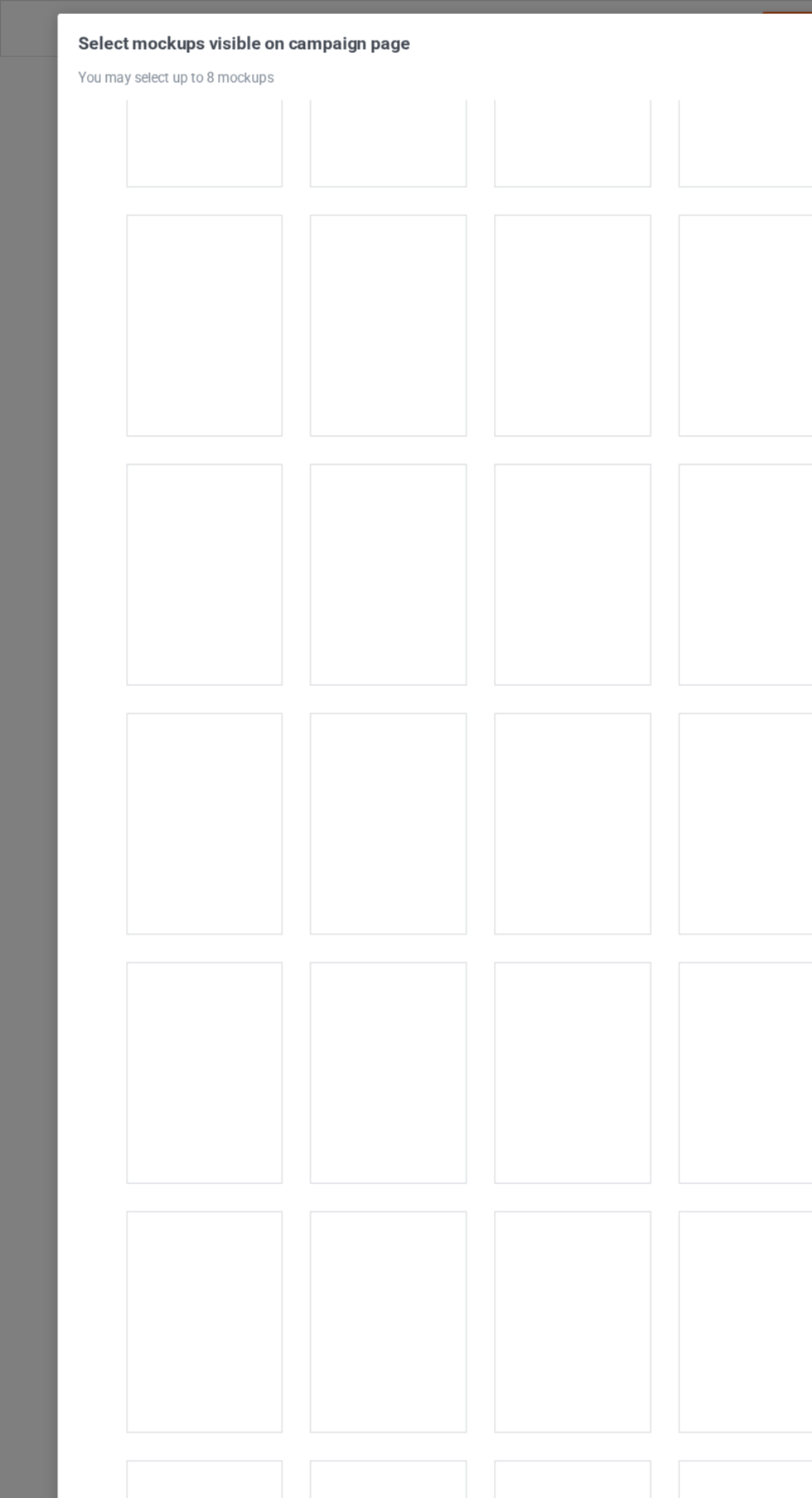
scroll to position [7547, 0]
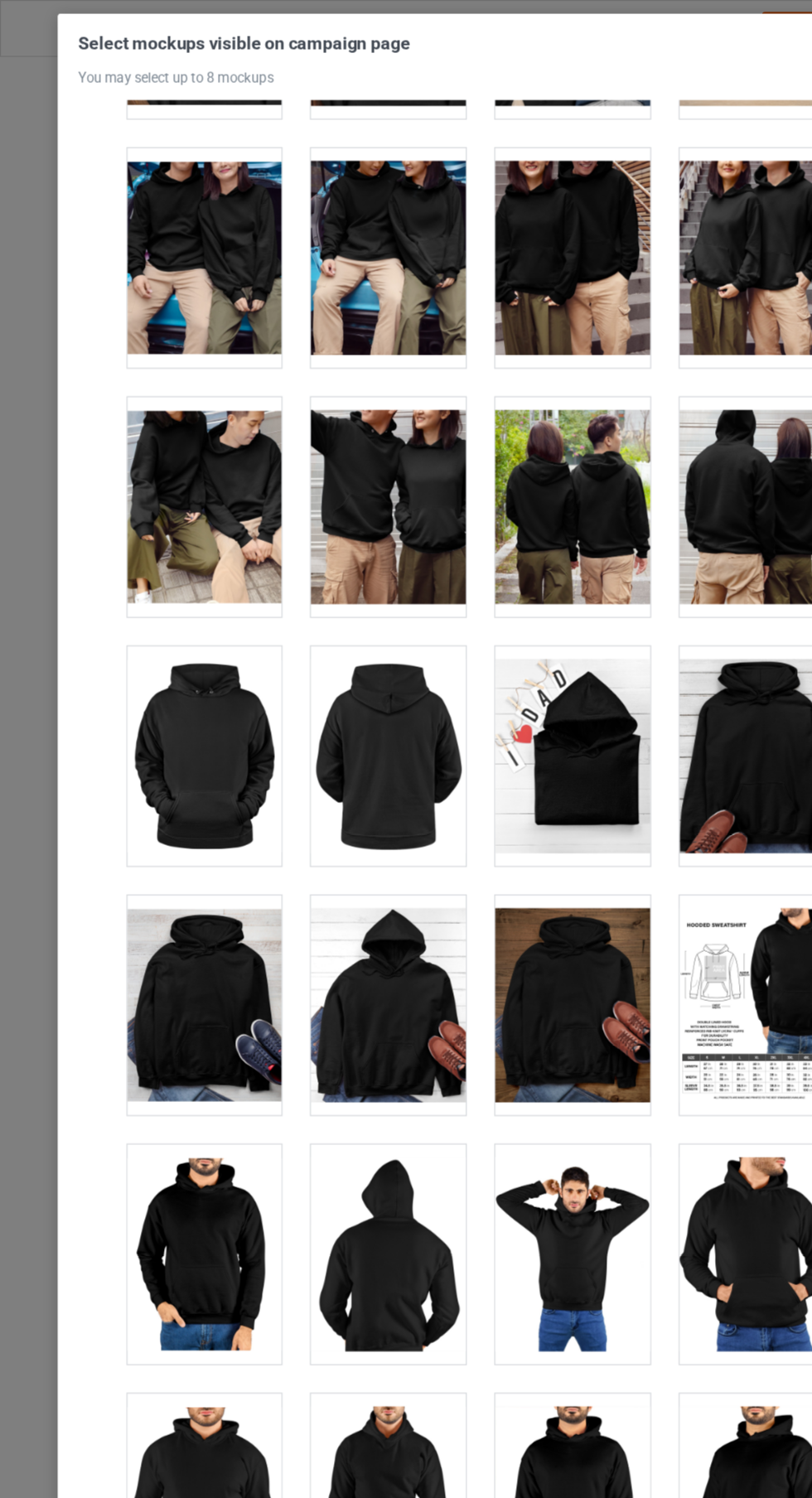
click at [339, 875] on div at bounding box center [328, 849] width 131 height 186
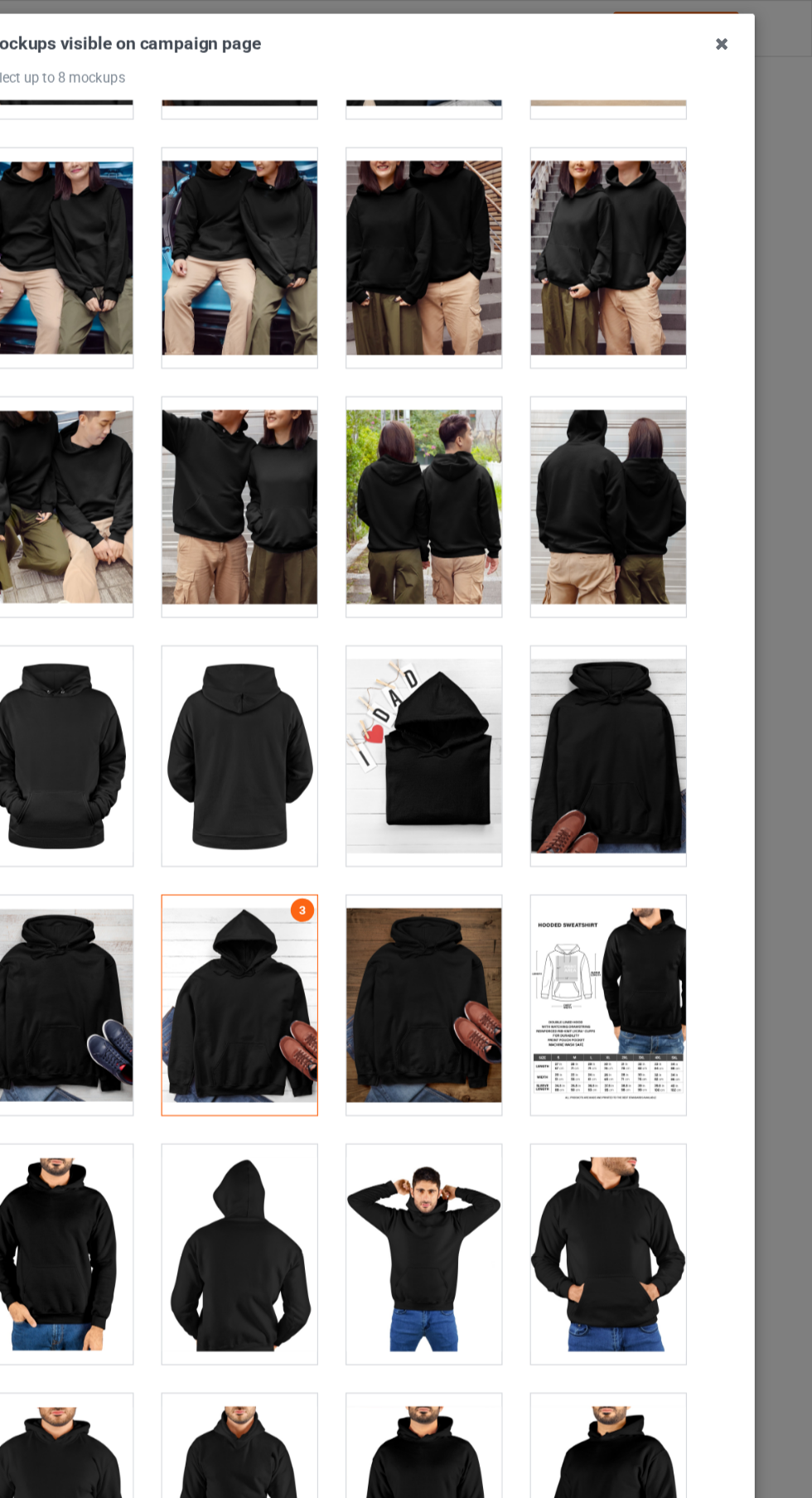
click at [655, 673] on div at bounding box center [639, 639] width 131 height 186
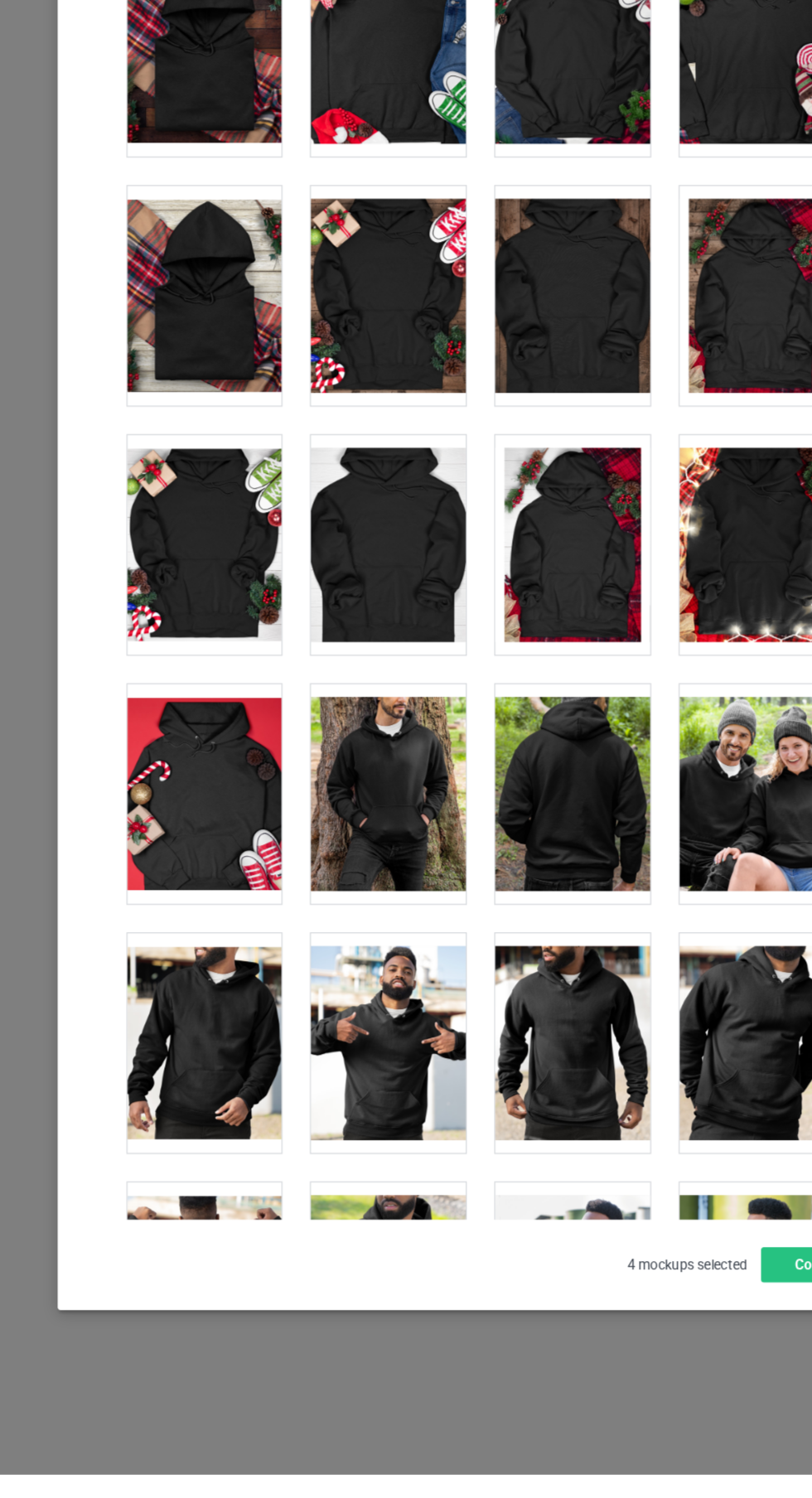
scroll to position [11450, 0]
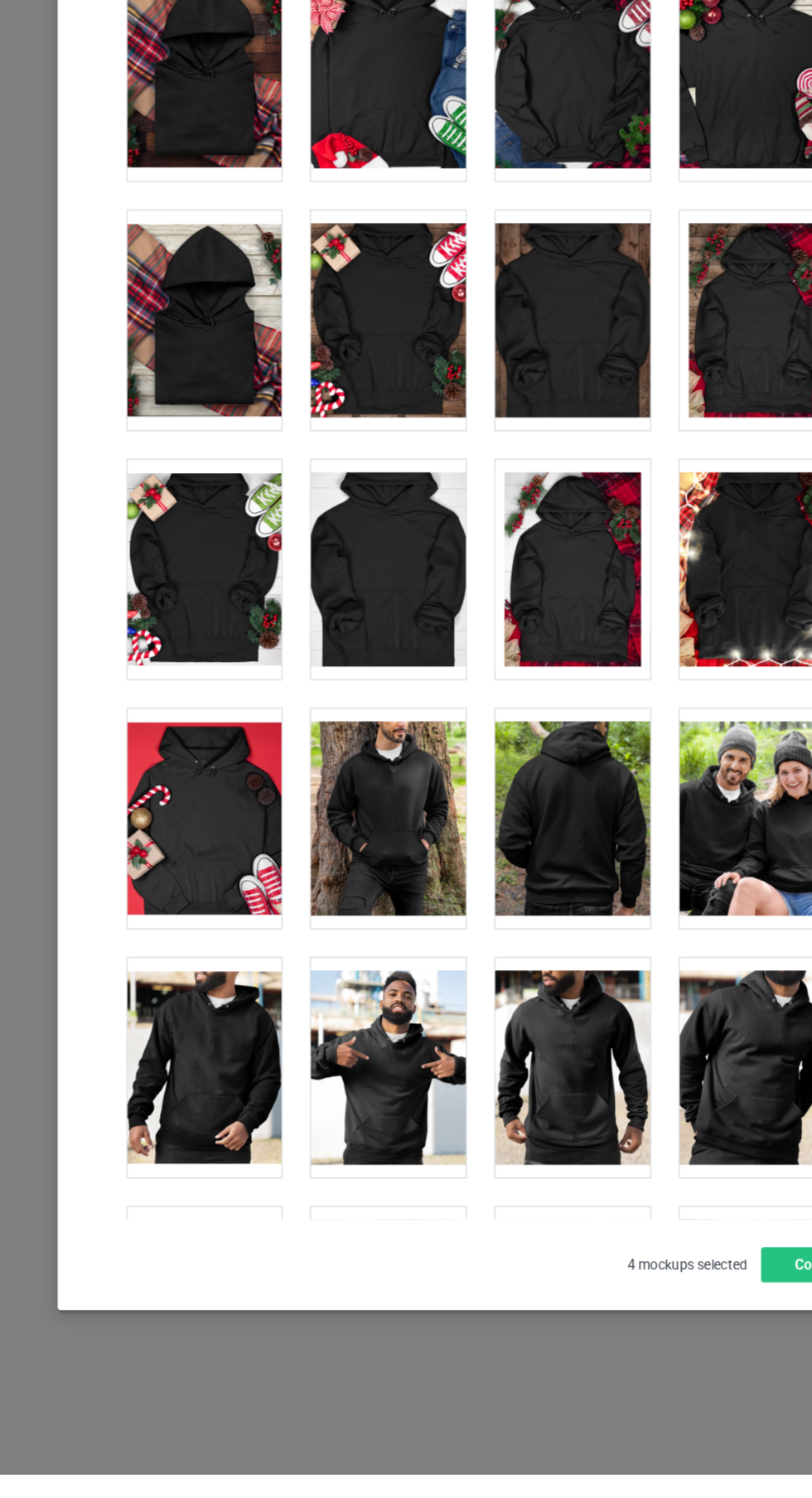
click at [200, 557] on div at bounding box center [173, 522] width 131 height 186
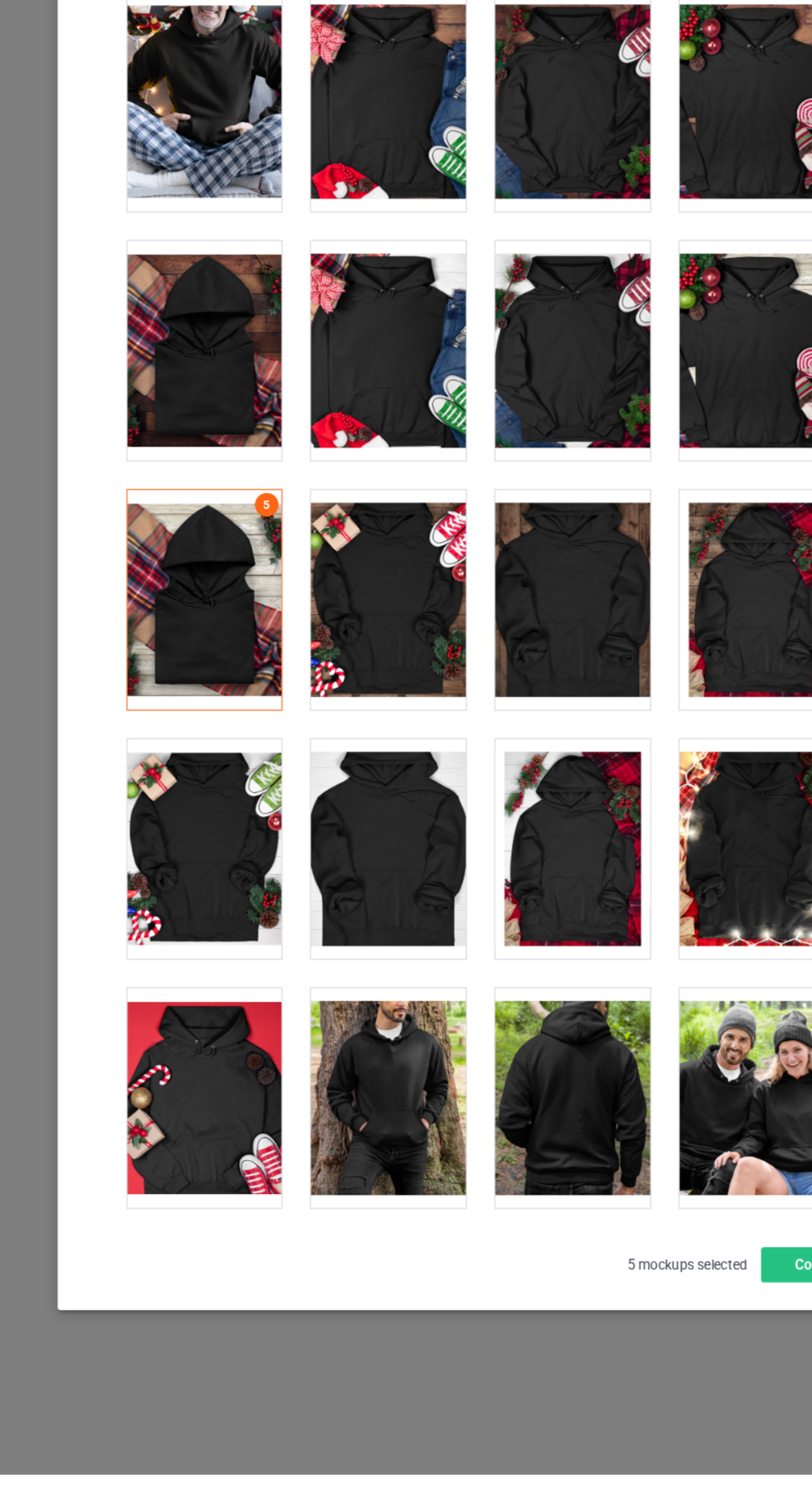
scroll to position [11210, 0]
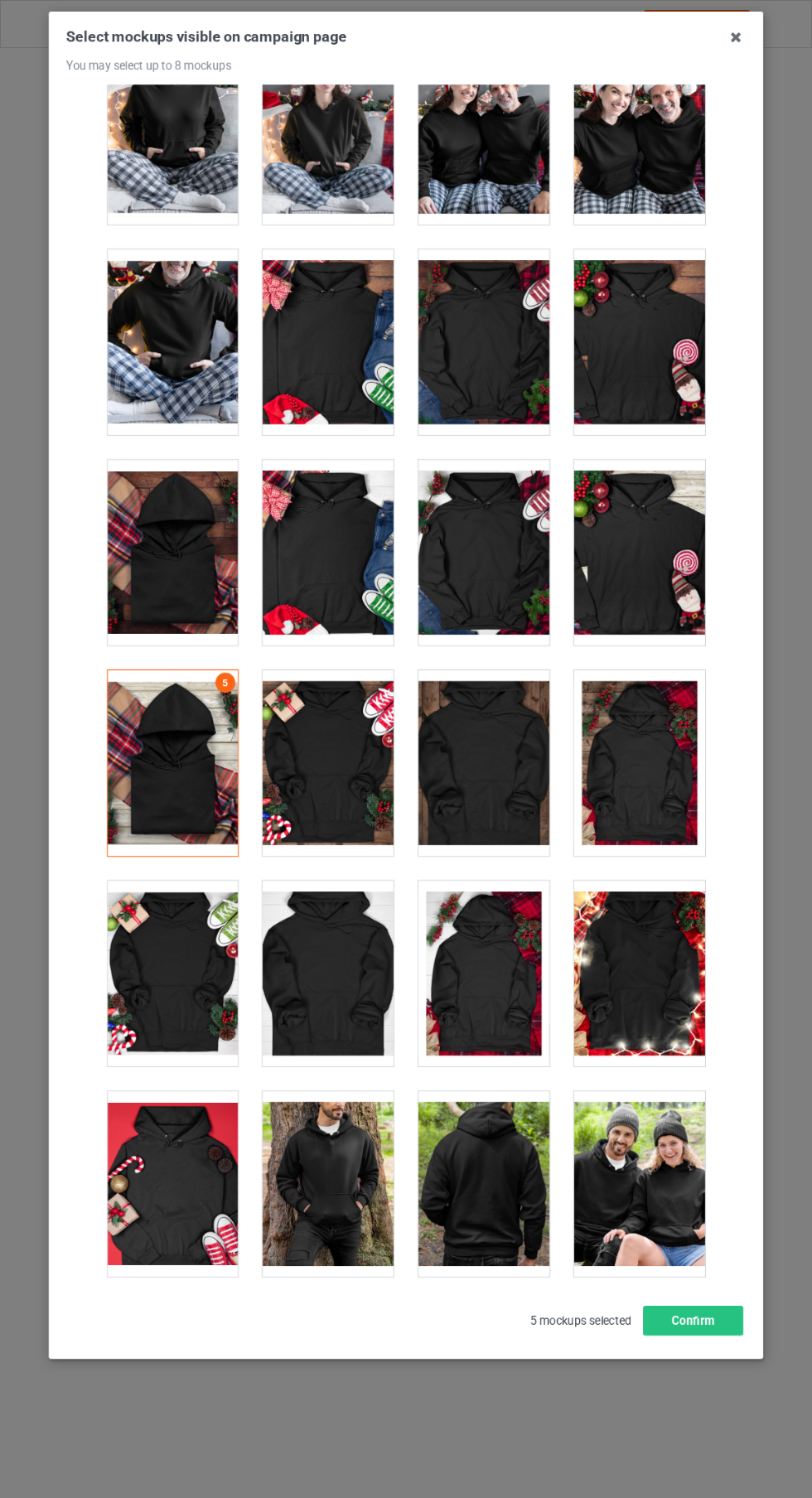
click at [735, 38] on icon at bounding box center [735, 38] width 26 height 26
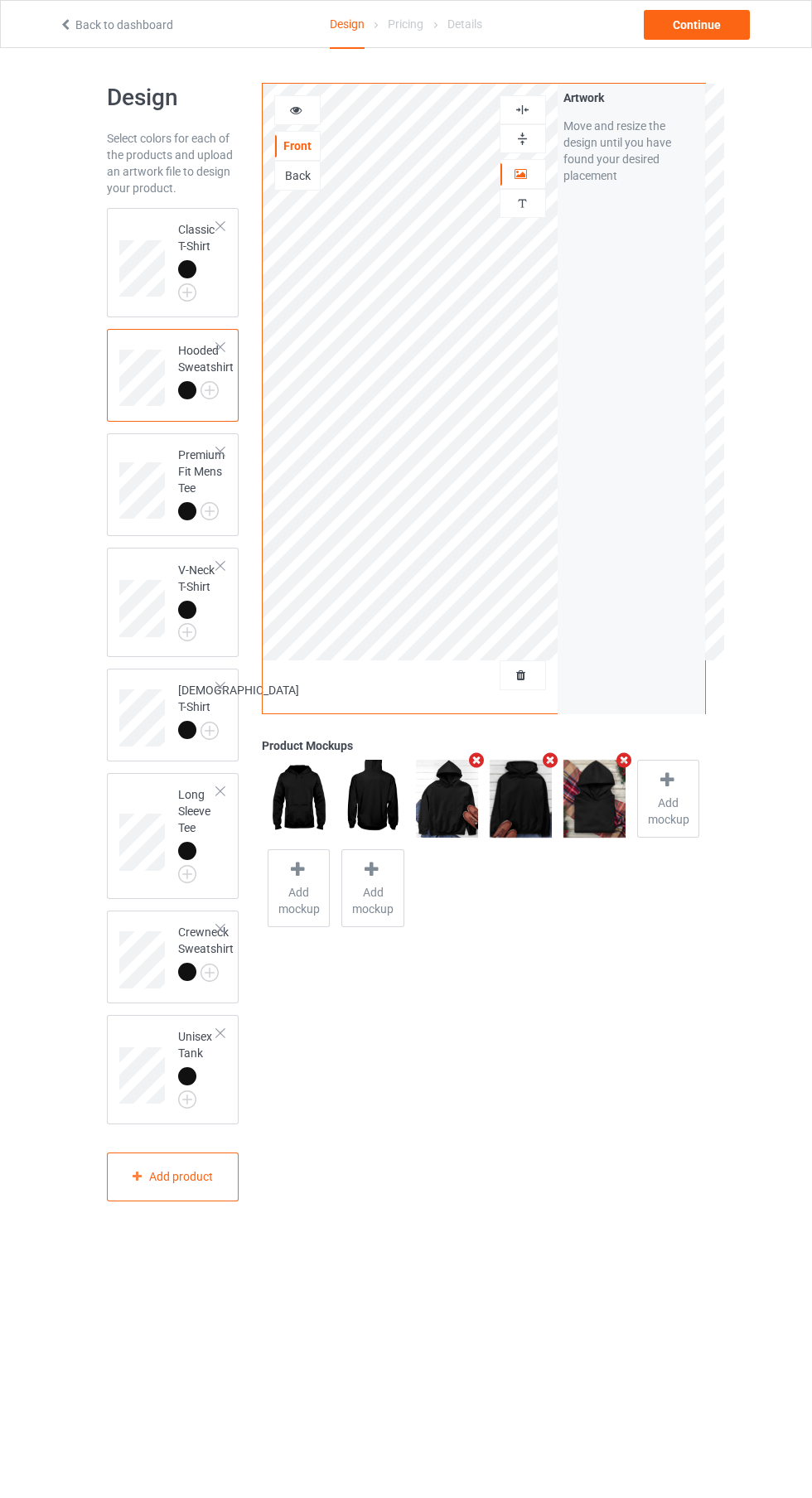
click at [0, 0] on img at bounding box center [0, 0] width 0 height 0
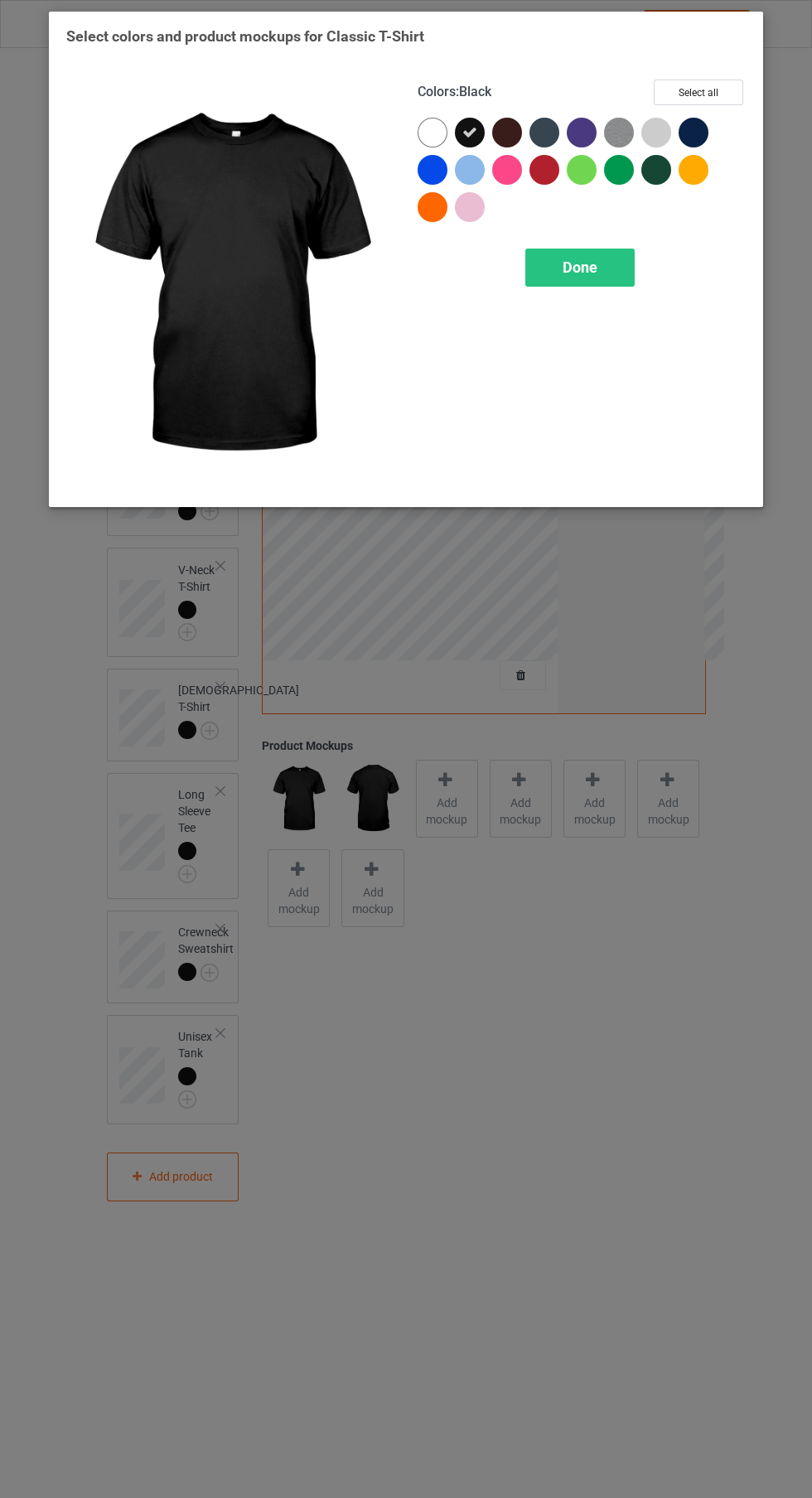
click at [607, 278] on div "Done" at bounding box center [579, 267] width 110 height 38
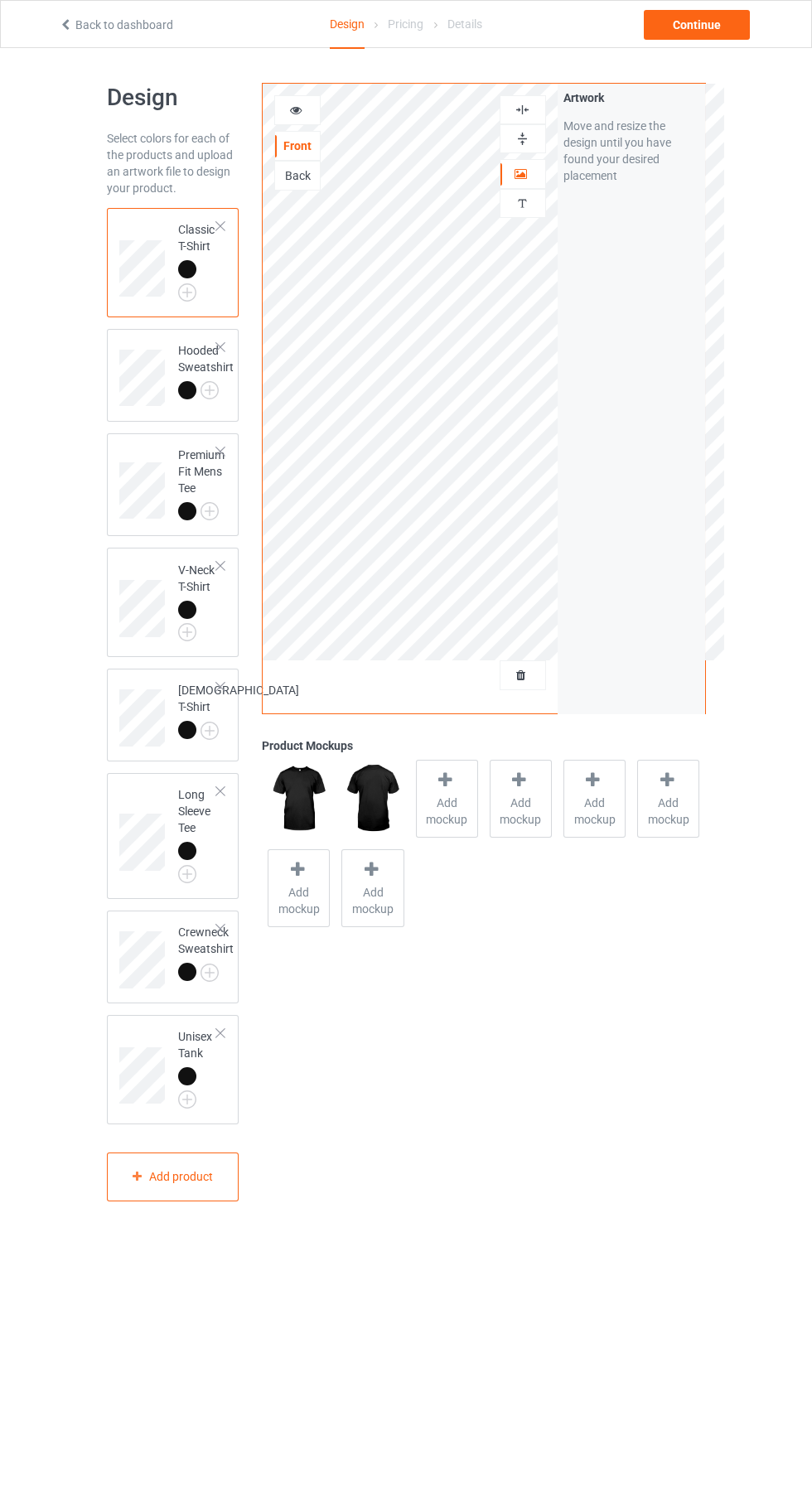
click at [439, 789] on div at bounding box center [446, 782] width 23 height 24
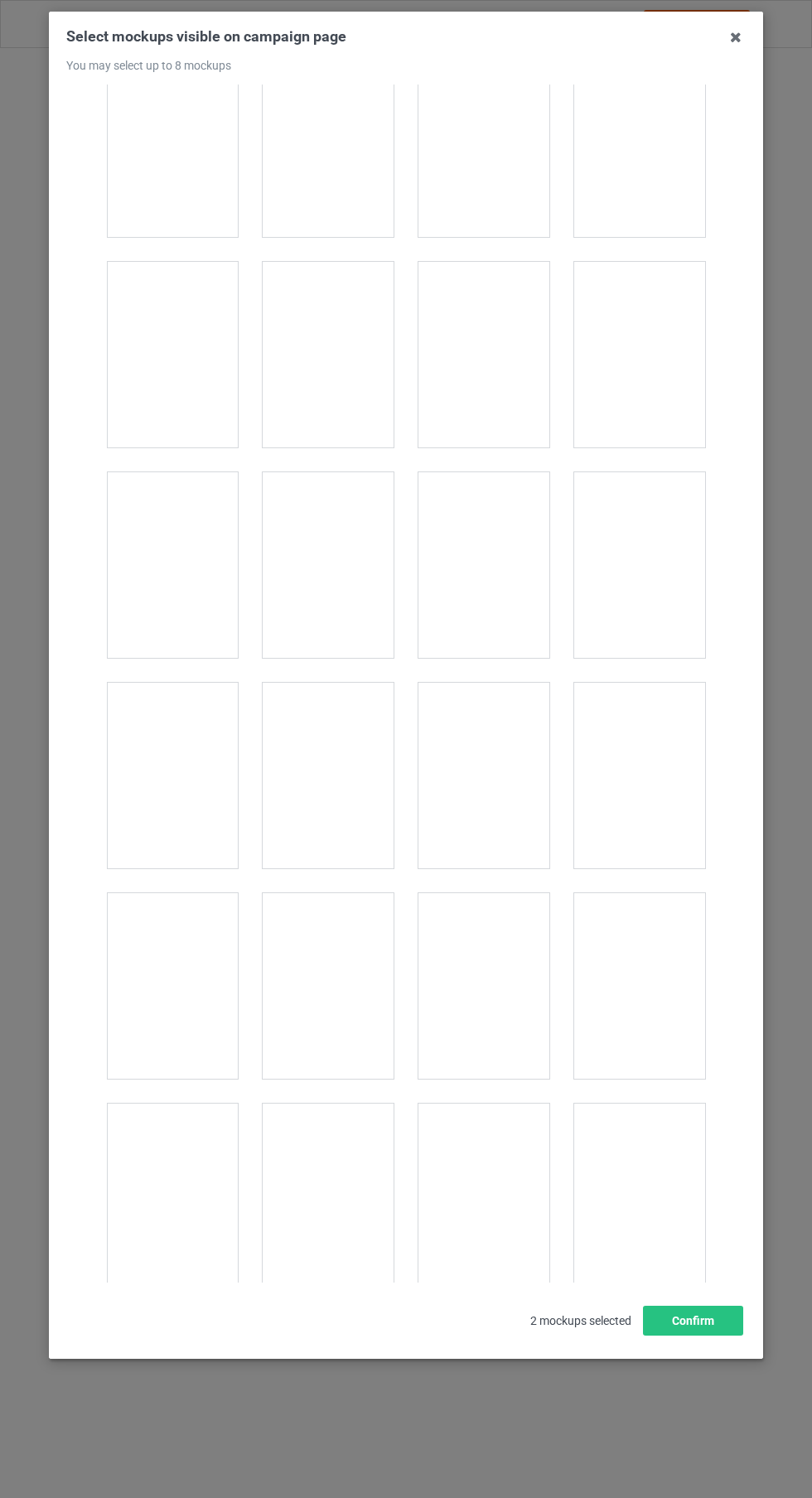
scroll to position [6159, 0]
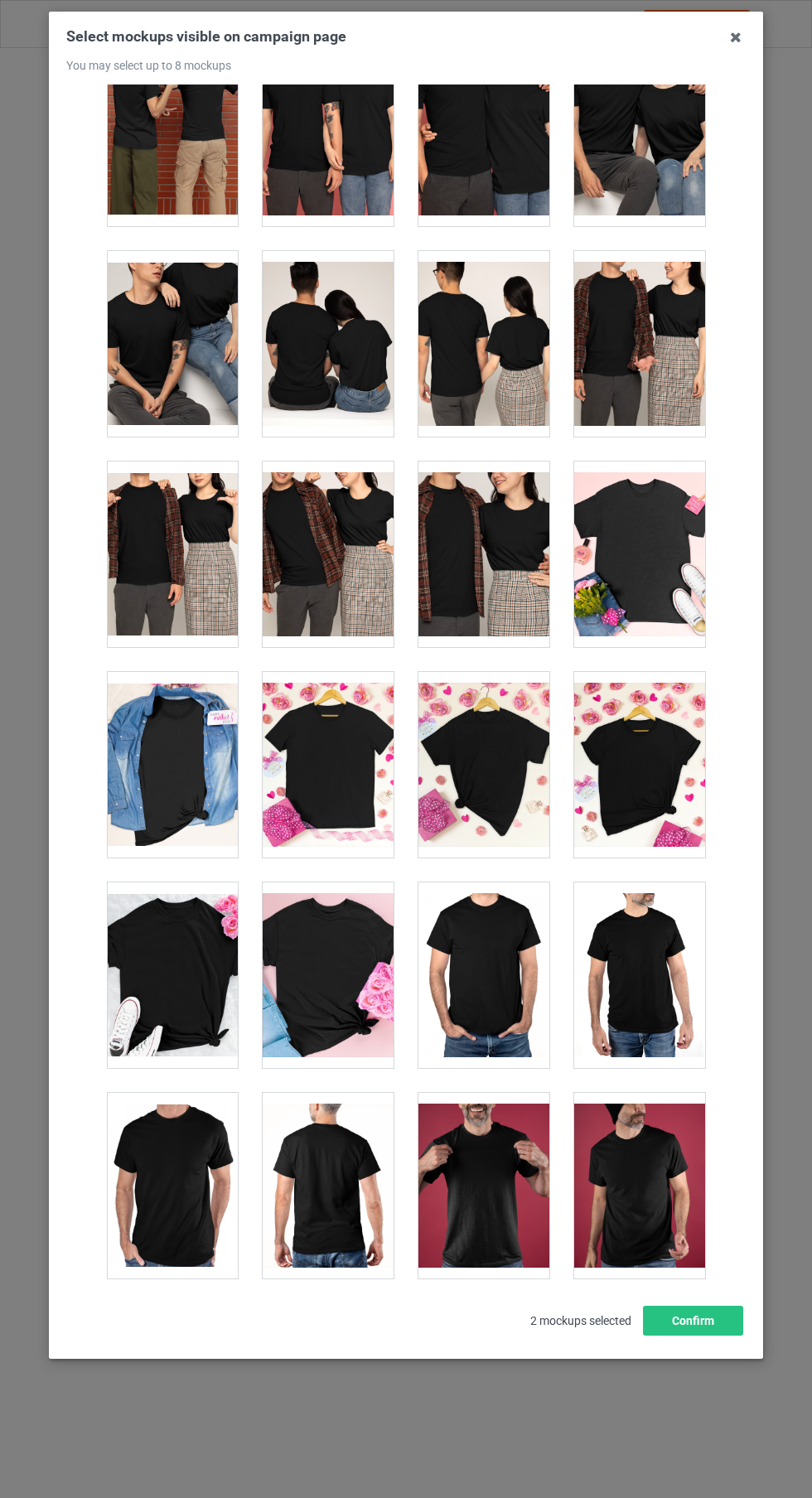
click at [654, 763] on div at bounding box center [639, 764] width 131 height 186
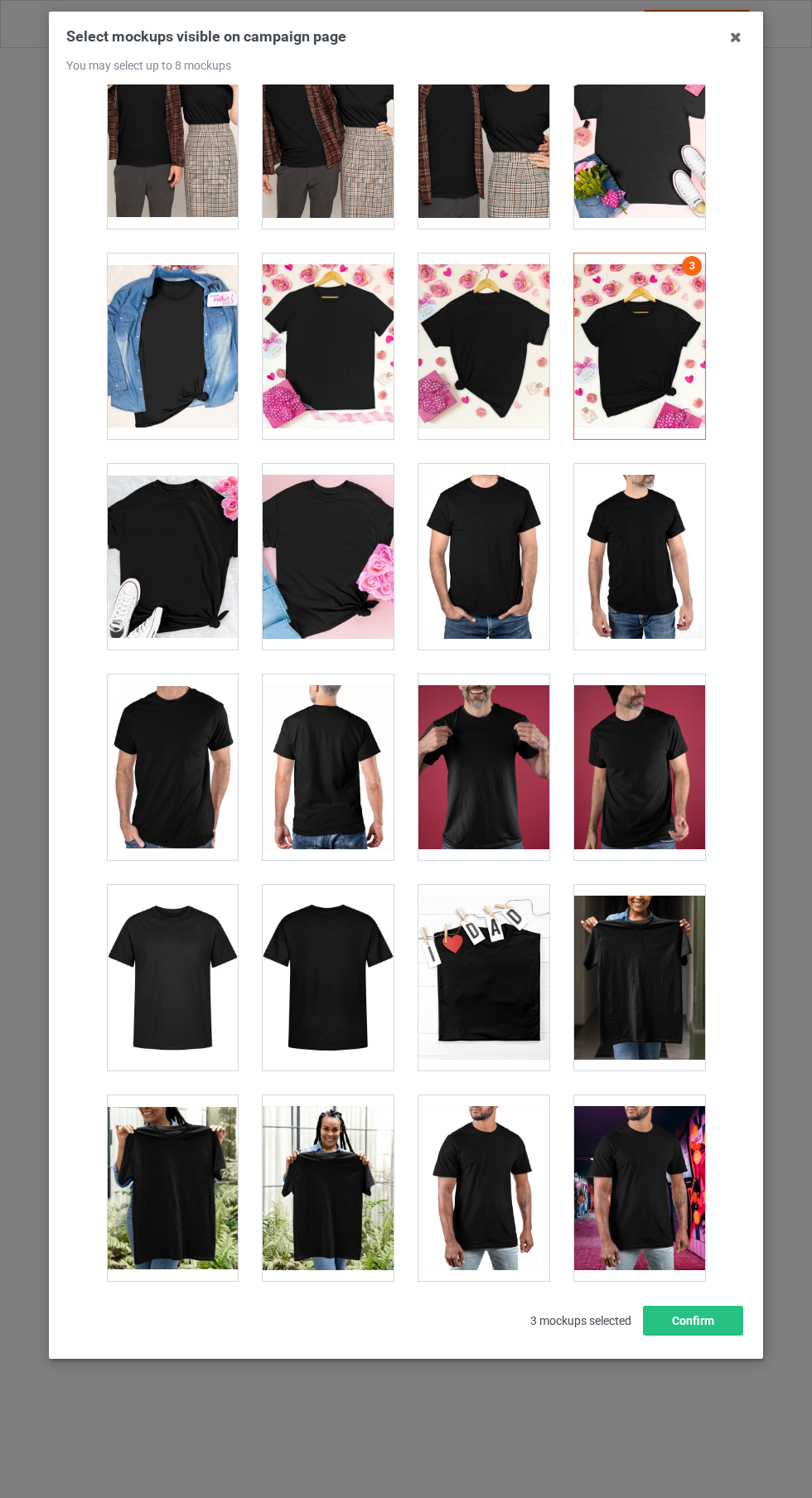
scroll to position [6581, 0]
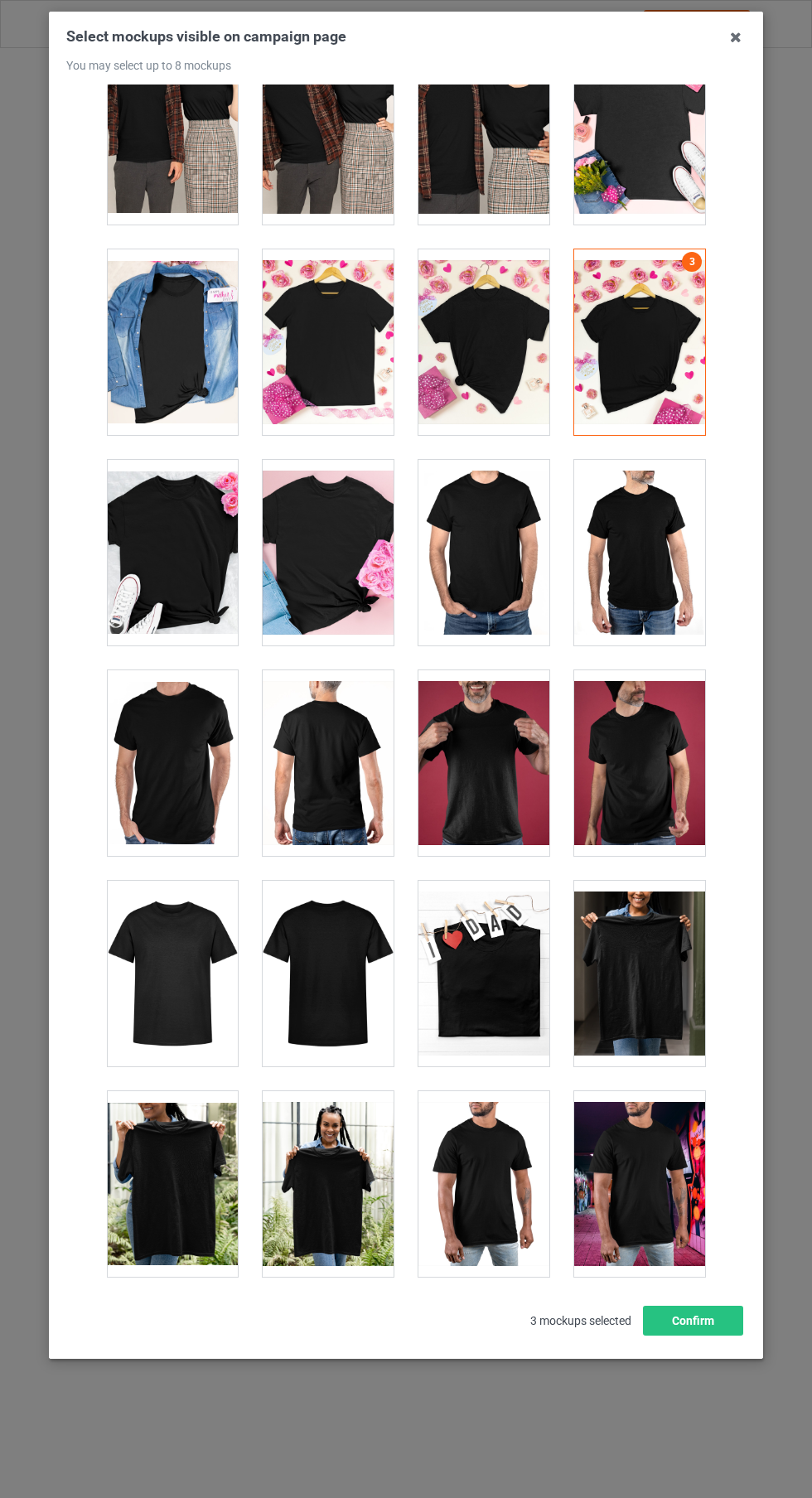
click at [362, 989] on div at bounding box center [328, 974] width 131 height 186
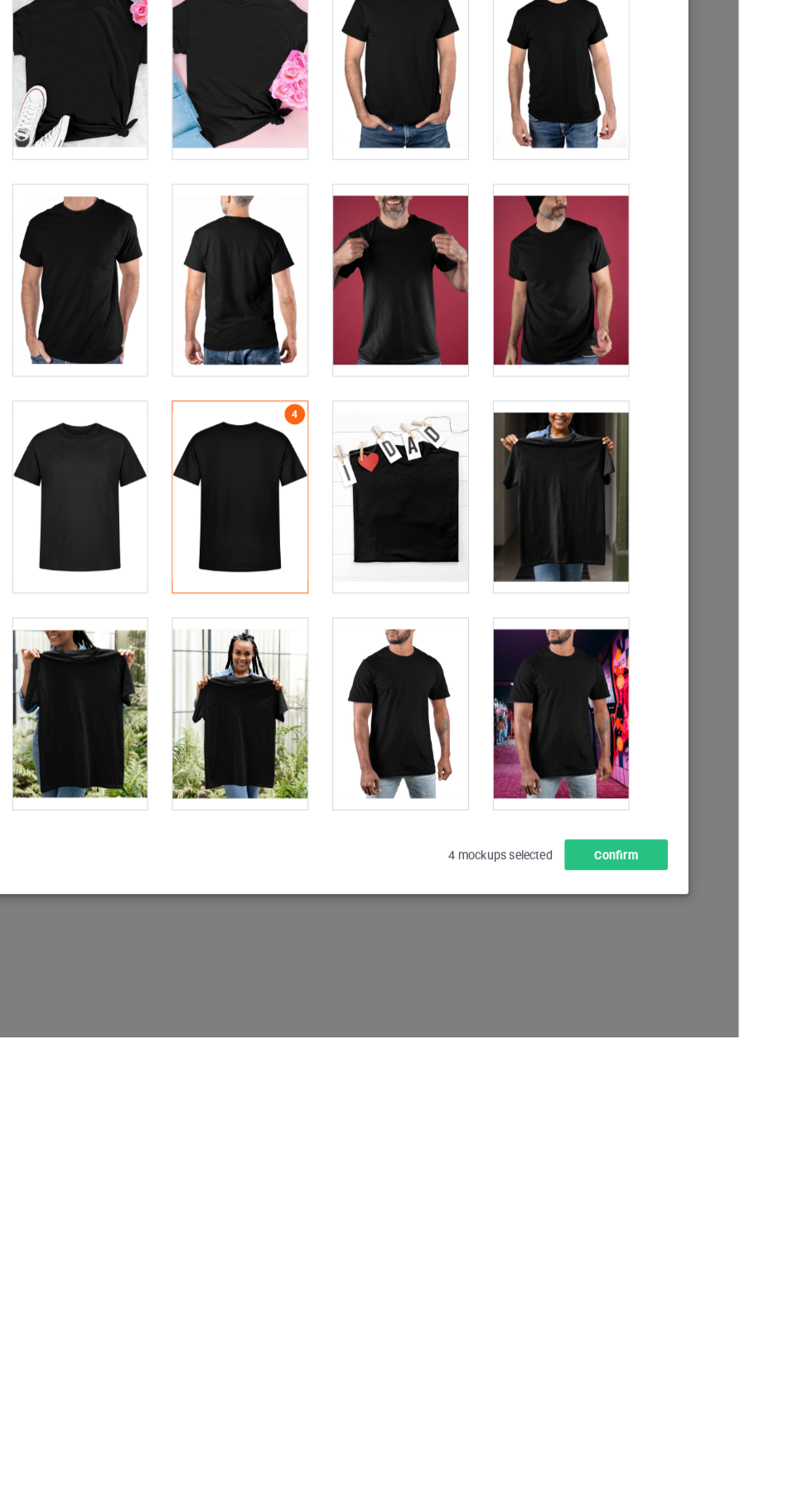
scroll to position [6592, 0]
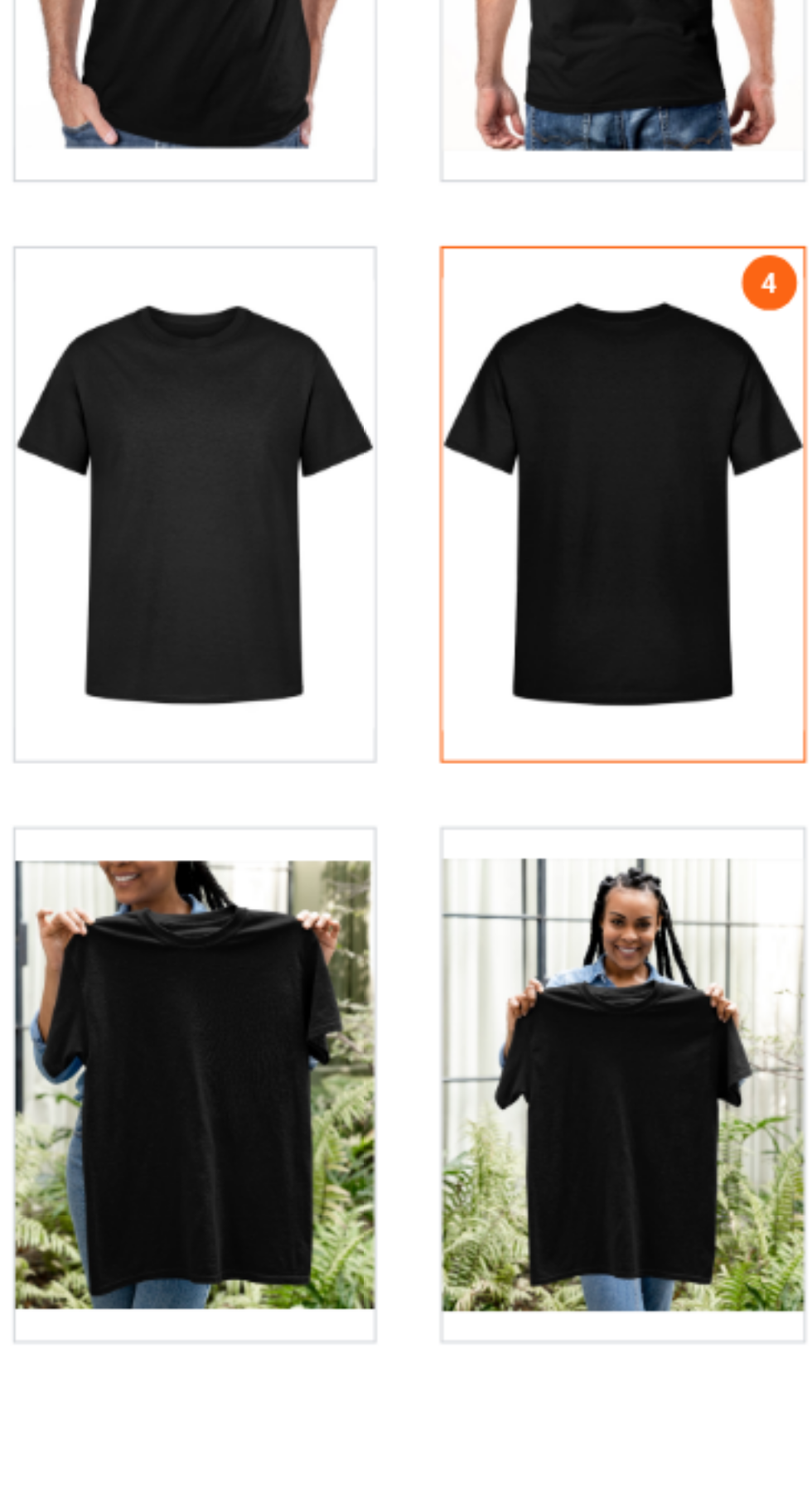
click at [344, 938] on div at bounding box center [328, 961] width 131 height 186
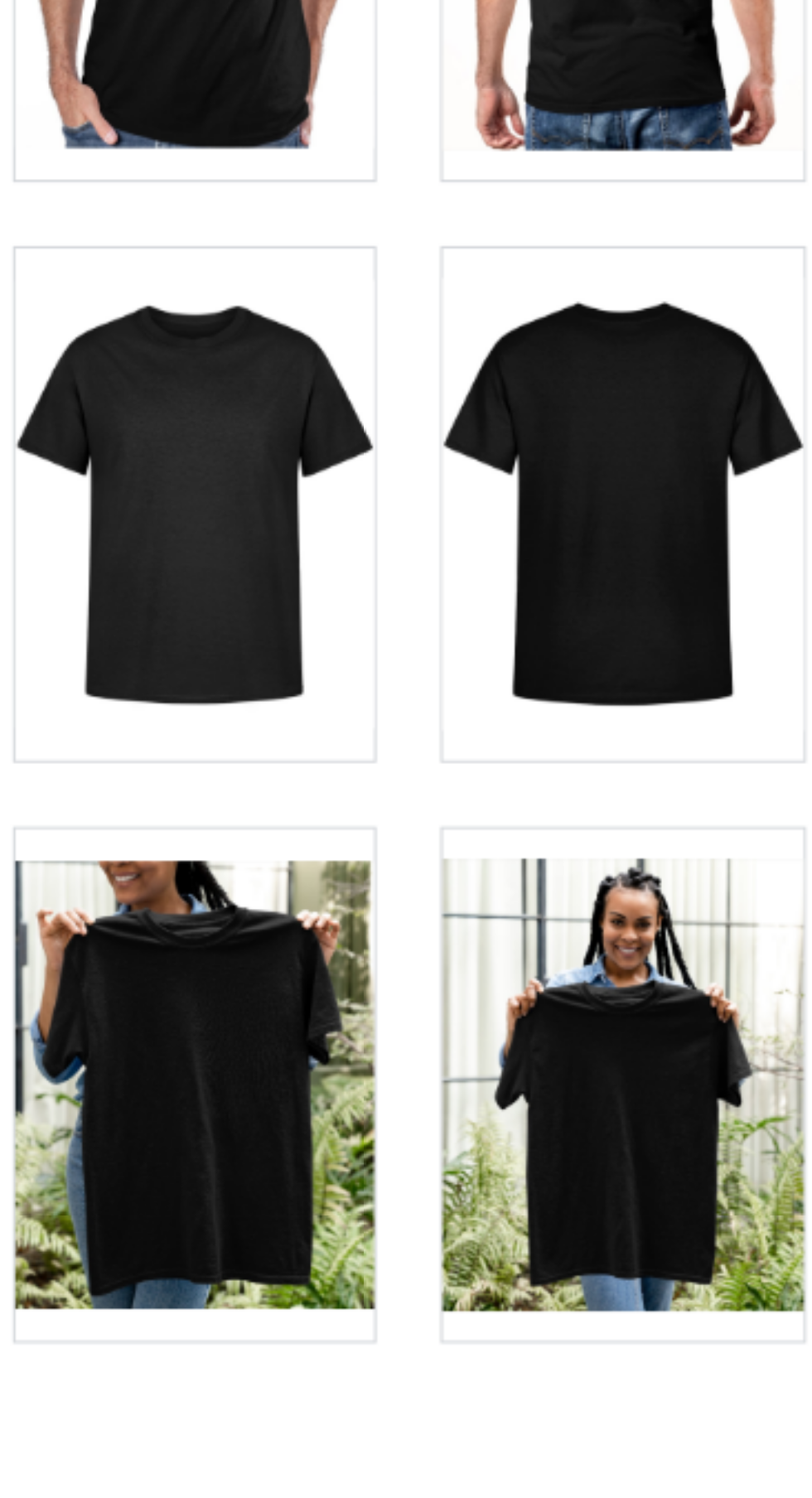
click at [209, 967] on div at bounding box center [173, 961] width 131 height 186
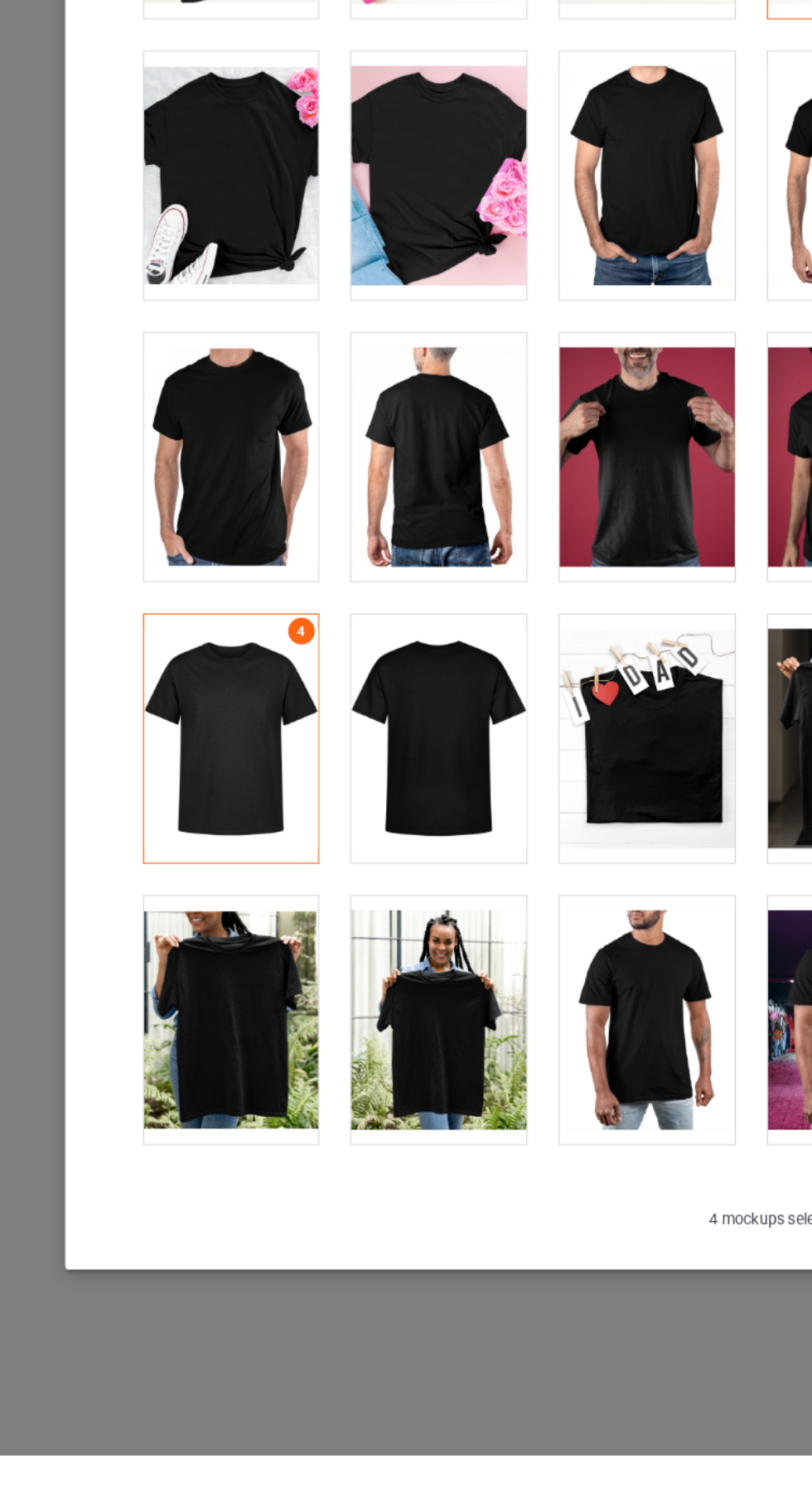
scroll to position [0, 0]
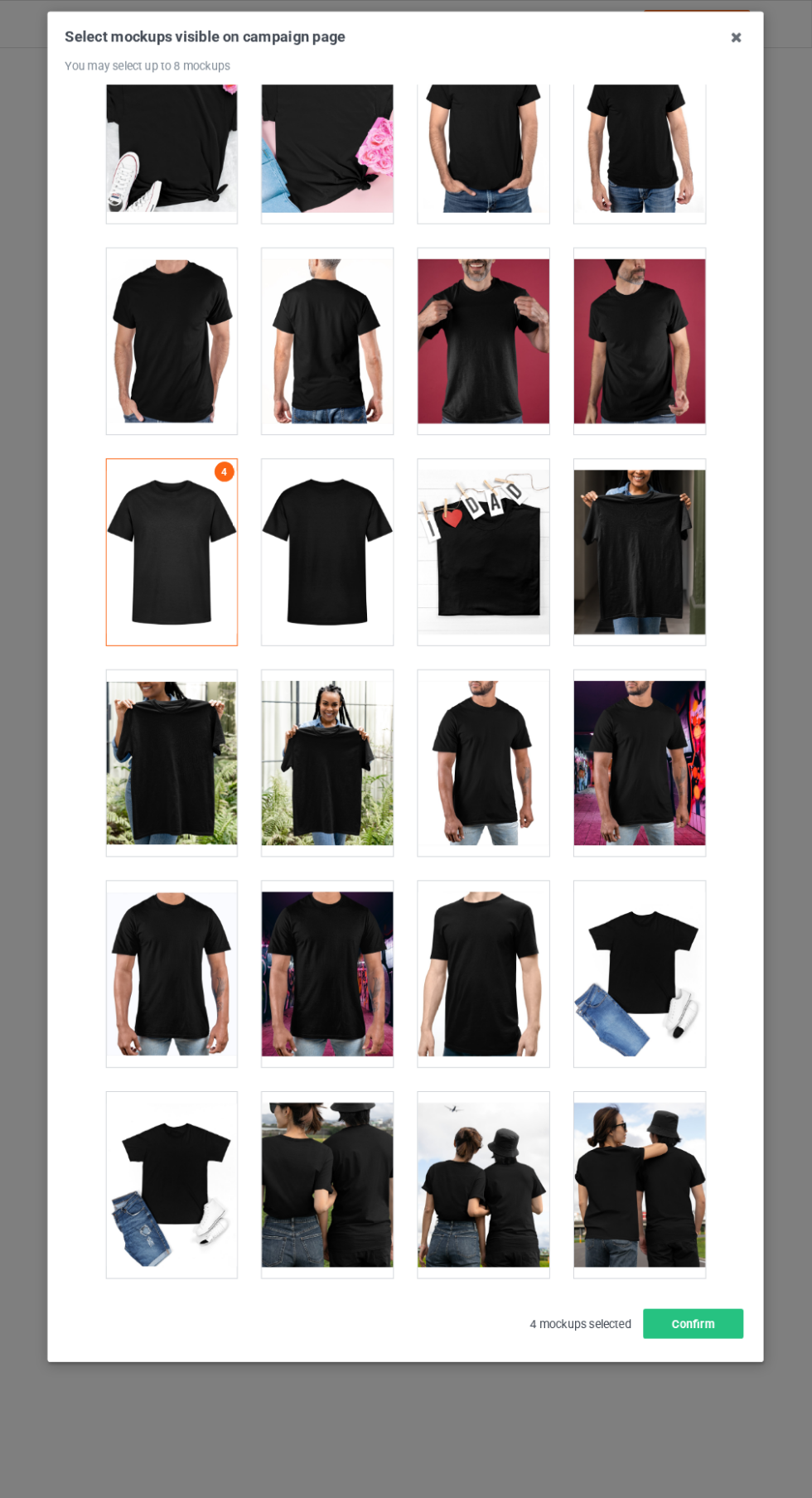
click at [651, 957] on div at bounding box center [639, 972] width 131 height 186
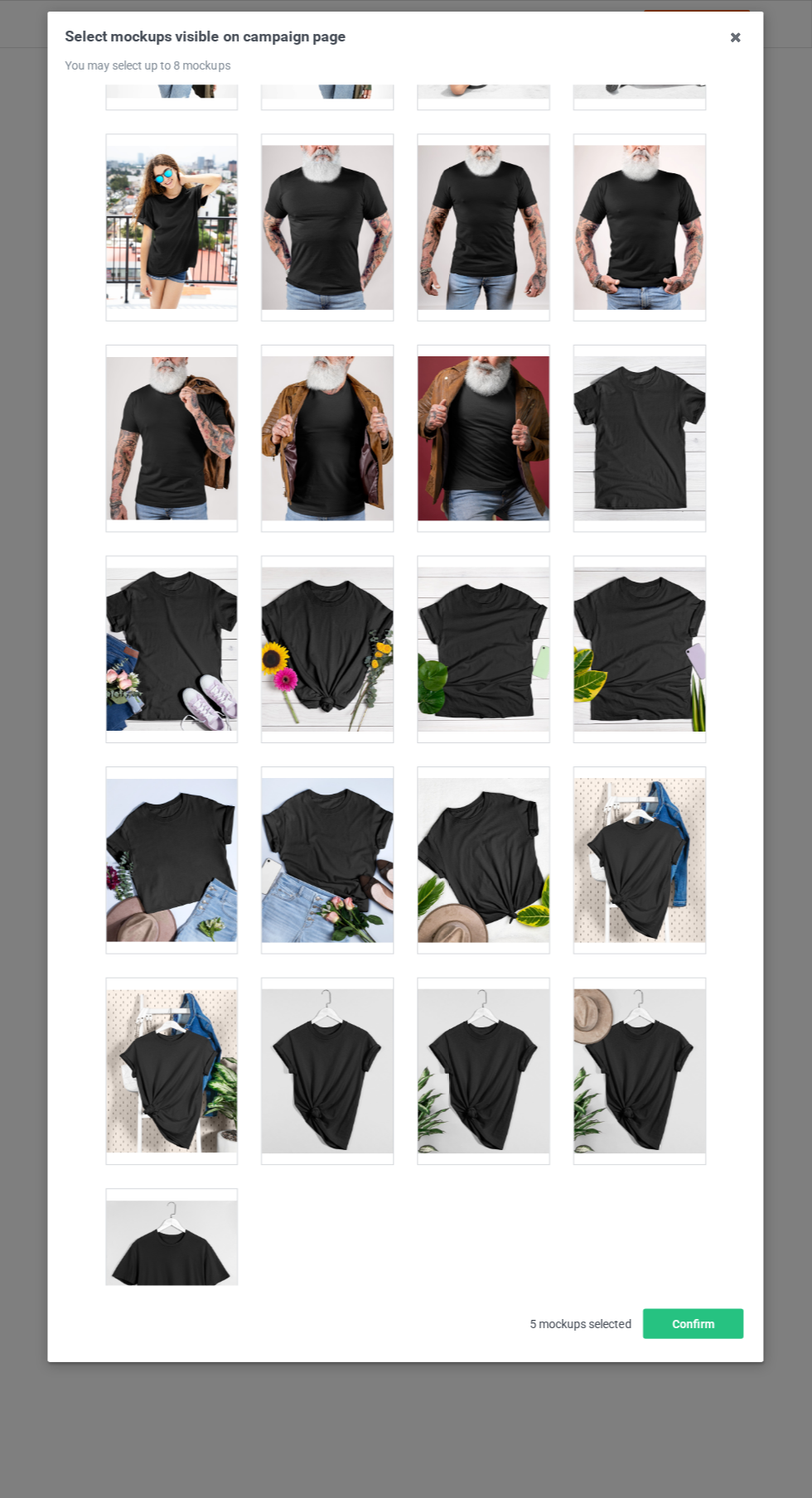
click at [188, 1294] on div at bounding box center [173, 1279] width 131 height 186
click at [693, 1336] on button "Confirm" at bounding box center [692, 1321] width 100 height 30
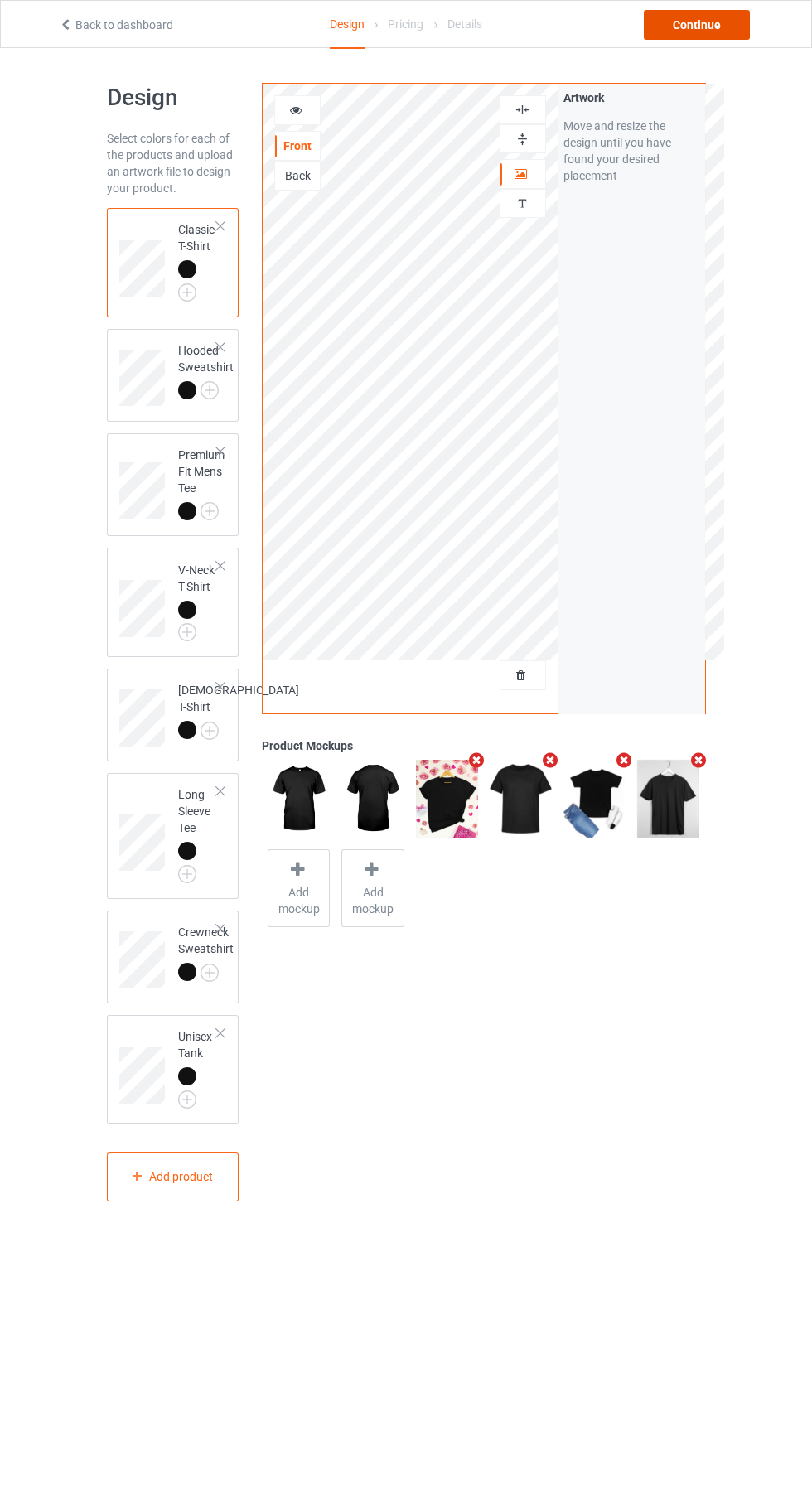
click at [740, 28] on div "Continue" at bounding box center [696, 25] width 106 height 30
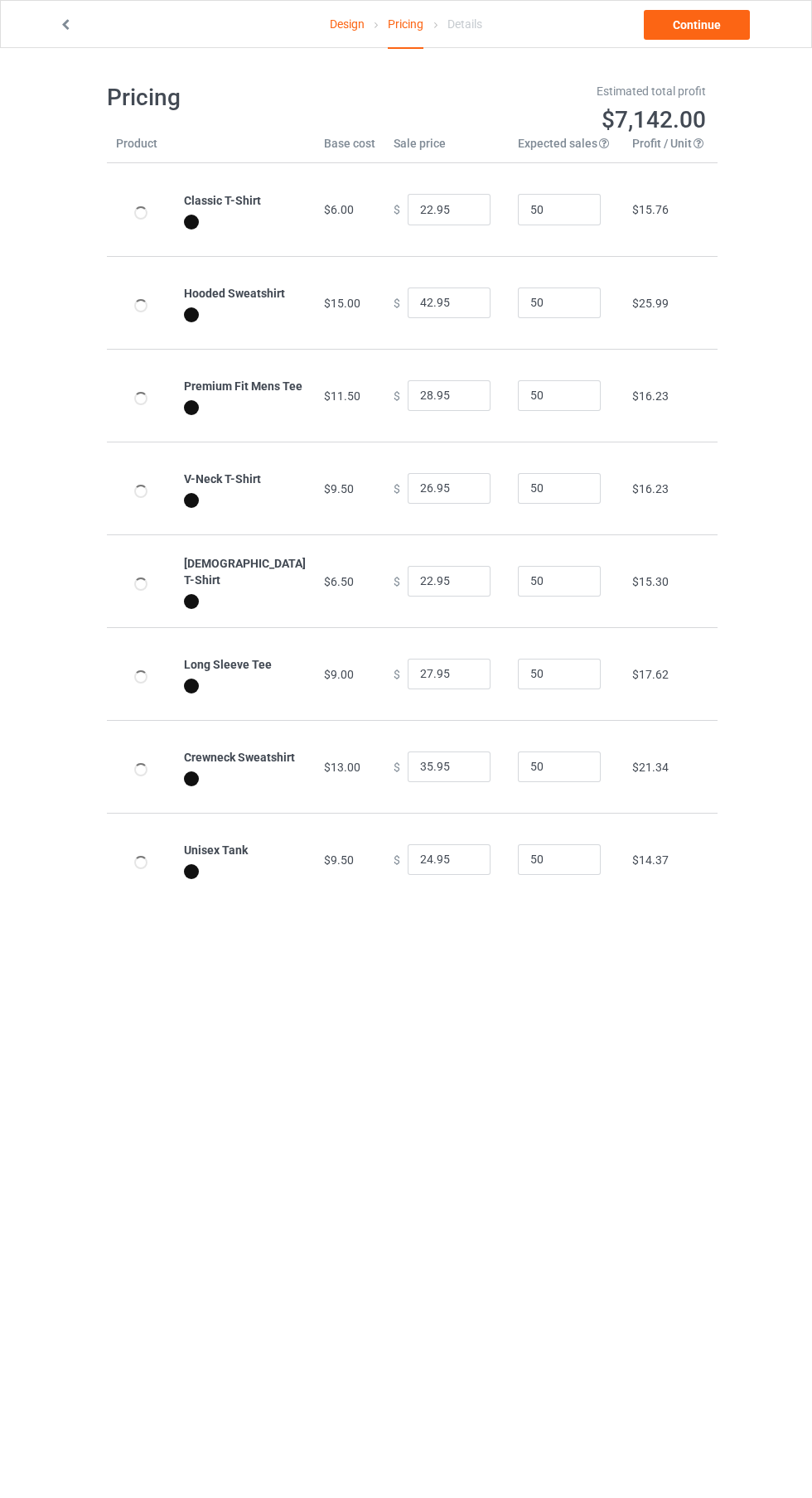
click at [716, 38] on link "Continue" at bounding box center [696, 25] width 106 height 30
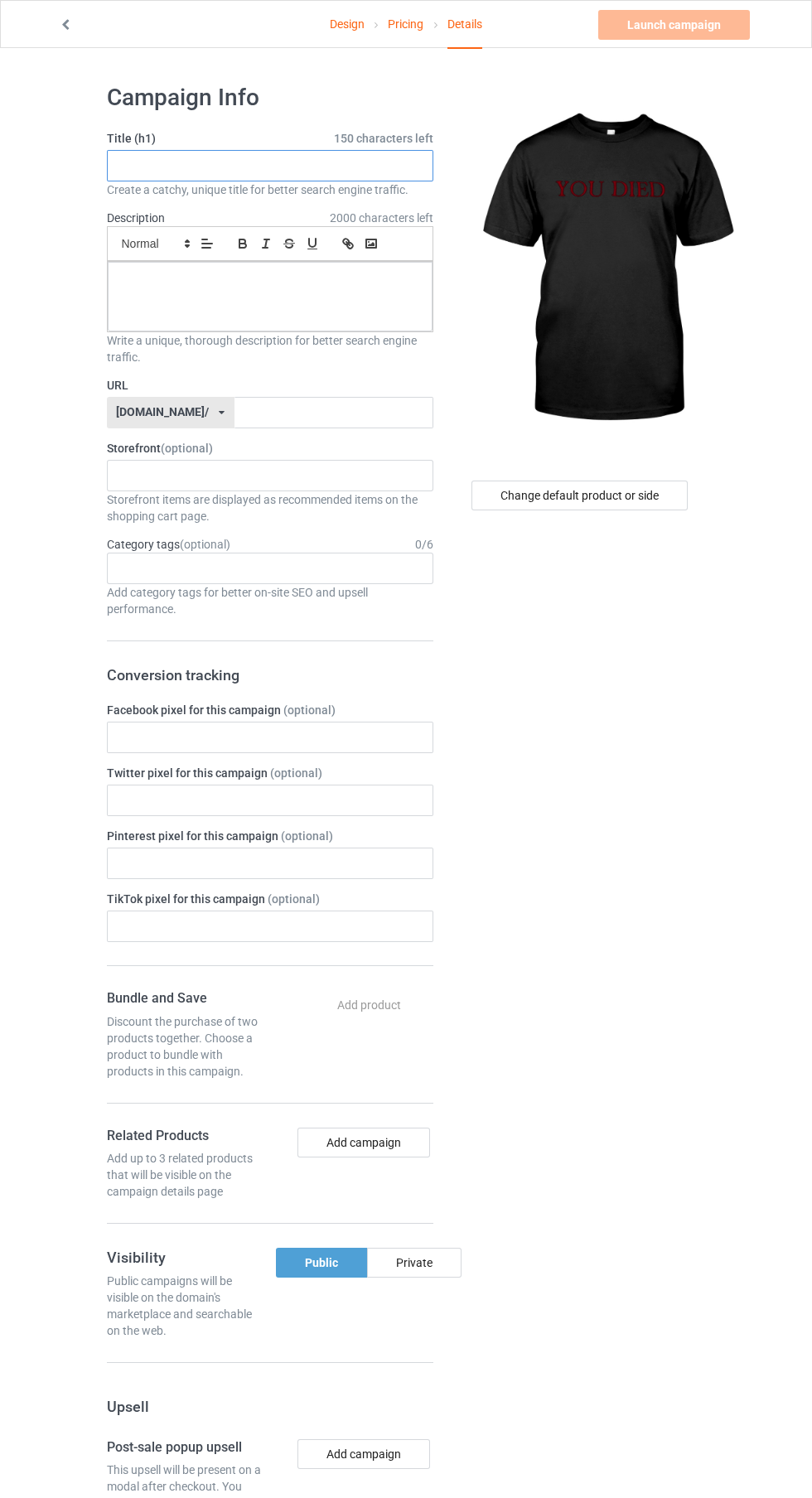
paste input "YOU DIED"
type input "YOU DIED"
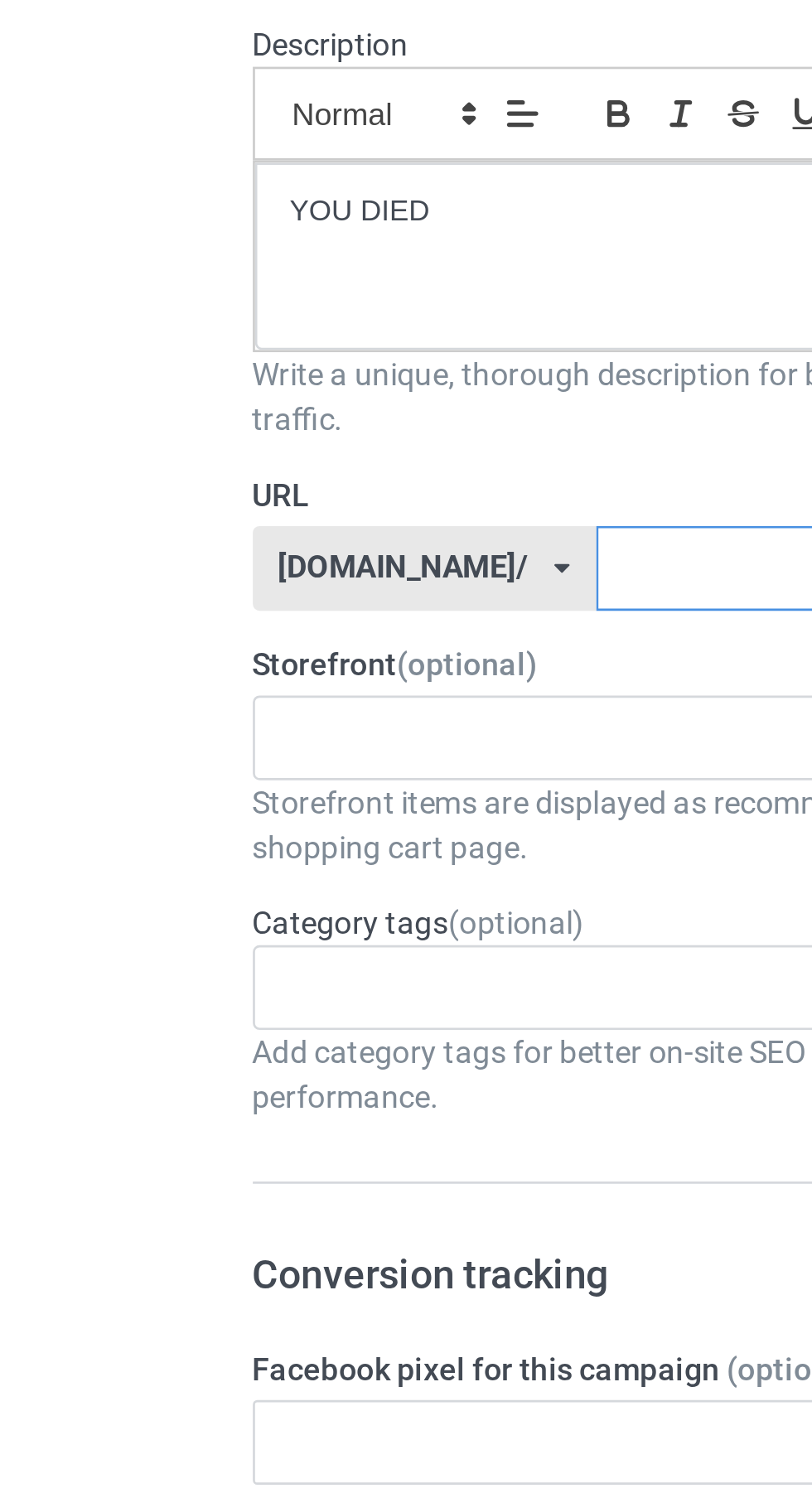
paste input "YOU DIED"
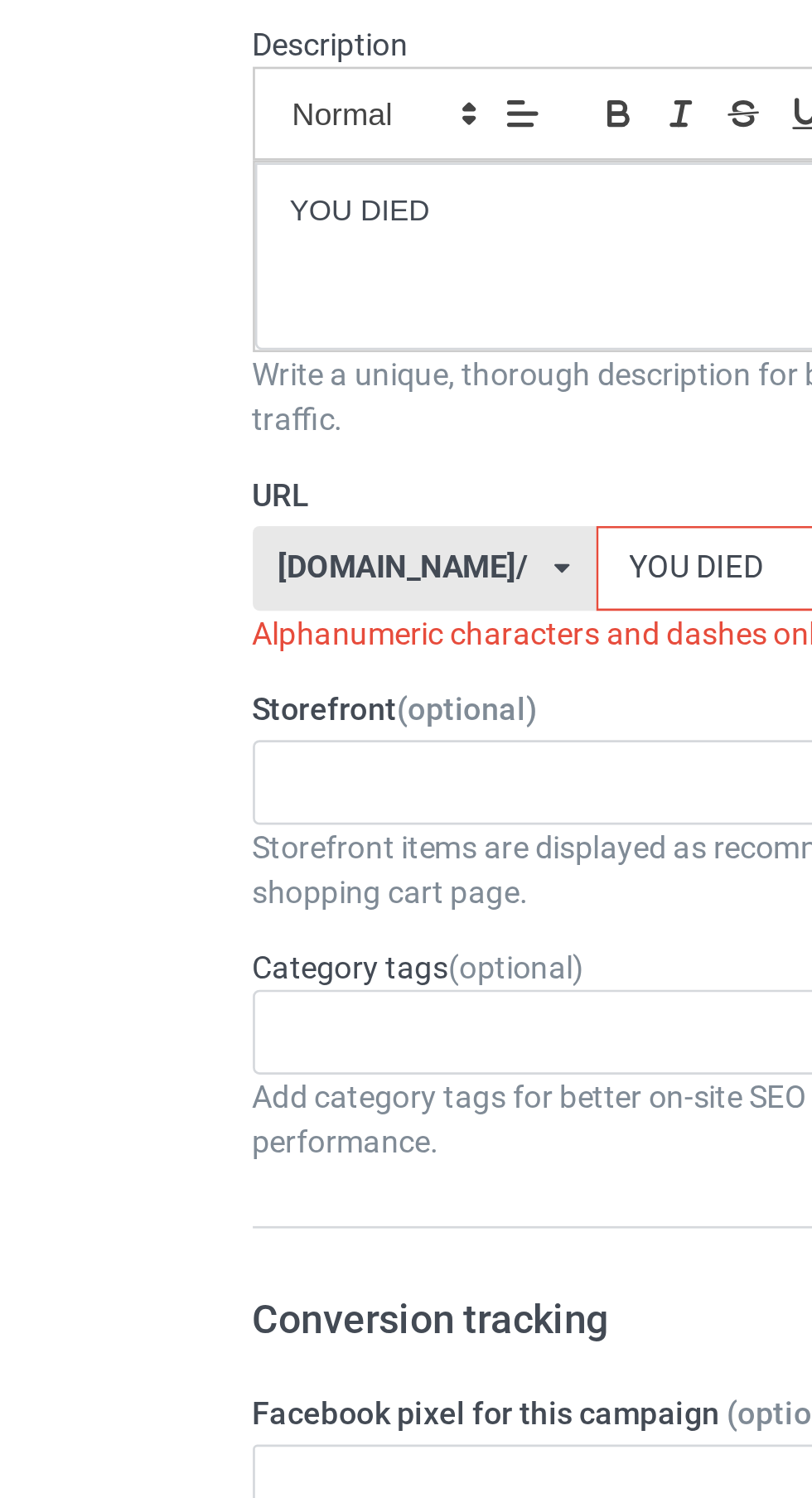
click at [273, 416] on input "YOU DIED" at bounding box center [334, 413] width 199 height 32
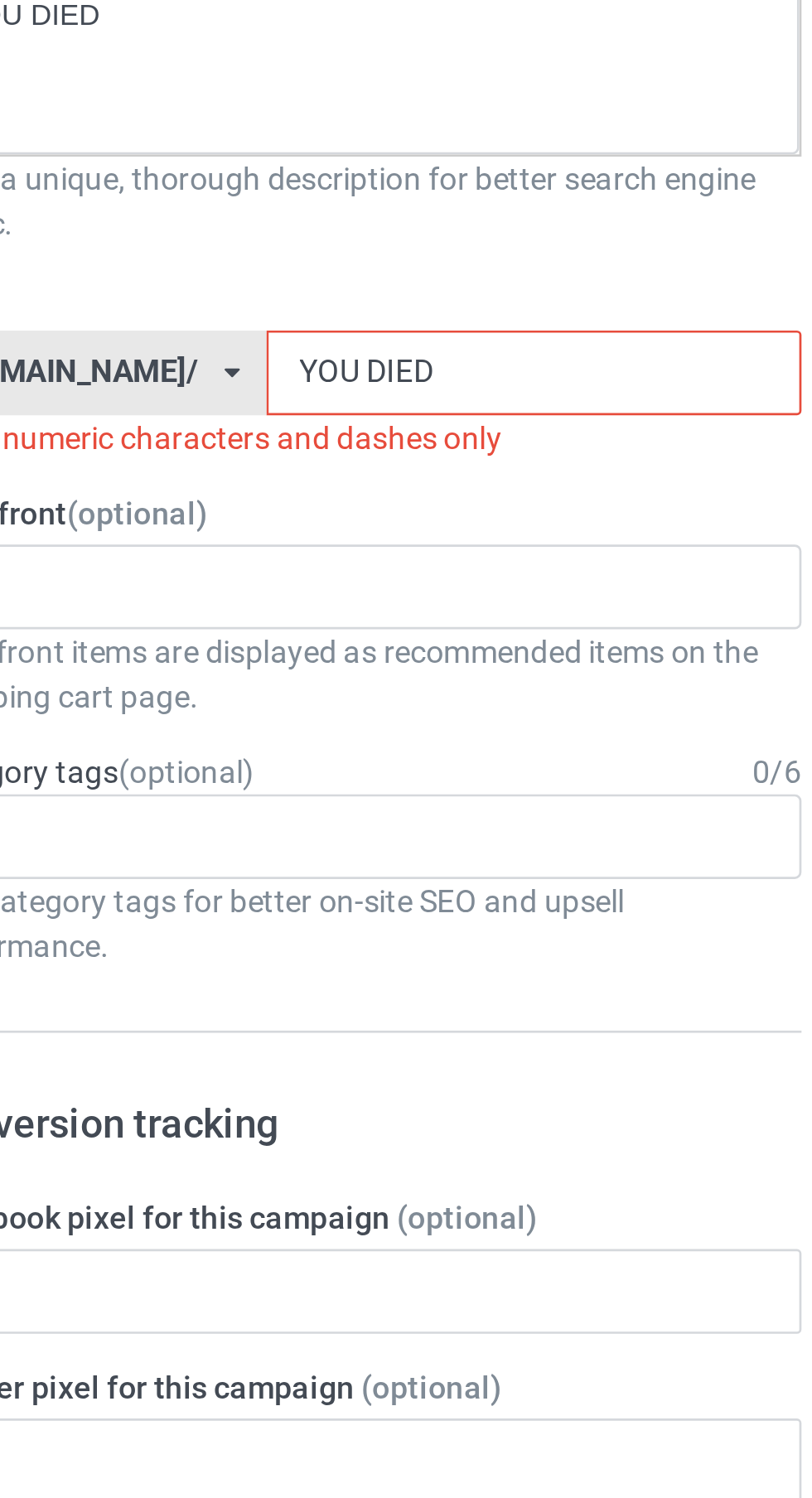
click at [265, 412] on input "YOU DIED" at bounding box center [334, 413] width 199 height 32
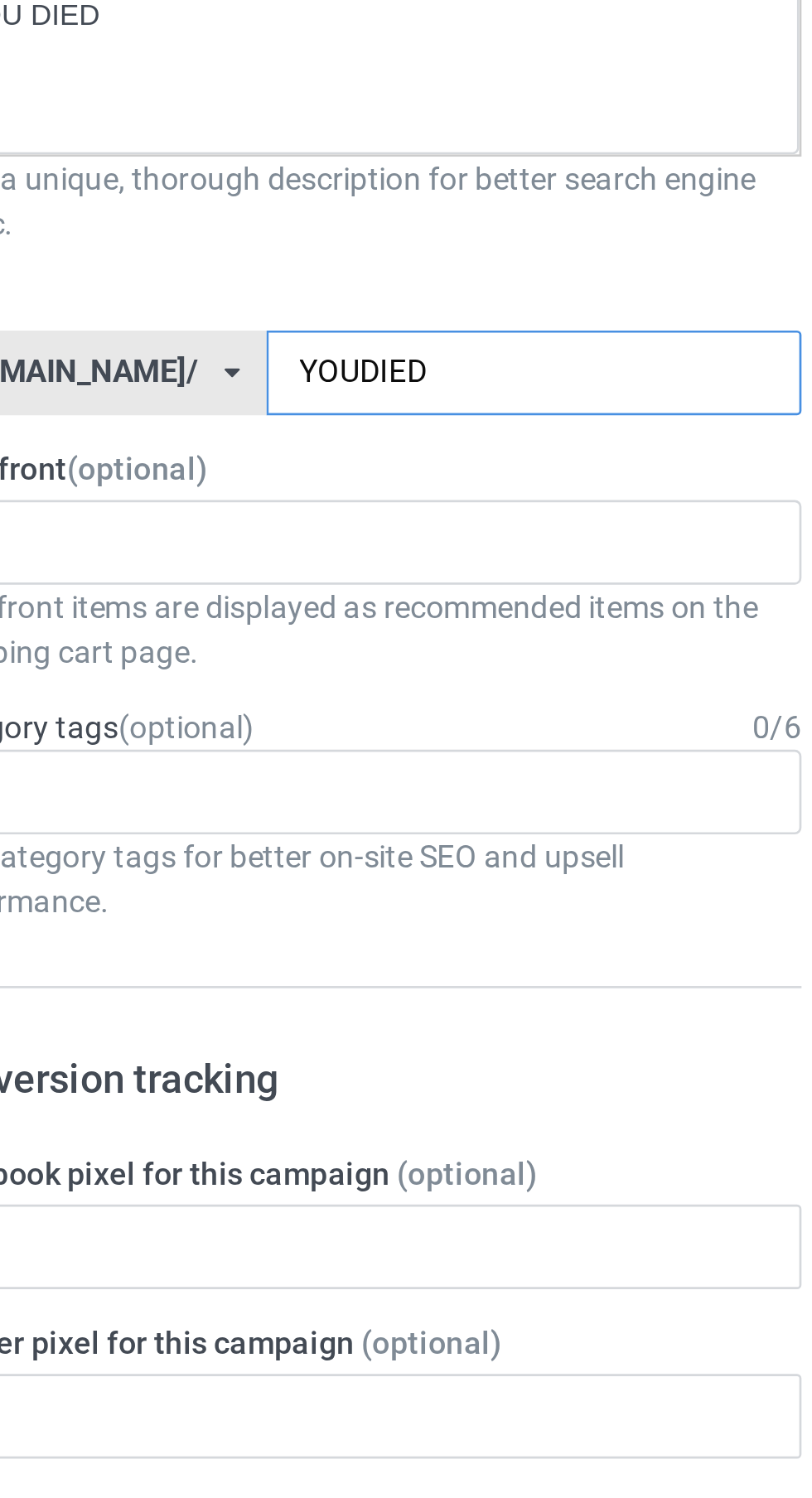
type input "YOU-DIED"
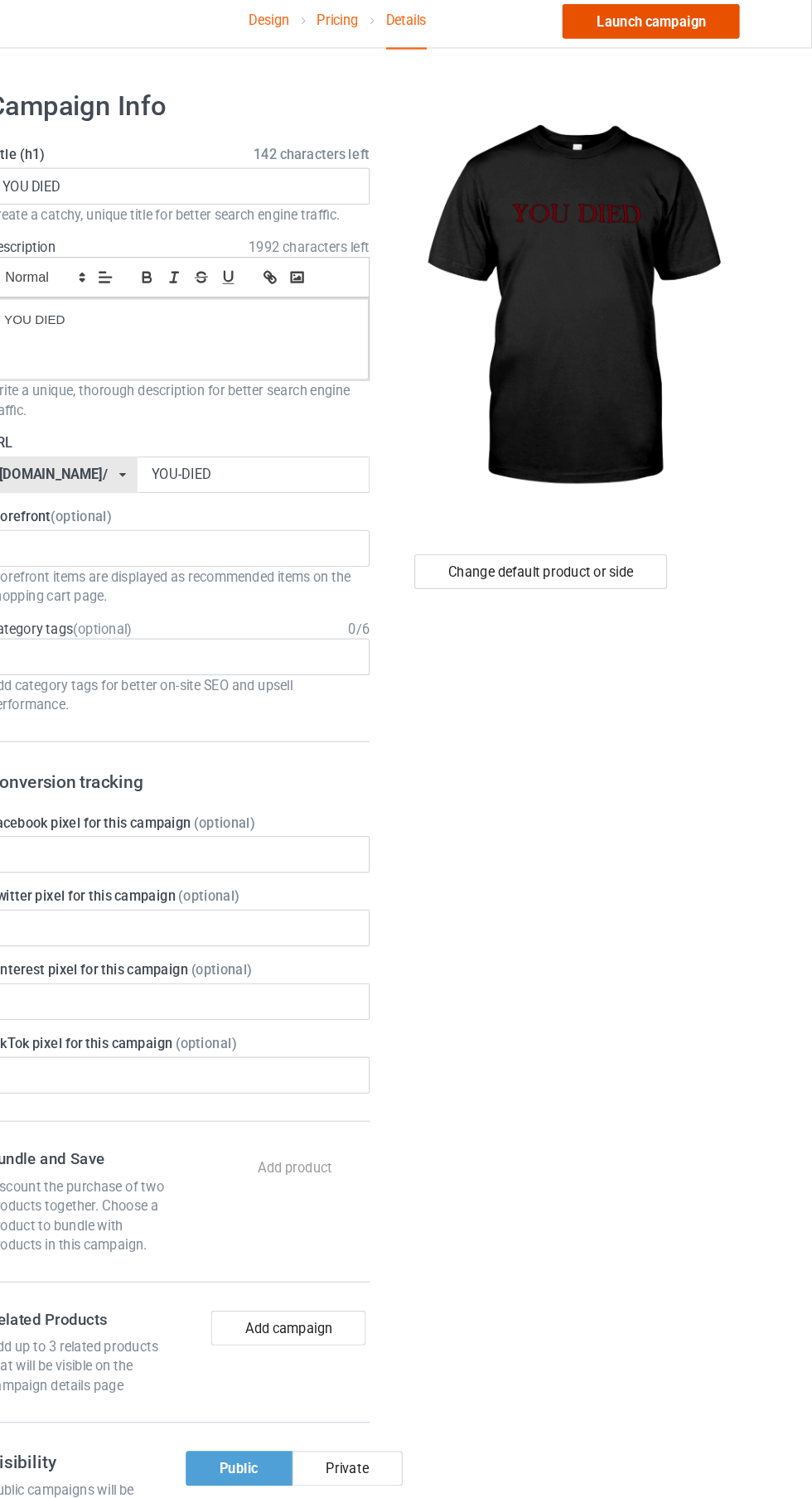
click at [705, 32] on link "Launch campaign" at bounding box center [674, 25] width 152 height 30
